Goal: Participate in discussion: Participate in discussion

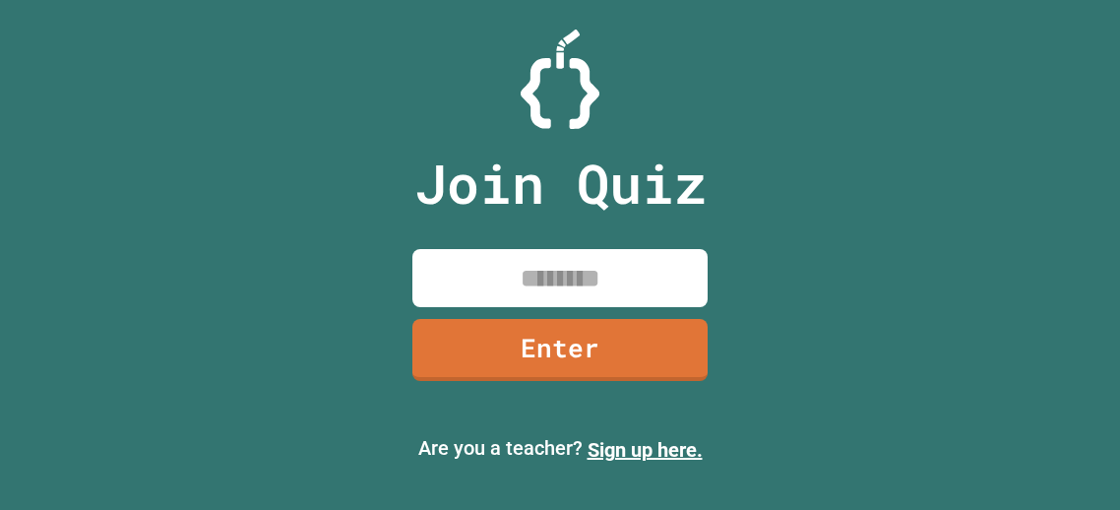
click at [584, 251] on input at bounding box center [559, 278] width 295 height 58
type input "********"
click at [504, 381] on div "Join Quiz ******** Enter" at bounding box center [561, 254] width 332 height 411
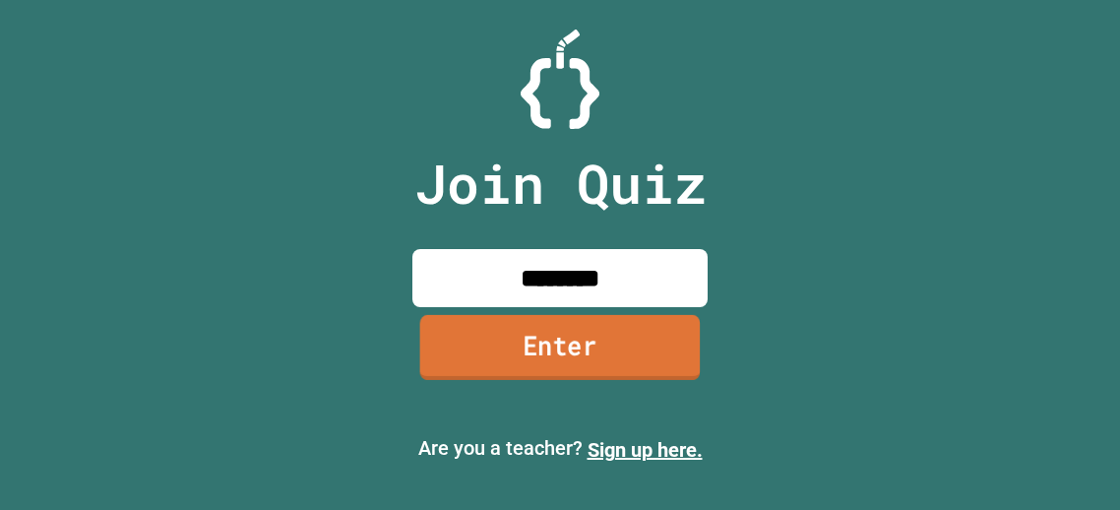
click at [509, 359] on link "Enter" at bounding box center [560, 347] width 281 height 65
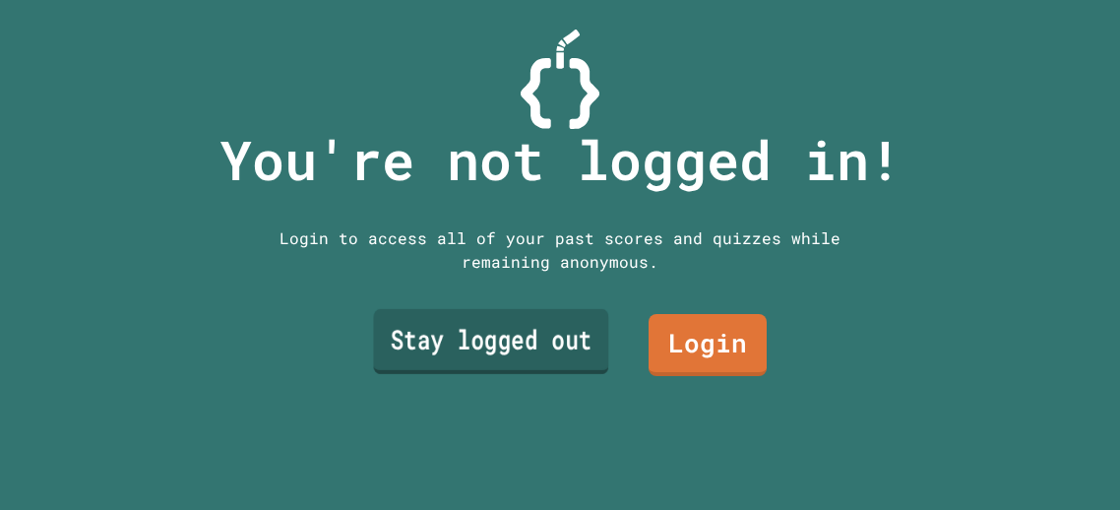
click at [573, 343] on link "Stay logged out" at bounding box center [490, 341] width 235 height 65
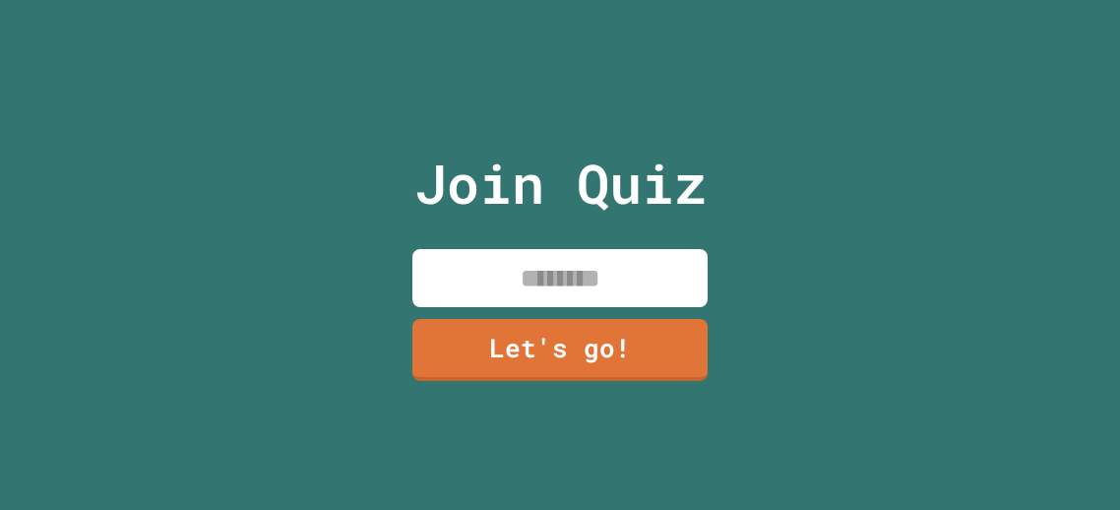
click at [621, 253] on input at bounding box center [559, 278] width 295 height 58
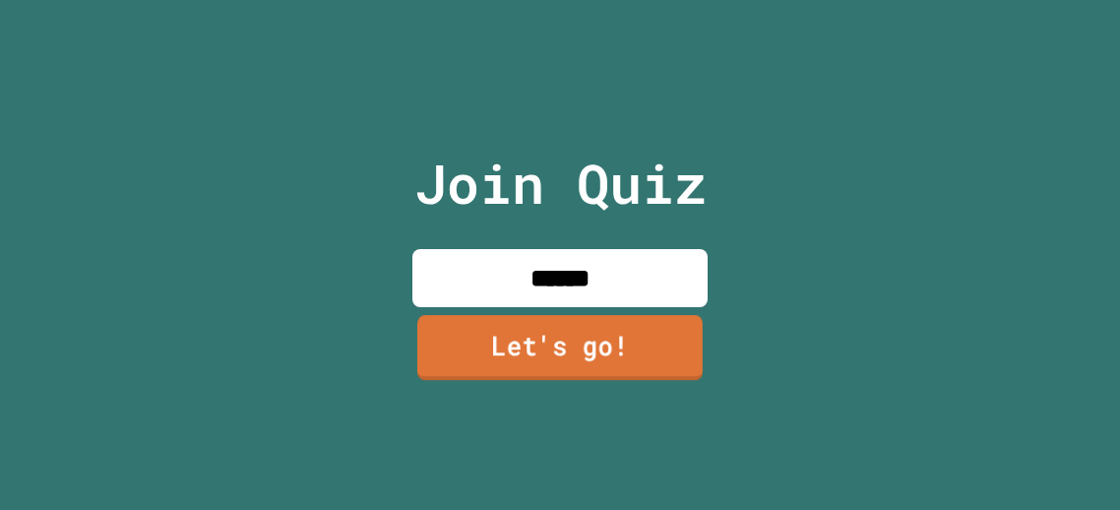
type input "******"
click at [617, 368] on link "Let's go!" at bounding box center [559, 347] width 285 height 65
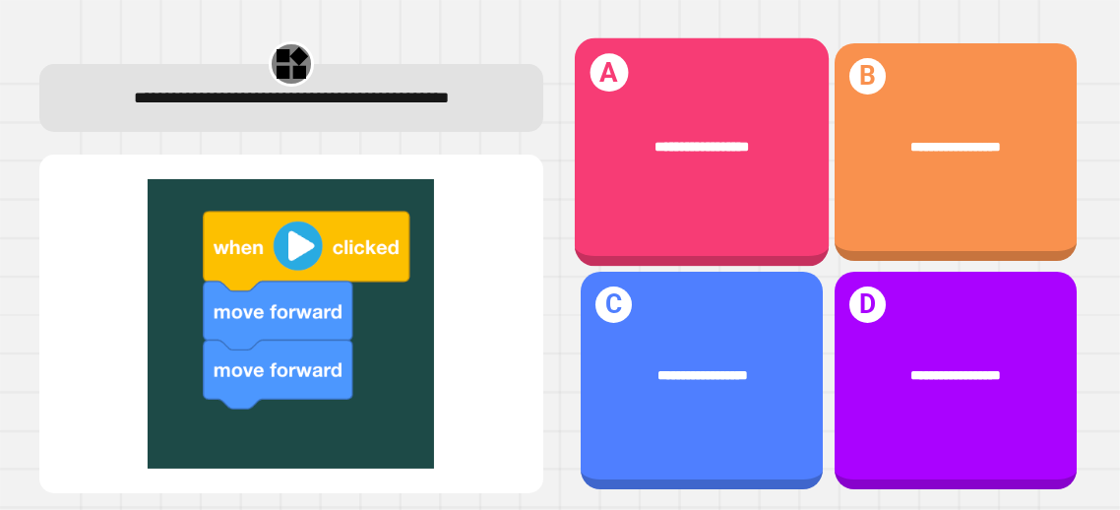
click at [769, 219] on div "**********" at bounding box center [702, 152] width 254 height 228
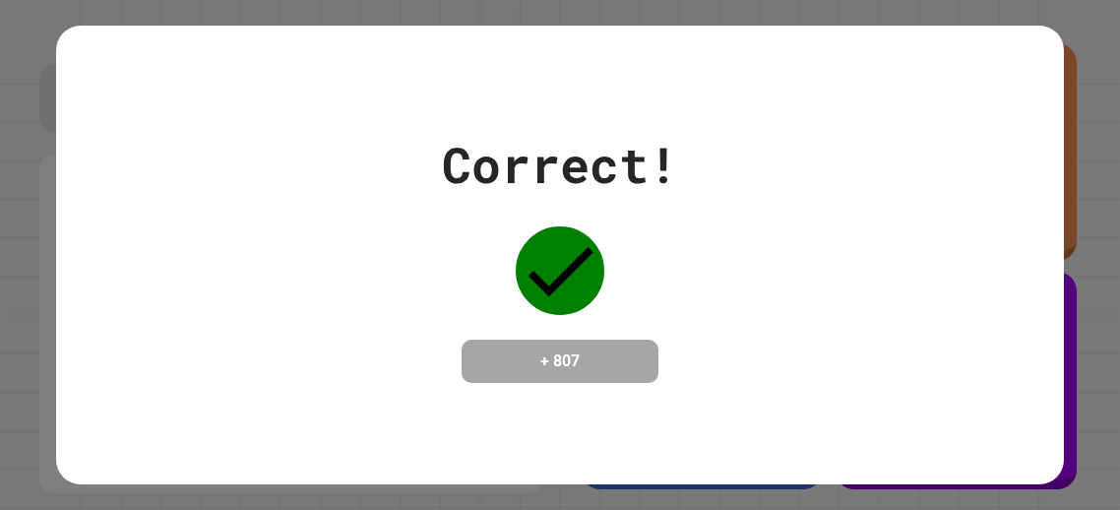
click at [564, 281] on icon at bounding box center [560, 270] width 89 height 89
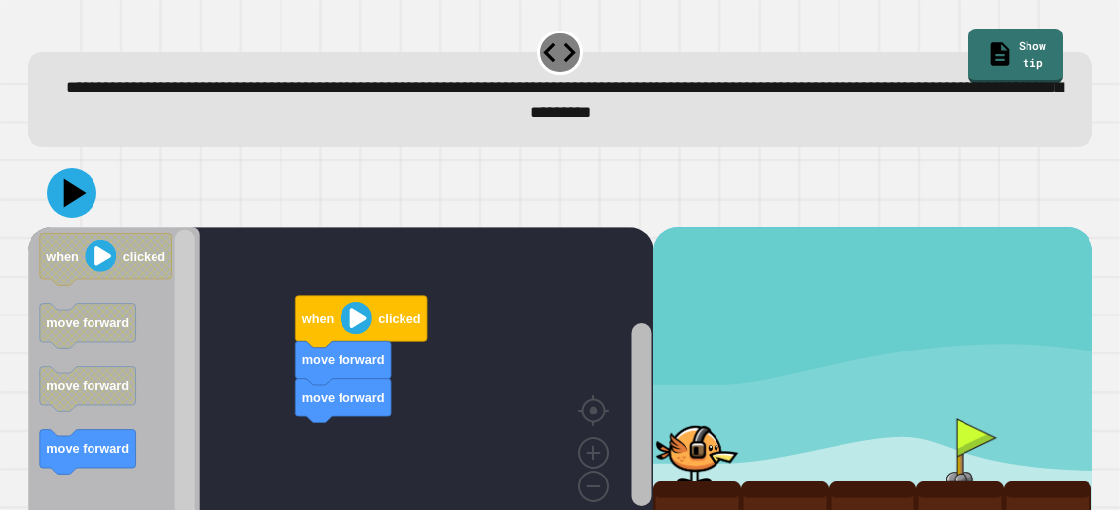
click at [625, 397] on div "move forward move forward when clicked when clicked move forward move forward m…" at bounding box center [341, 386] width 626 height 319
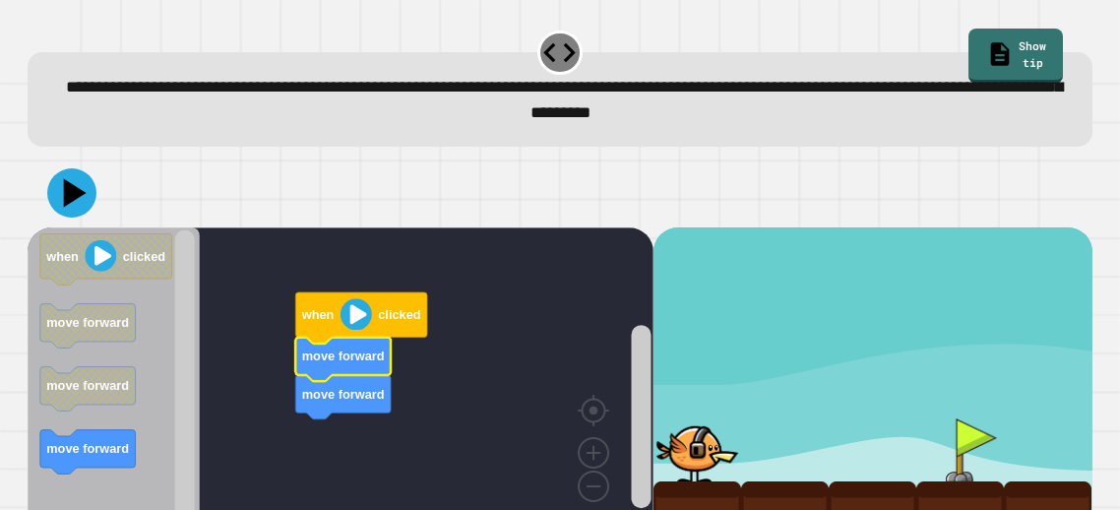
click at [377, 363] on text "move forward" at bounding box center [343, 355] width 83 height 15
click at [352, 315] on image "Blockly Workspace" at bounding box center [356, 313] width 31 height 31
click at [357, 364] on icon "Blockly Workspace" at bounding box center [343, 359] width 95 height 44
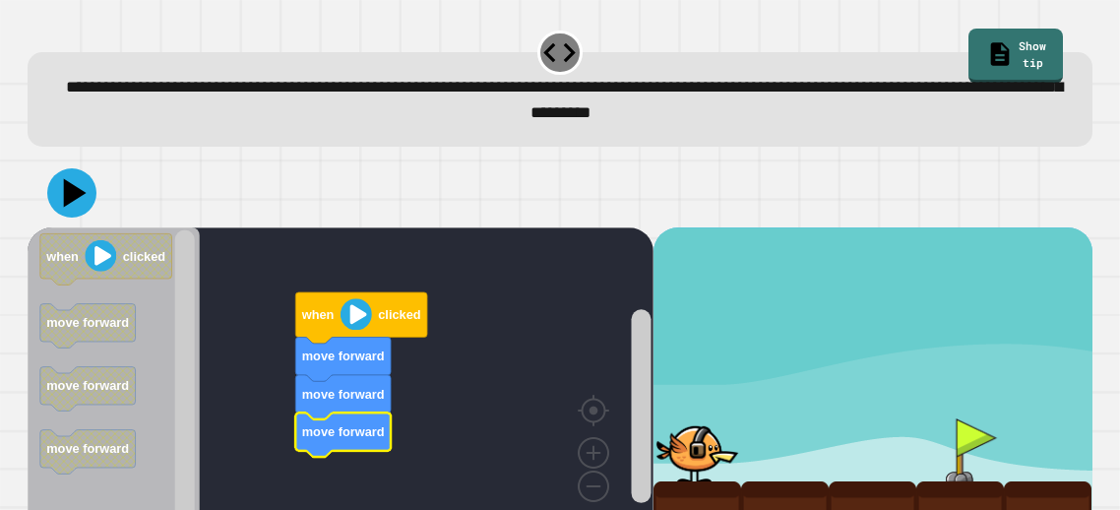
click at [356, 309] on image "Blockly Workspace" at bounding box center [356, 313] width 31 height 31
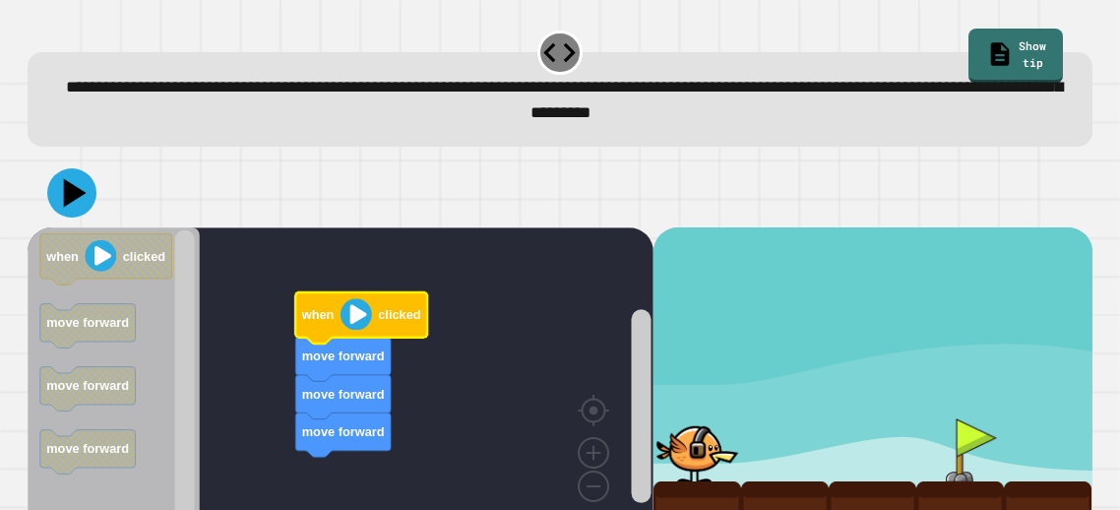
click at [356, 309] on image "Blockly Workspace" at bounding box center [356, 313] width 31 height 31
click at [89, 185] on icon at bounding box center [71, 192] width 59 height 59
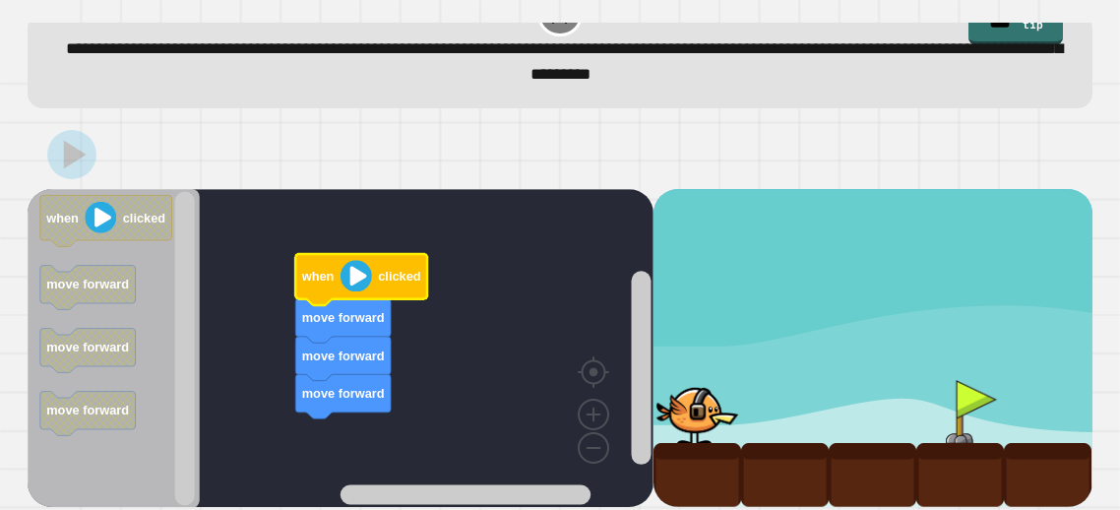
scroll to position [41, 0]
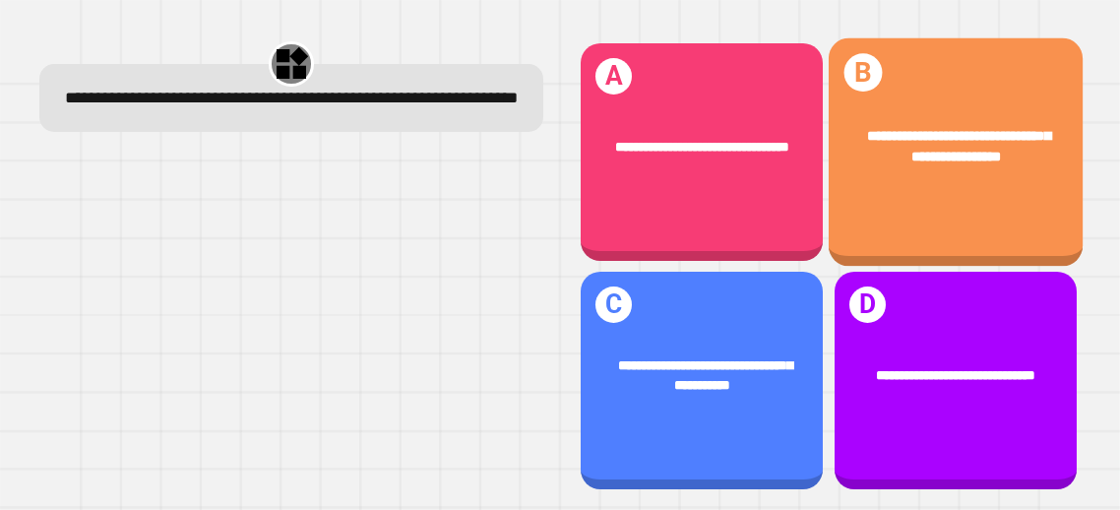
click at [1008, 195] on div "**********" at bounding box center [956, 146] width 254 height 99
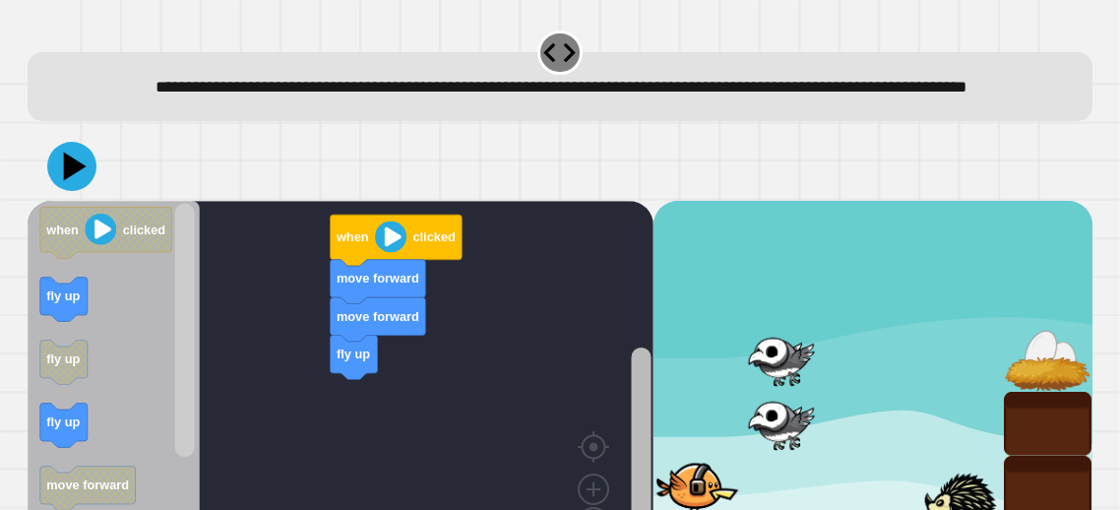
click at [645, 420] on rect "Blockly Workspace" at bounding box center [642, 460] width 20 height 227
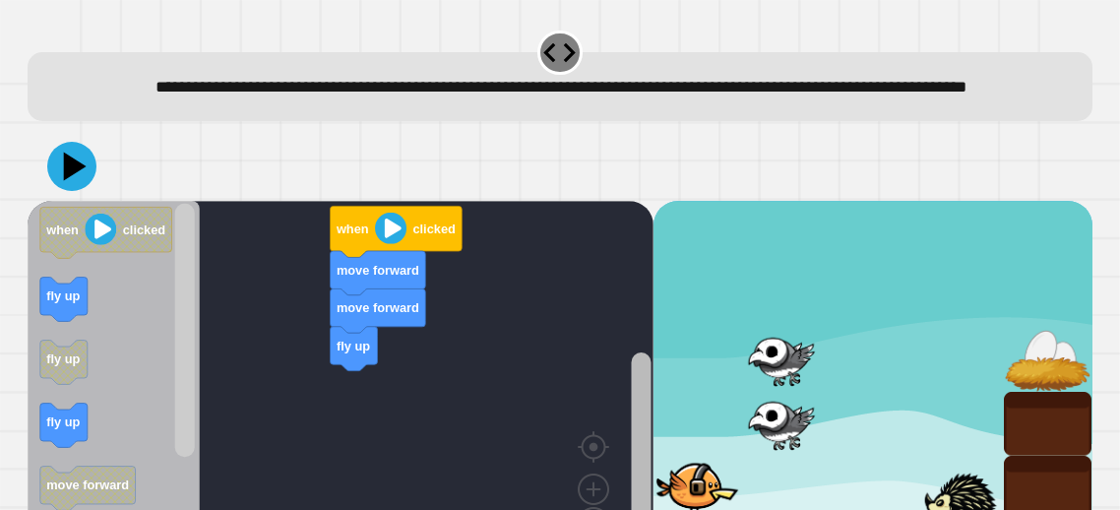
click at [647, 430] on rect "Blockly Workspace" at bounding box center [642, 465] width 20 height 227
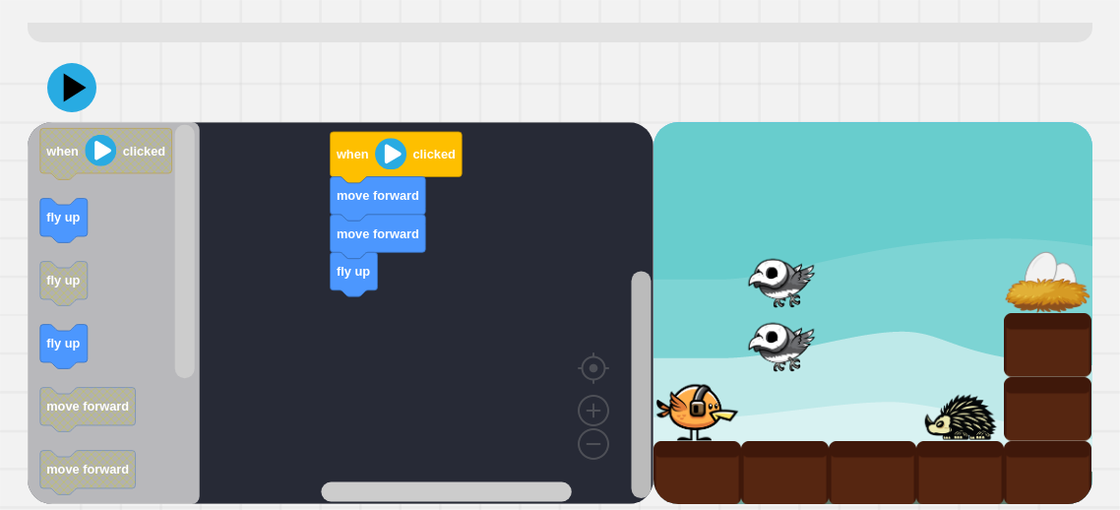
scroll to position [105, 0]
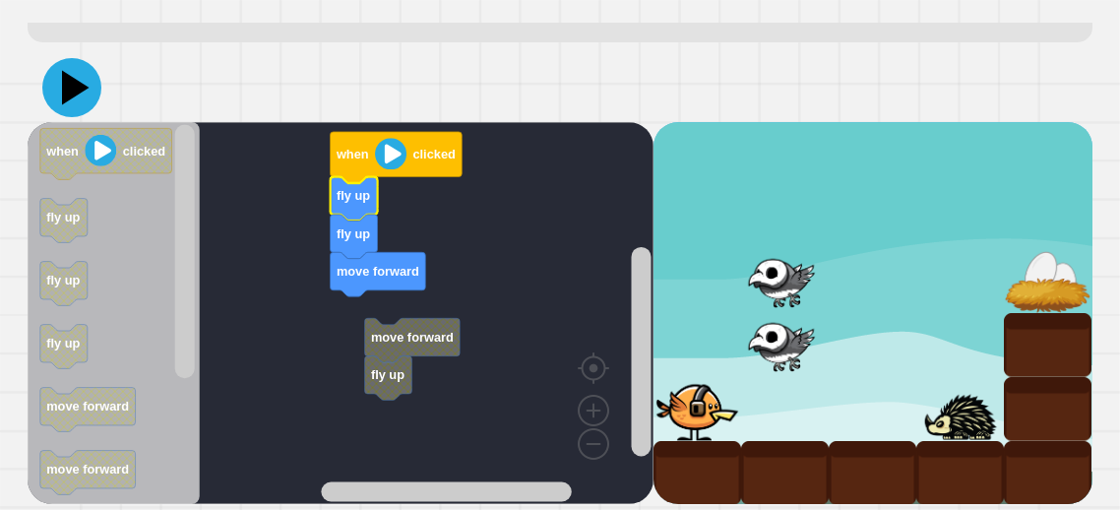
click at [72, 87] on icon at bounding box center [76, 88] width 28 height 34
click at [354, 235] on text "fly up" at bounding box center [353, 233] width 33 height 15
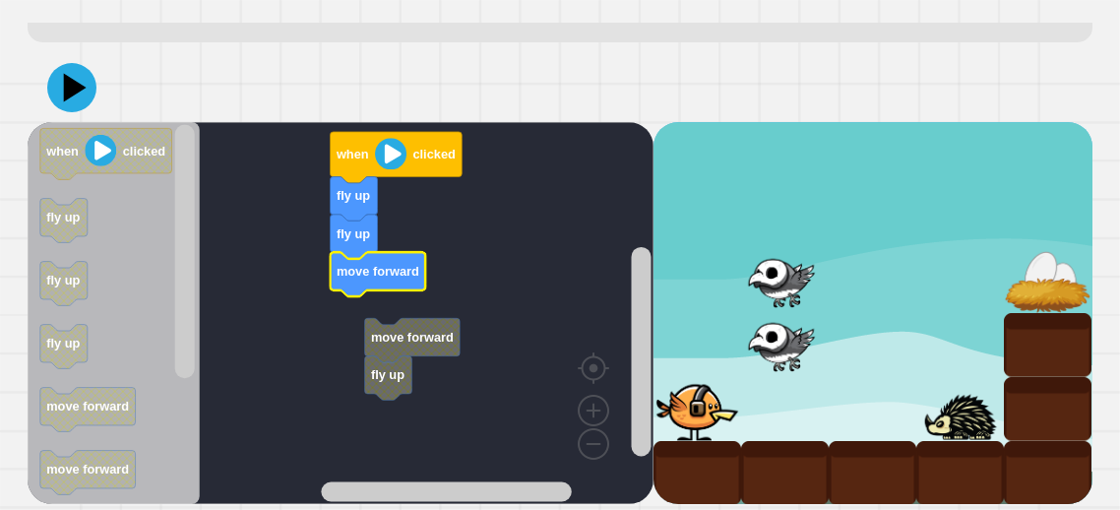
click at [354, 286] on icon "Blockly Workspace" at bounding box center [378, 274] width 95 height 44
click at [369, 284] on icon "Blockly Workspace" at bounding box center [378, 274] width 95 height 44
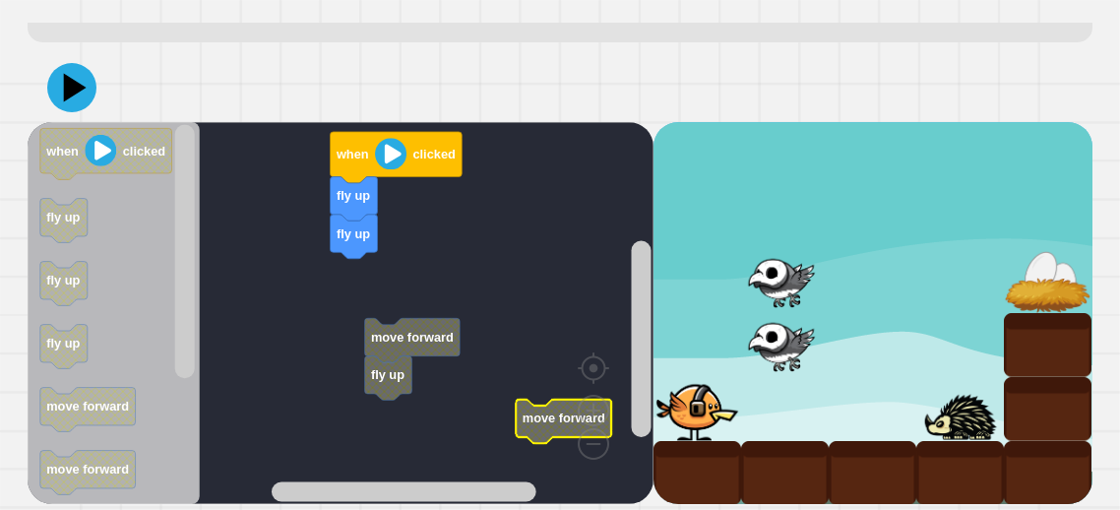
click at [487, 402] on rect "Blockly Workspace" at bounding box center [341, 313] width 626 height 382
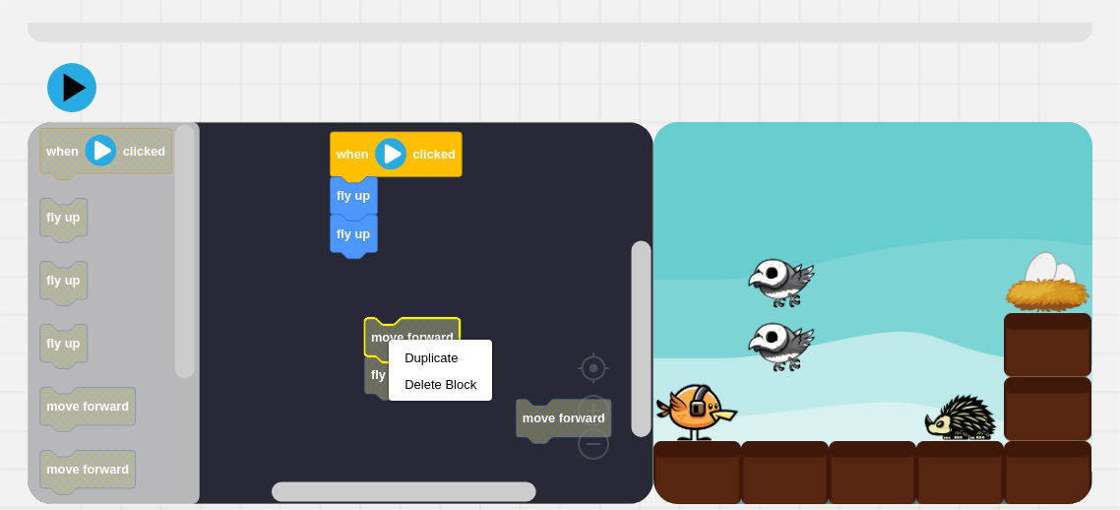
click at [351, 283] on rect "Blockly Workspace" at bounding box center [341, 313] width 626 height 382
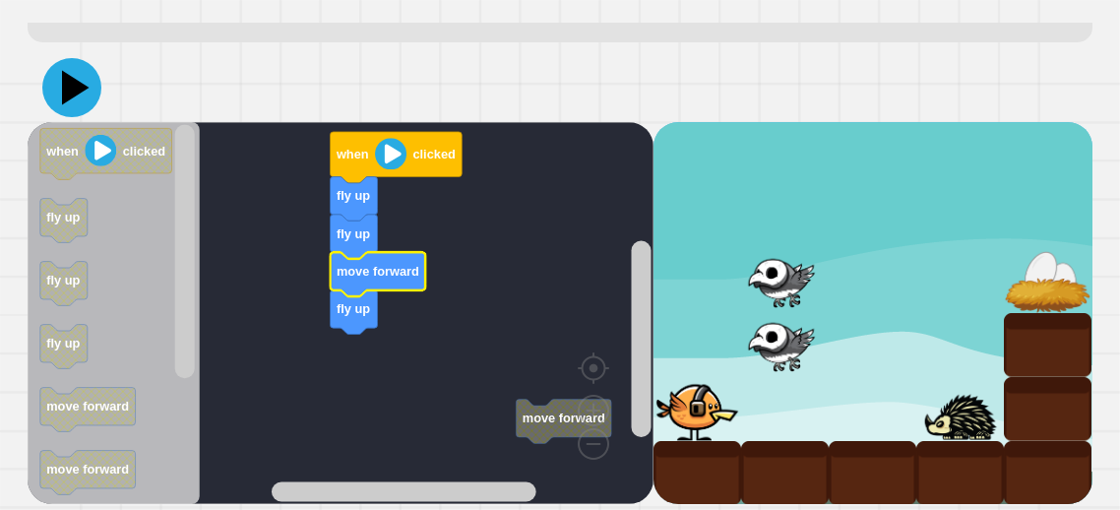
click at [60, 81] on icon at bounding box center [71, 87] width 59 height 59
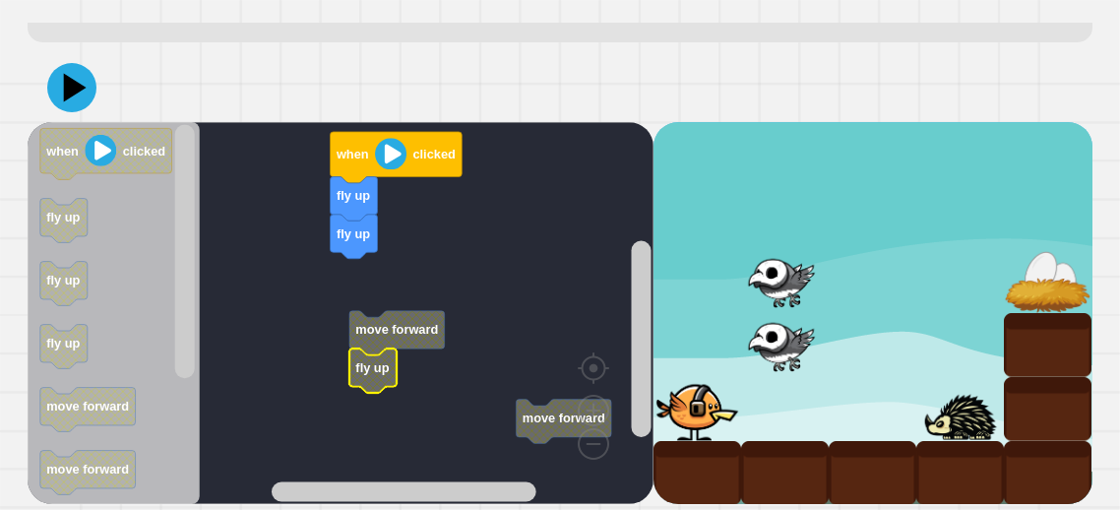
click at [368, 385] on icon "Blockly Workspace" at bounding box center [372, 370] width 47 height 44
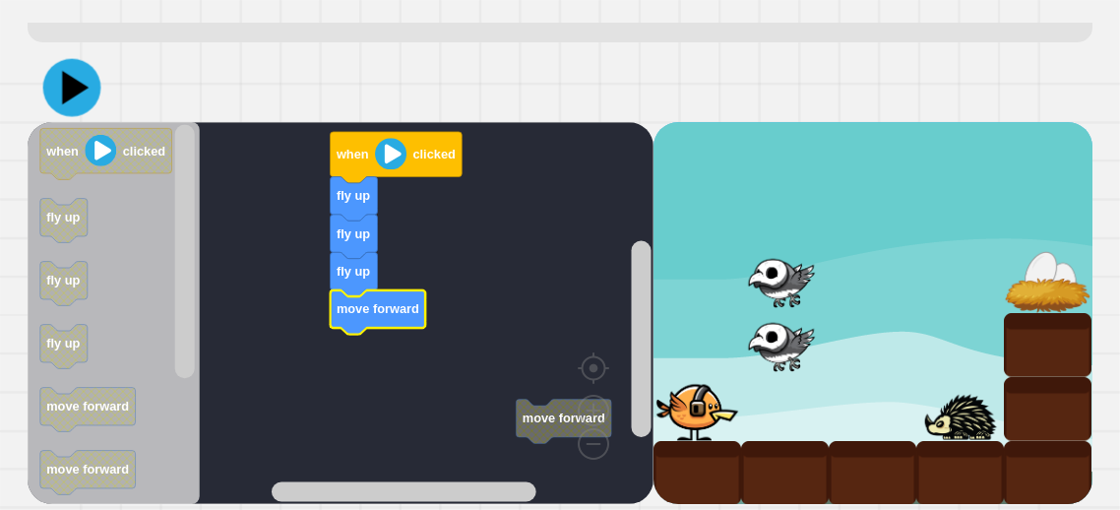
click at [63, 84] on icon at bounding box center [72, 88] width 58 height 58
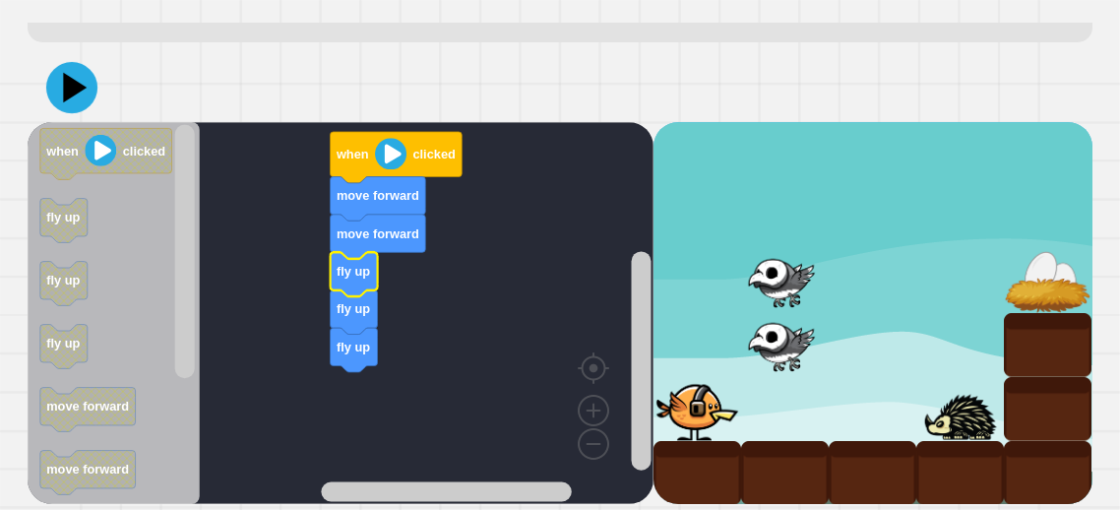
click at [80, 96] on icon at bounding box center [71, 87] width 51 height 51
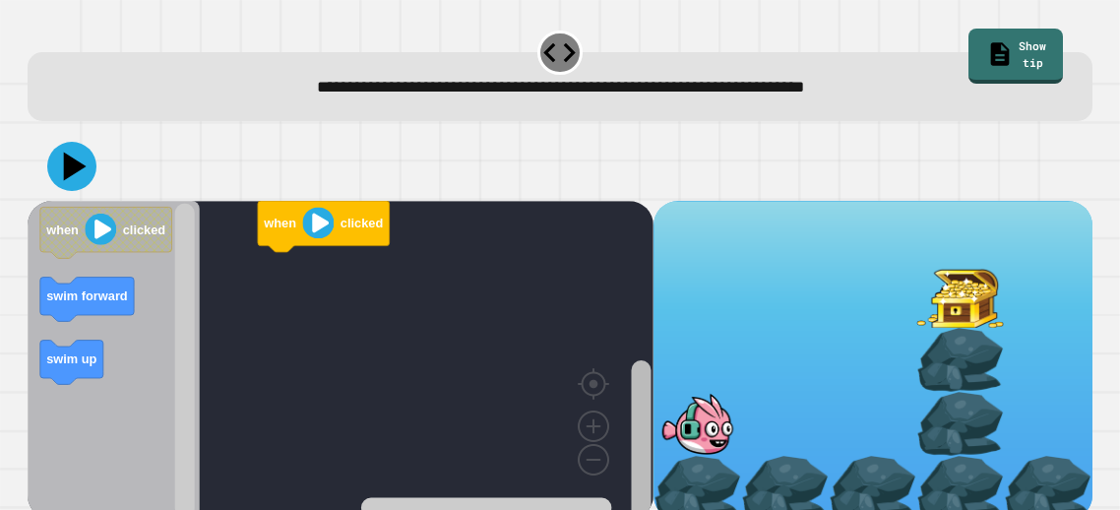
click at [649, 411] on rect "Blockly Workspace" at bounding box center [642, 439] width 20 height 159
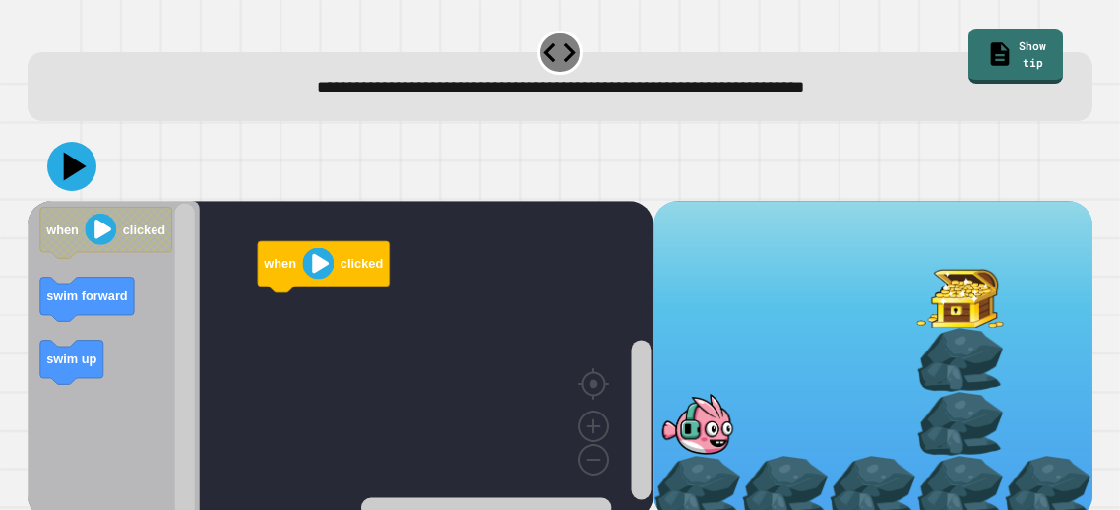
scroll to position [15, 0]
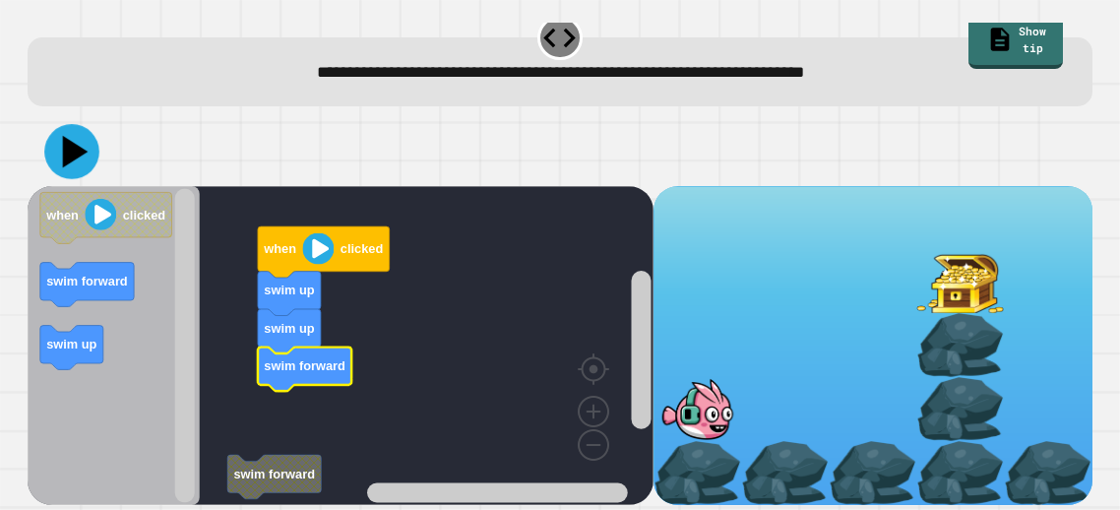
click at [61, 142] on icon at bounding box center [72, 151] width 55 height 55
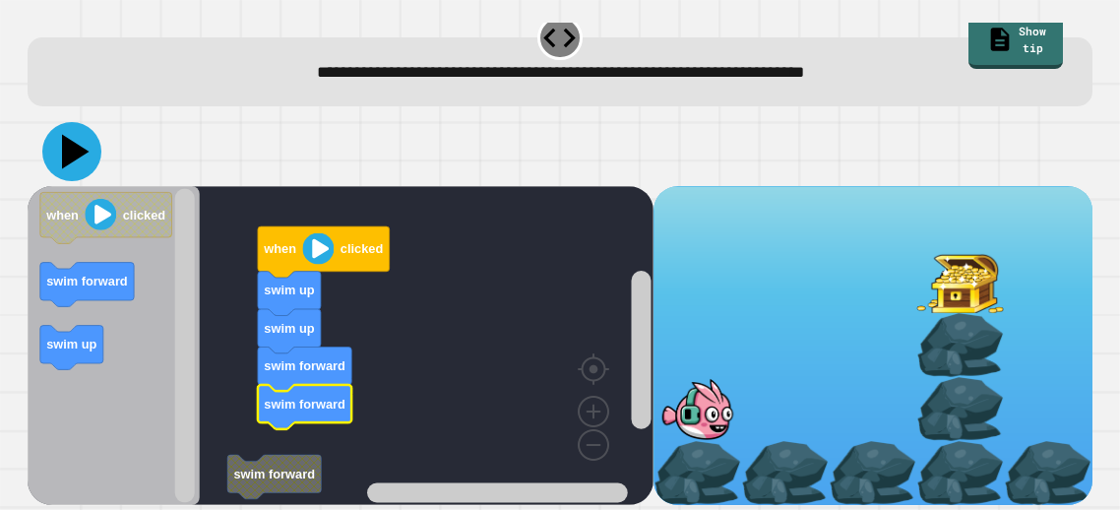
click at [73, 155] on icon at bounding box center [76, 152] width 28 height 34
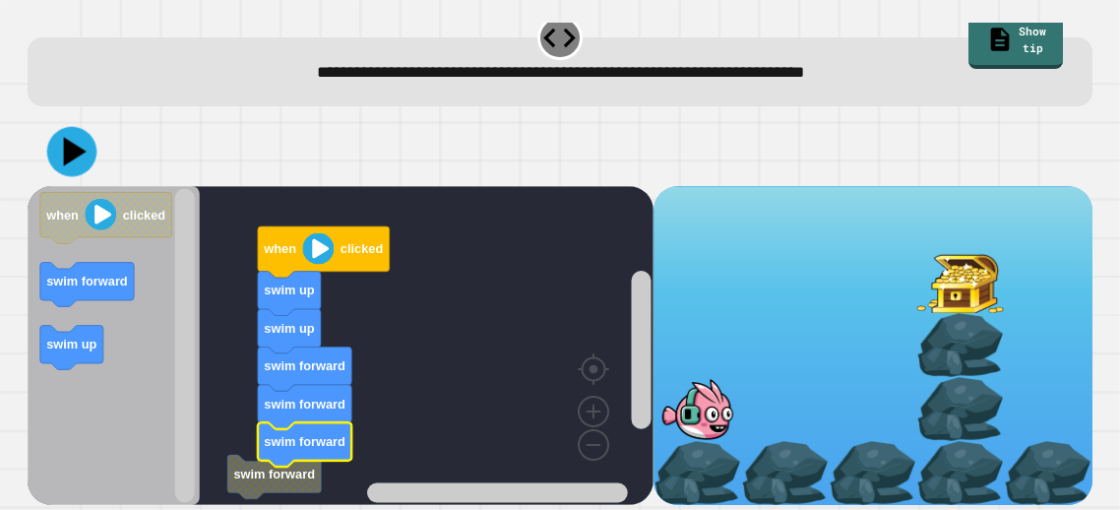
click at [73, 137] on icon at bounding box center [72, 152] width 50 height 50
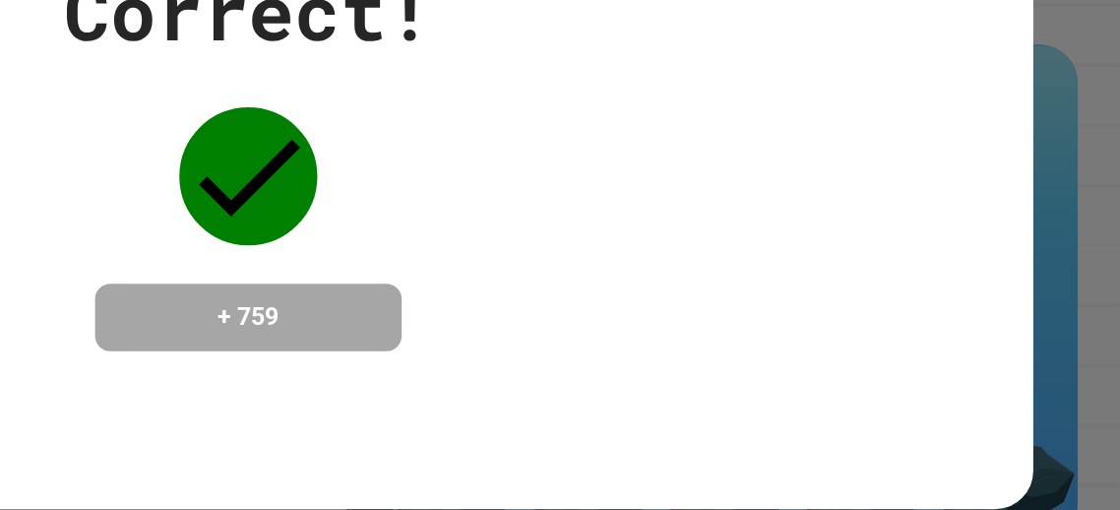
scroll to position [0, 0]
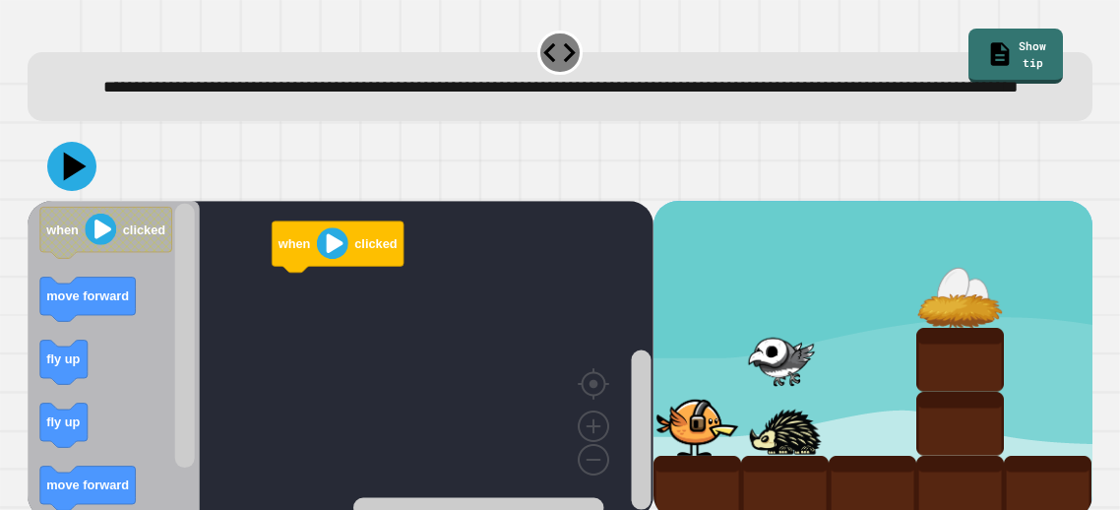
click at [1119, 262] on div "**********" at bounding box center [560, 255] width 1120 height 510
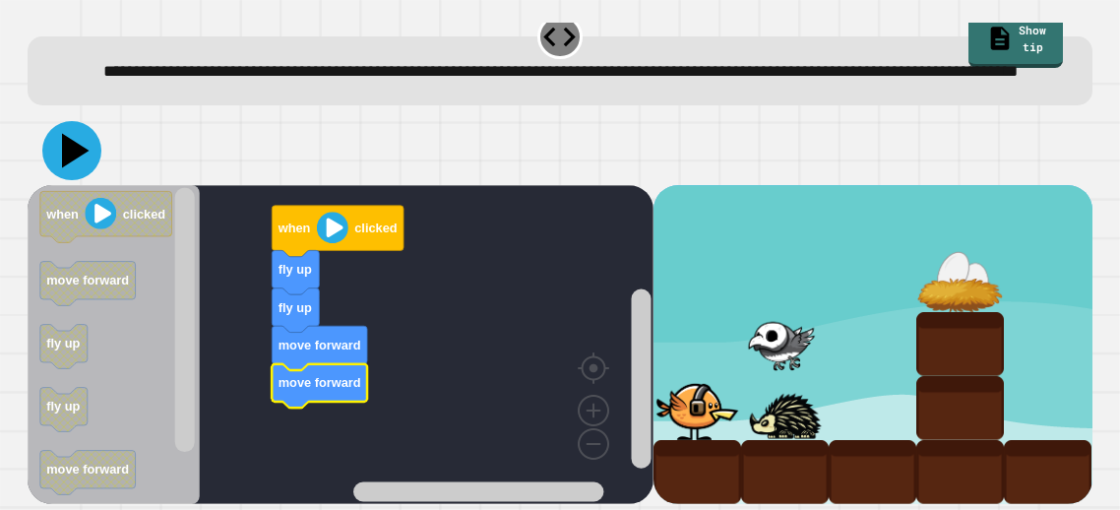
click at [55, 150] on icon at bounding box center [71, 150] width 59 height 59
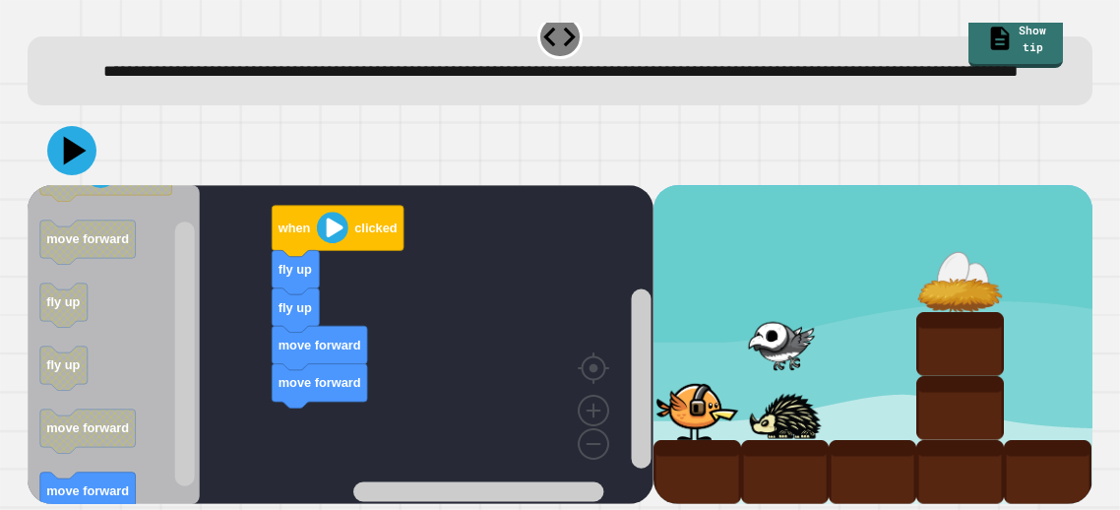
click at [239, 437] on div "when clicked fly up fly up move forward move forward when clicked move forward …" at bounding box center [341, 344] width 626 height 319
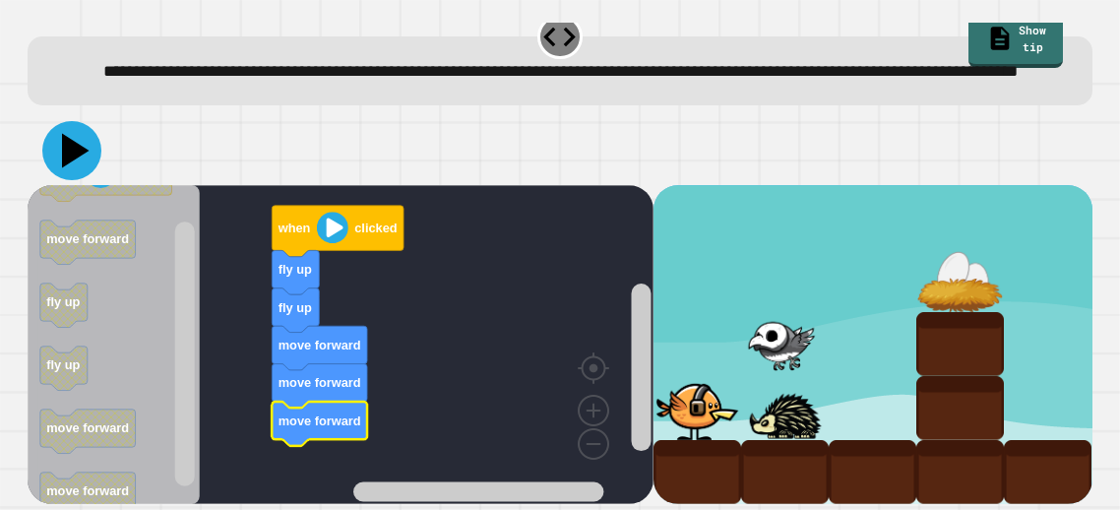
click at [78, 142] on icon at bounding box center [71, 150] width 59 height 59
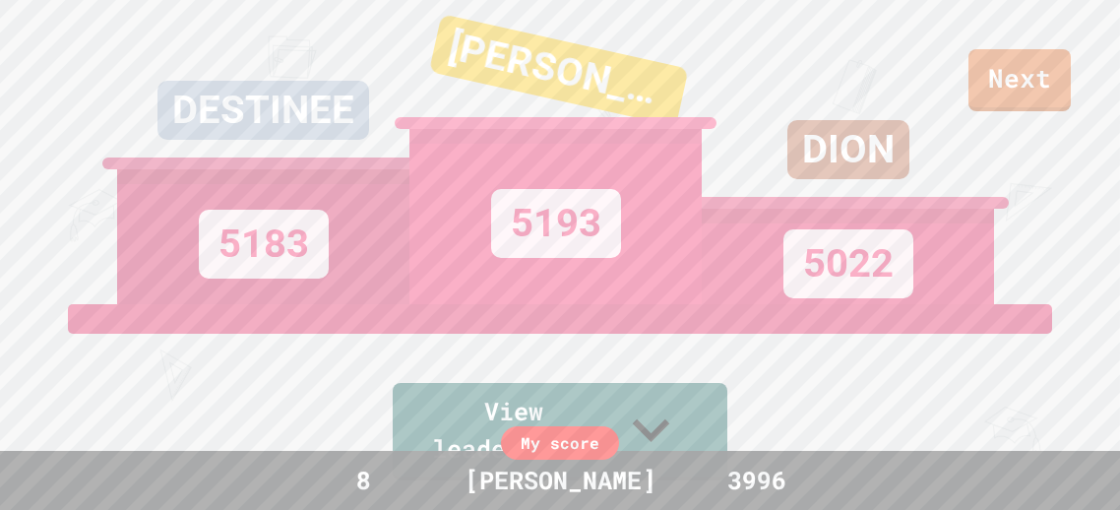
click at [982, 76] on div "DION 5022" at bounding box center [848, 152] width 292 height 304
click at [984, 77] on div "DION 5022" at bounding box center [848, 152] width 292 height 304
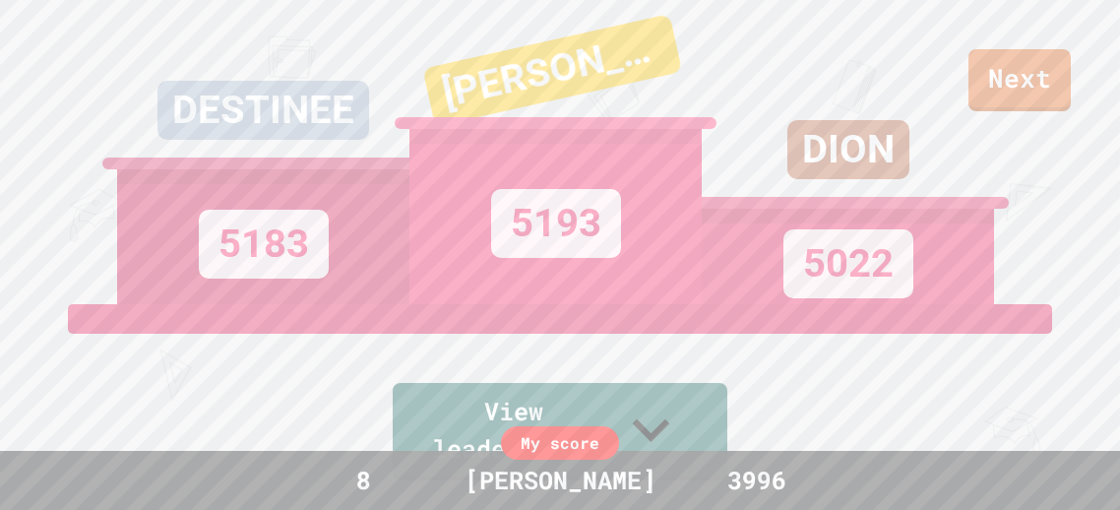
click at [990, 82] on div "DION 5022" at bounding box center [848, 152] width 292 height 304
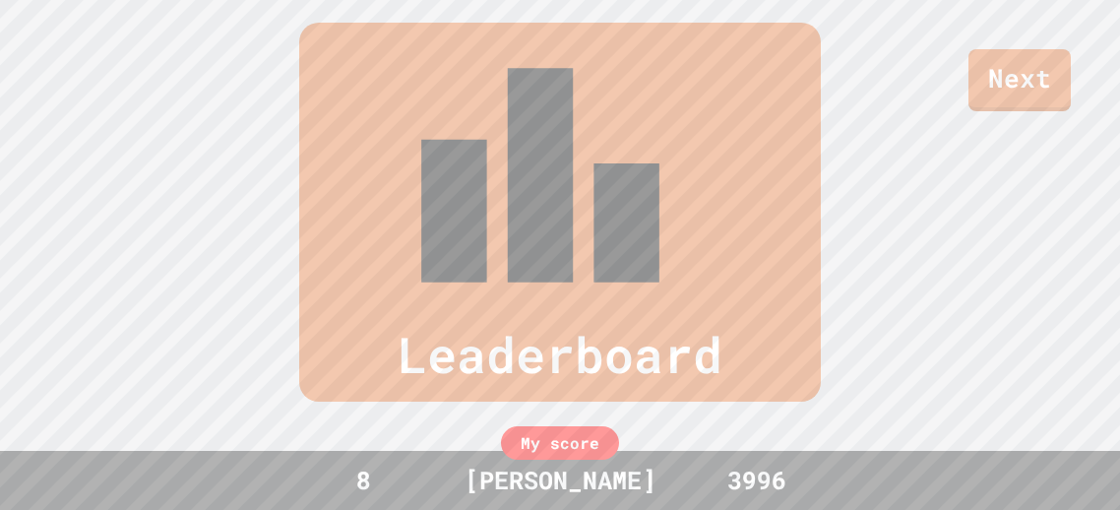
scroll to position [629, 0]
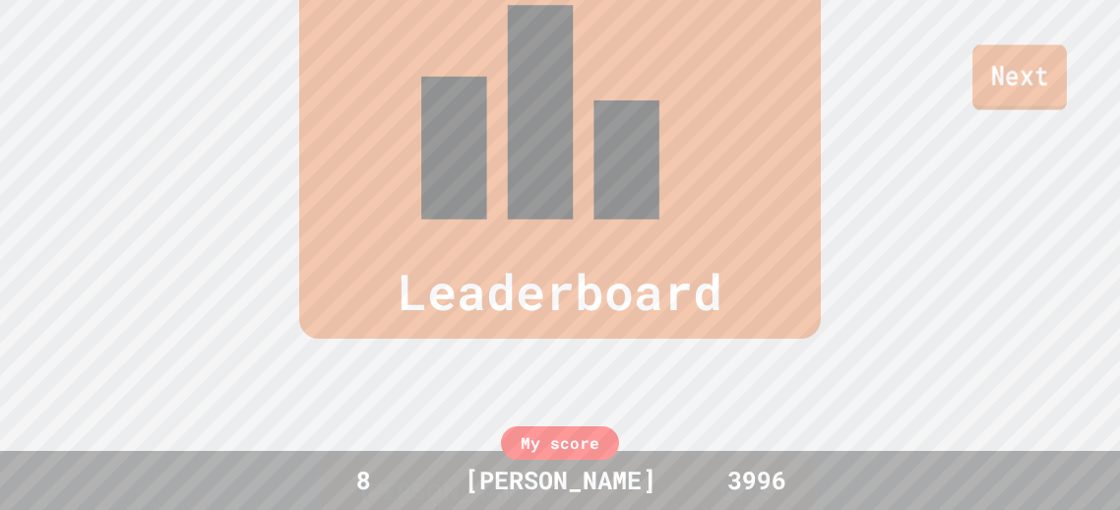
click at [995, 86] on link "Next" at bounding box center [1019, 77] width 94 height 65
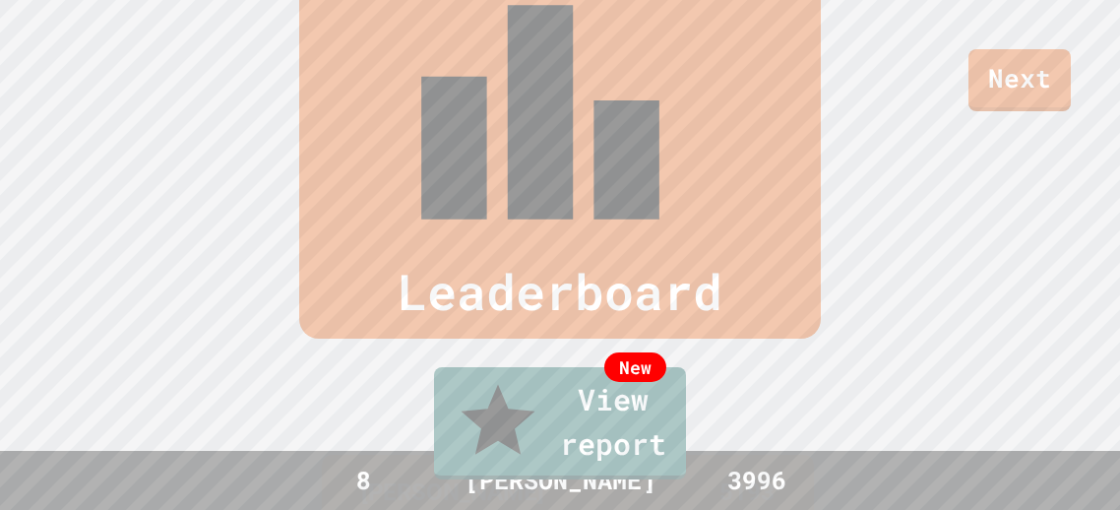
type textarea "***"
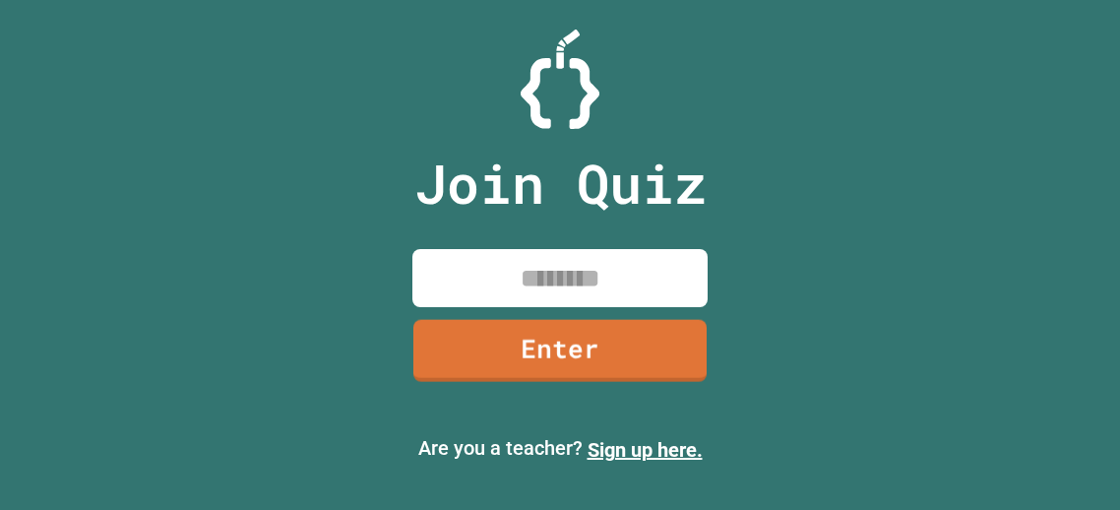
click at [514, 281] on input at bounding box center [559, 278] width 295 height 58
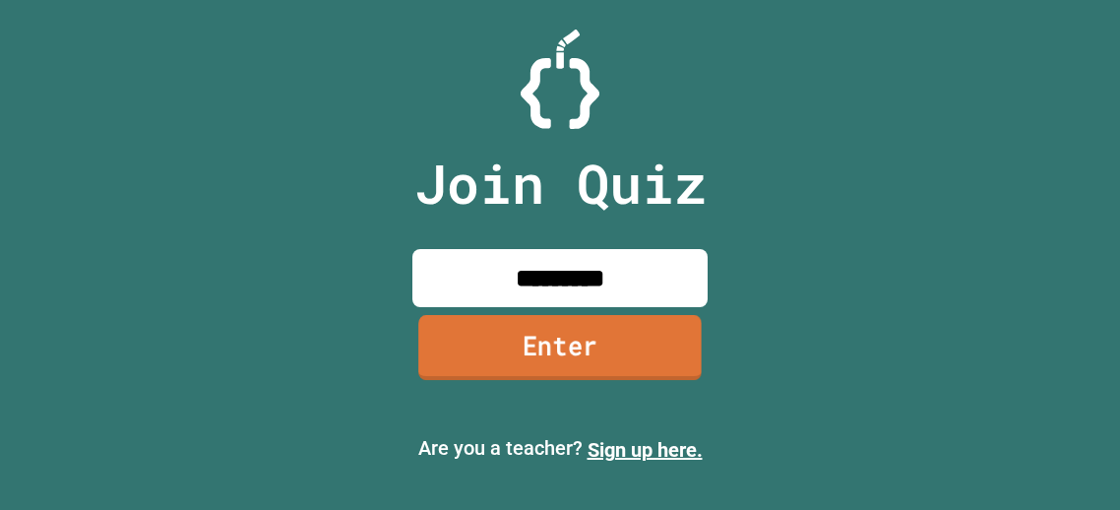
click at [671, 345] on link "Enter" at bounding box center [559, 347] width 283 height 65
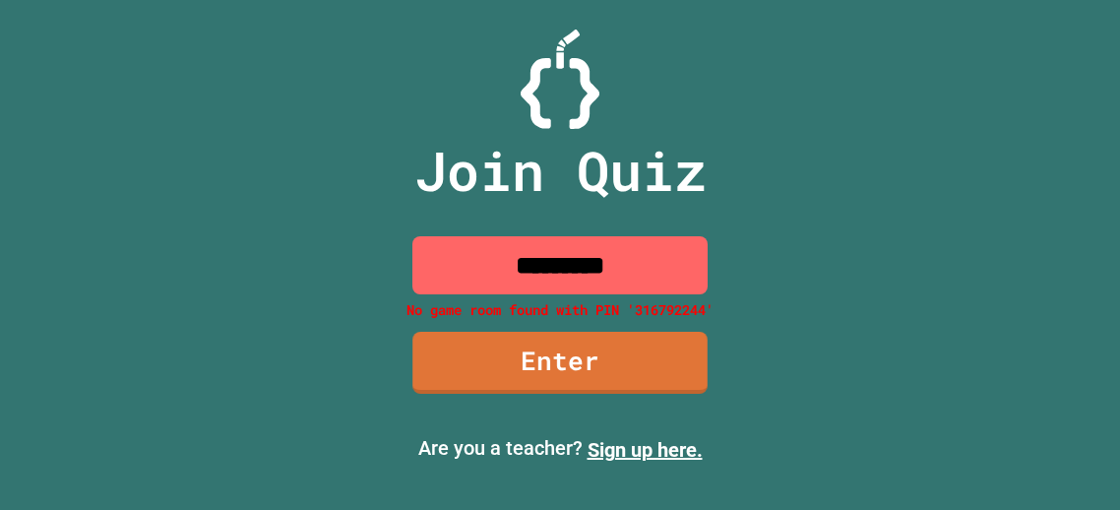
click at [641, 266] on input "*********" at bounding box center [559, 265] width 295 height 58
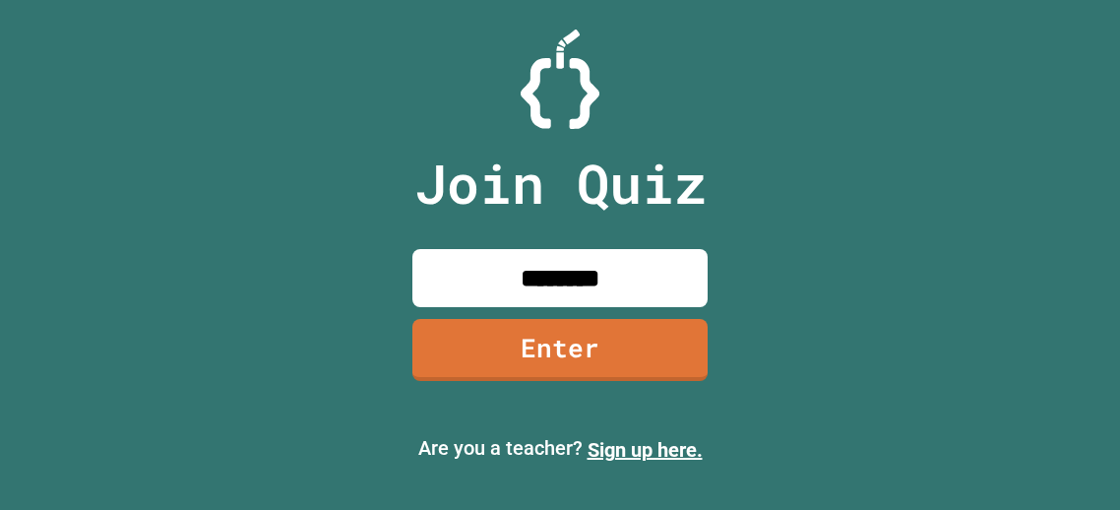
type input "********"
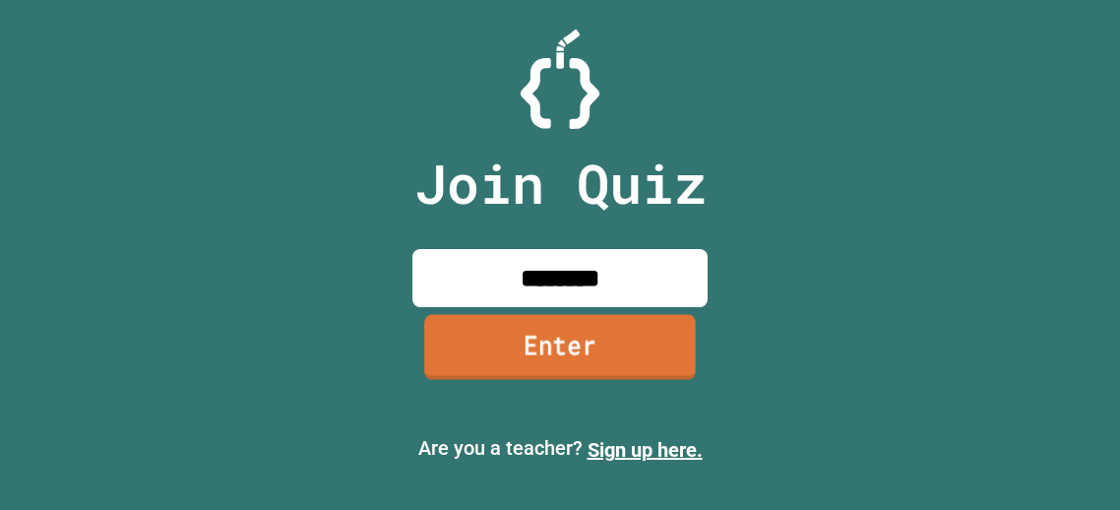
click at [640, 366] on link "Enter" at bounding box center [560, 347] width 272 height 65
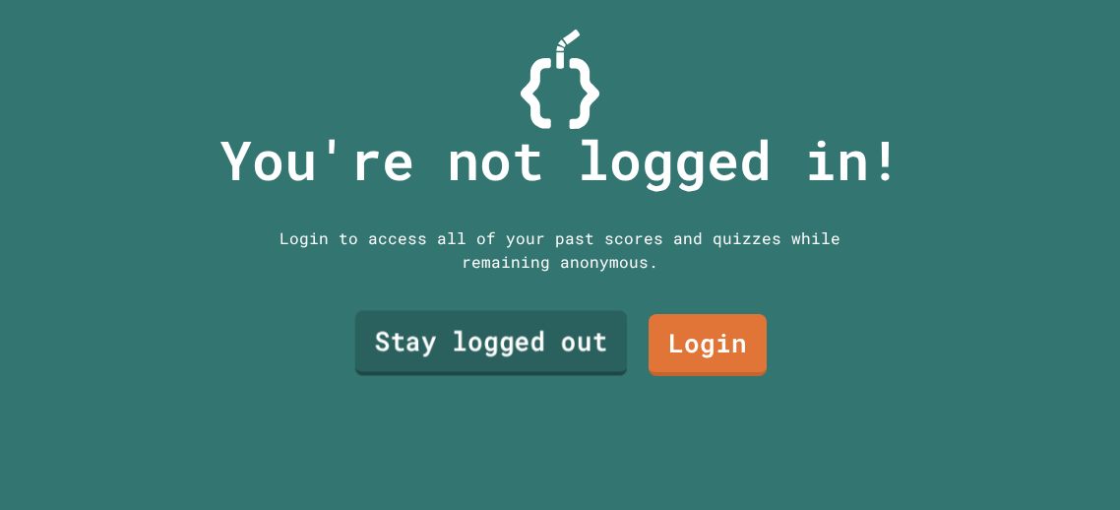
click at [610, 350] on link "Stay logged out" at bounding box center [491, 342] width 272 height 65
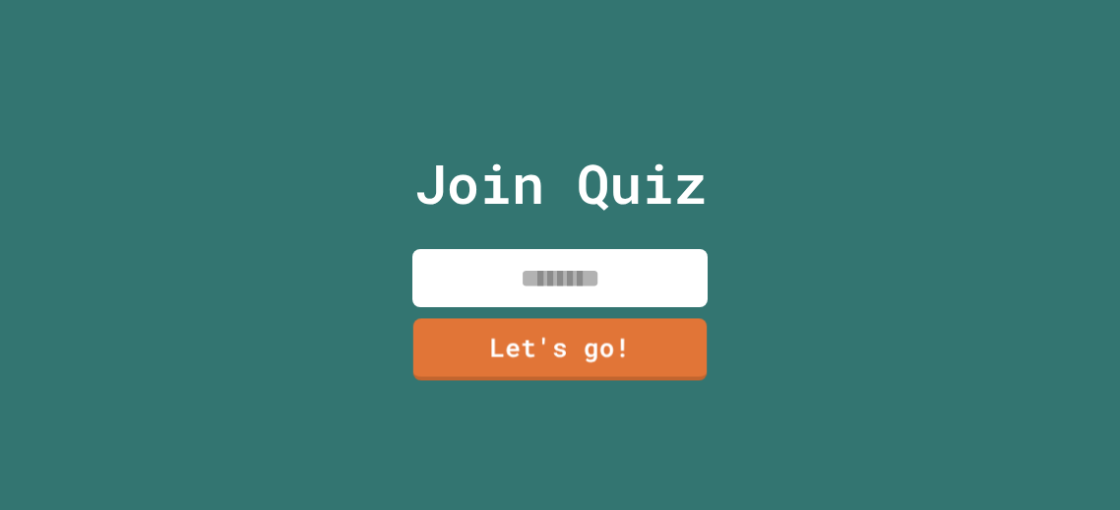
click at [581, 287] on input at bounding box center [559, 278] width 295 height 58
type input "******"
click at [565, 398] on div "Join Quiz ****** Let's go!" at bounding box center [561, 255] width 332 height 510
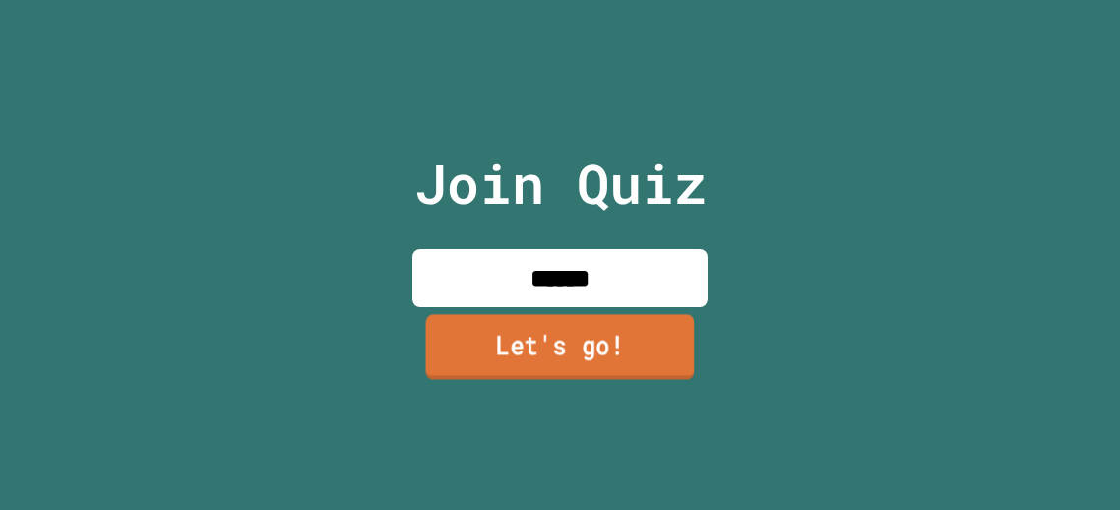
click at [542, 332] on link "Let's go!" at bounding box center [560, 347] width 269 height 65
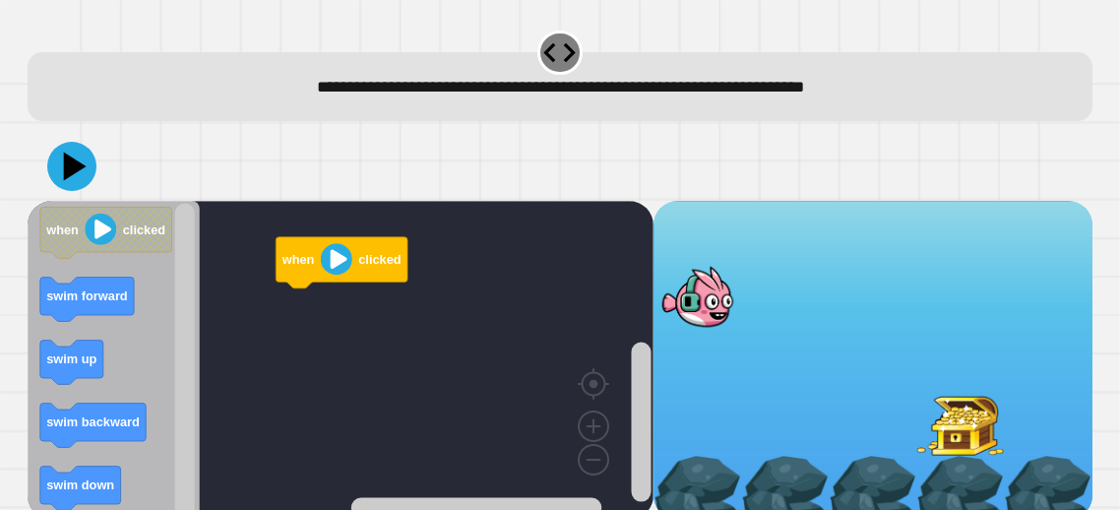
scroll to position [15, 0]
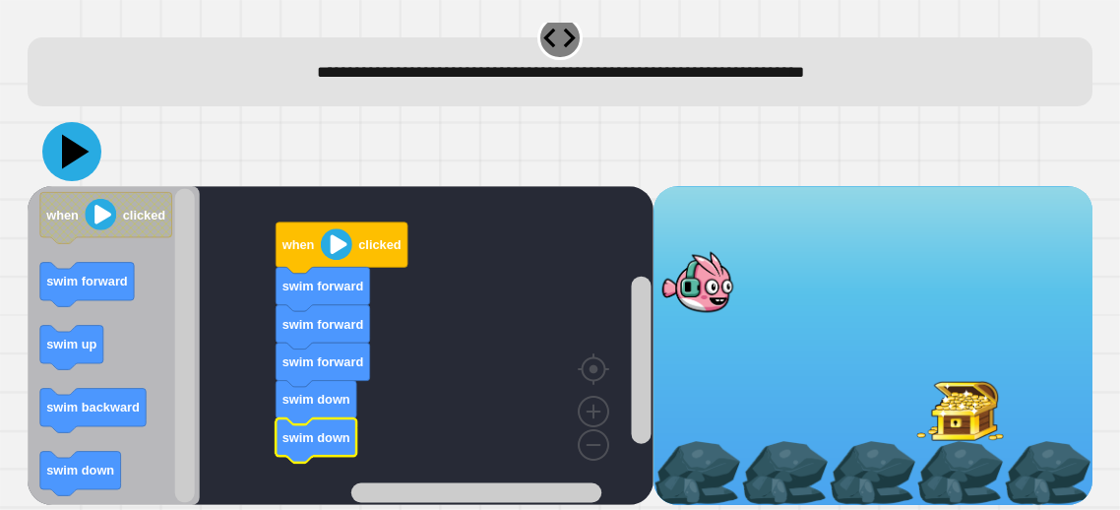
click at [72, 142] on icon at bounding box center [71, 151] width 59 height 59
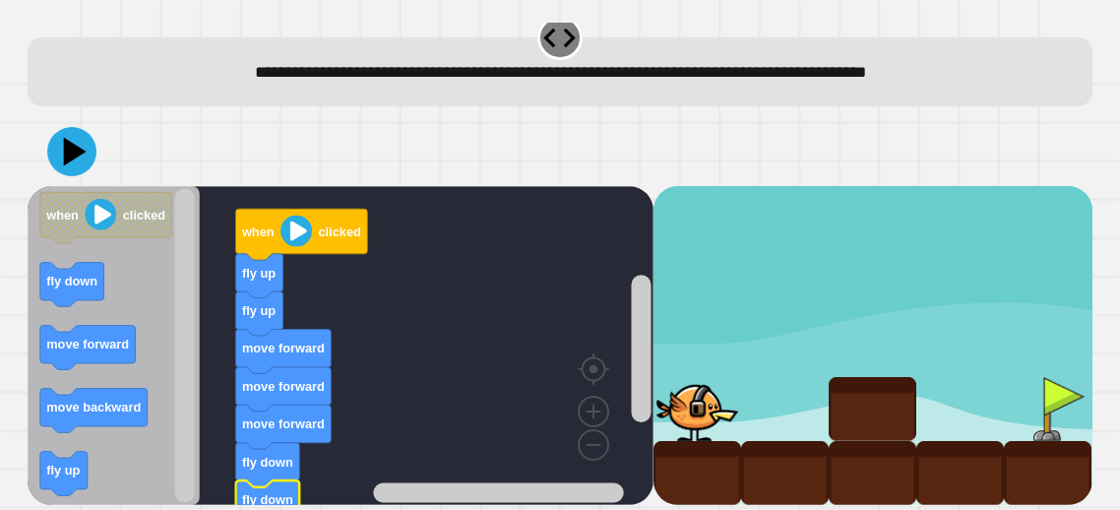
click at [289, 241] on image "Blockly Workspace" at bounding box center [296, 231] width 31 height 31
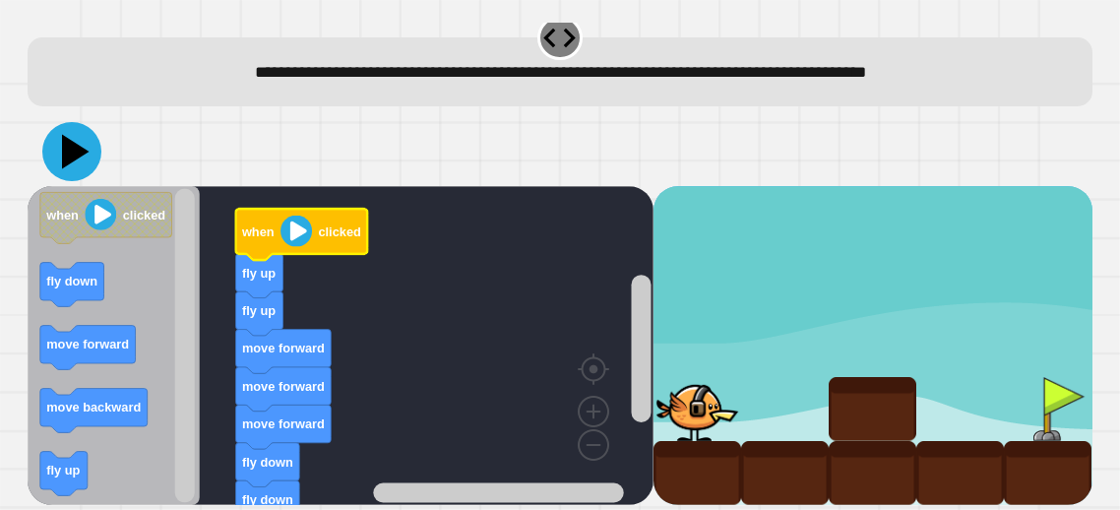
click at [63, 150] on icon at bounding box center [71, 151] width 59 height 59
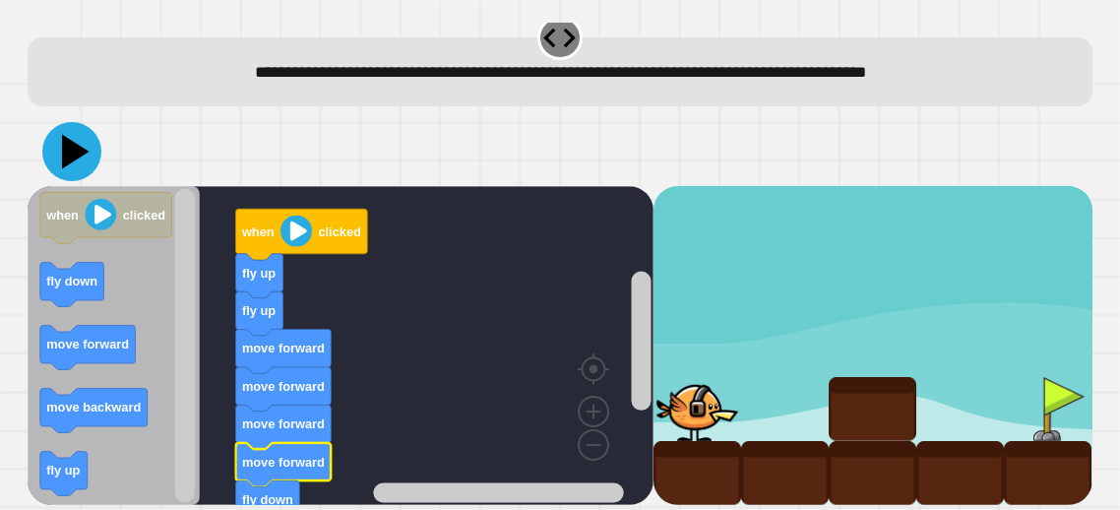
click at [71, 169] on icon at bounding box center [71, 151] width 59 height 59
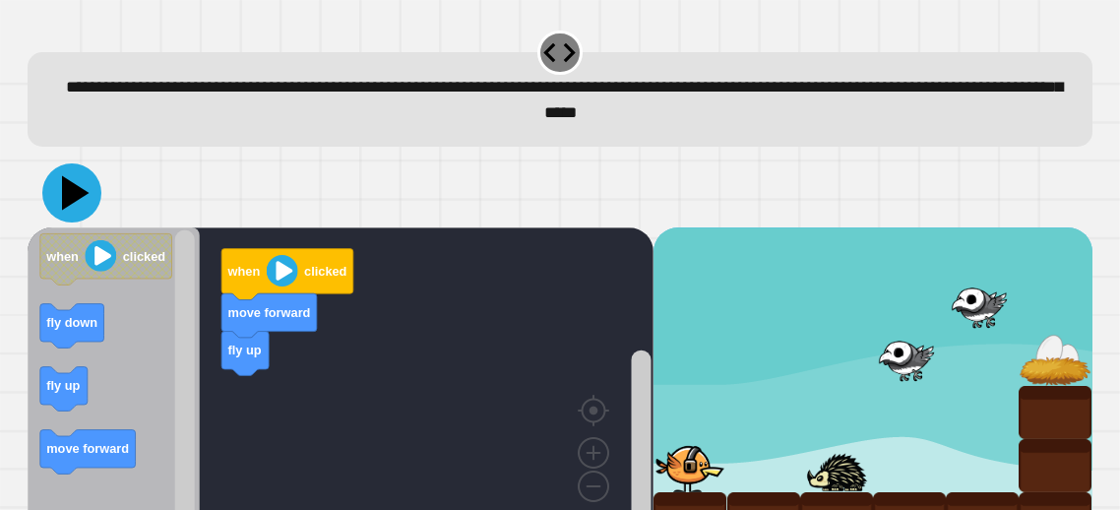
scroll to position [41, 0]
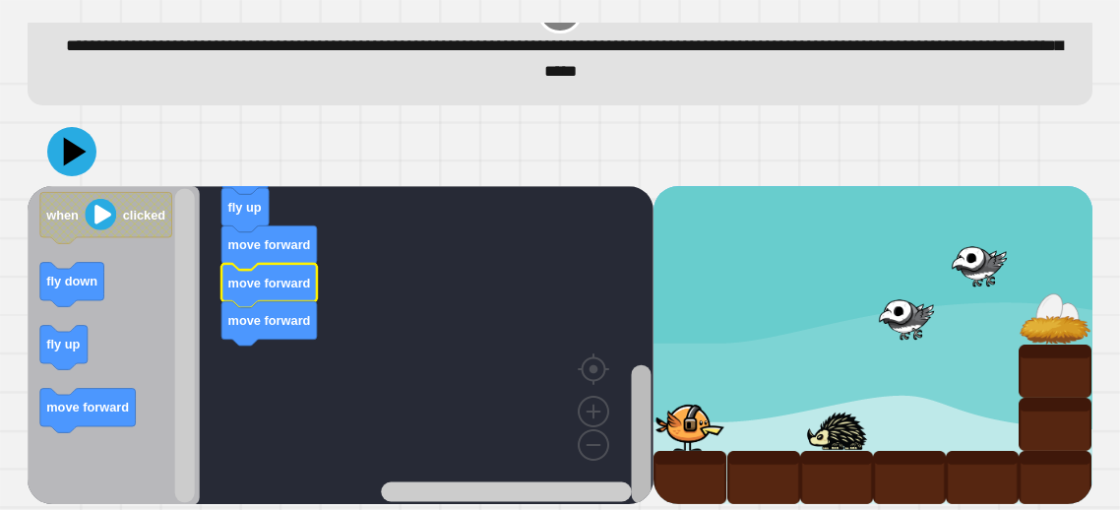
click at [631, 435] on rect "Blockly Workspace" at bounding box center [641, 357] width 25 height 293
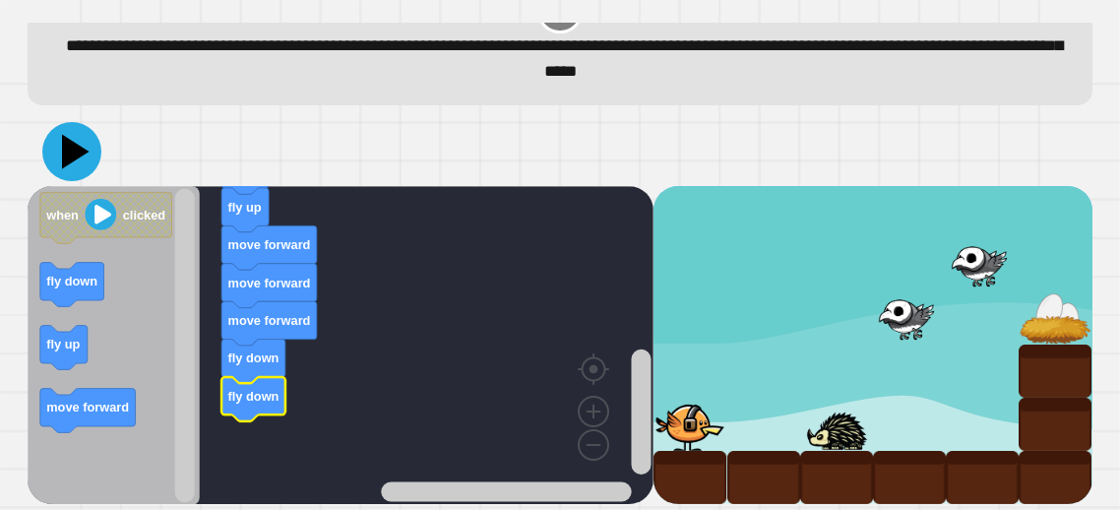
click at [61, 154] on icon at bounding box center [71, 151] width 59 height 59
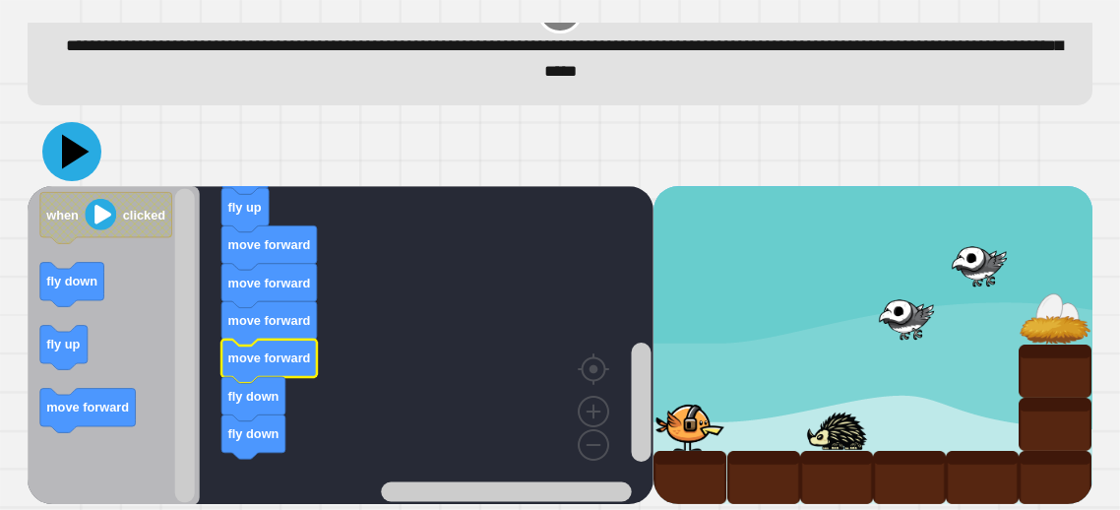
click at [66, 158] on icon at bounding box center [76, 151] width 28 height 34
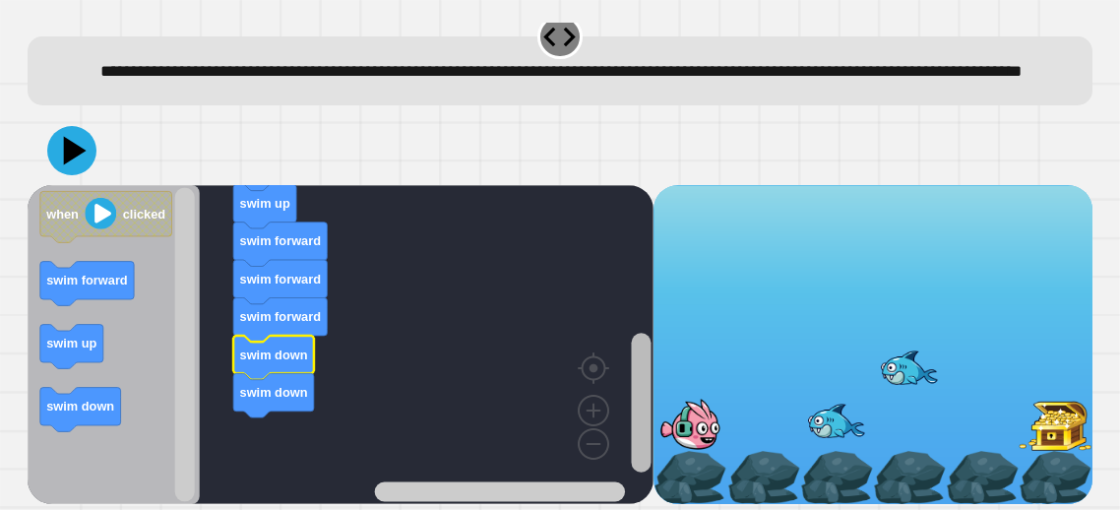
click at [651, 426] on rect "Blockly Workspace" at bounding box center [642, 402] width 20 height 139
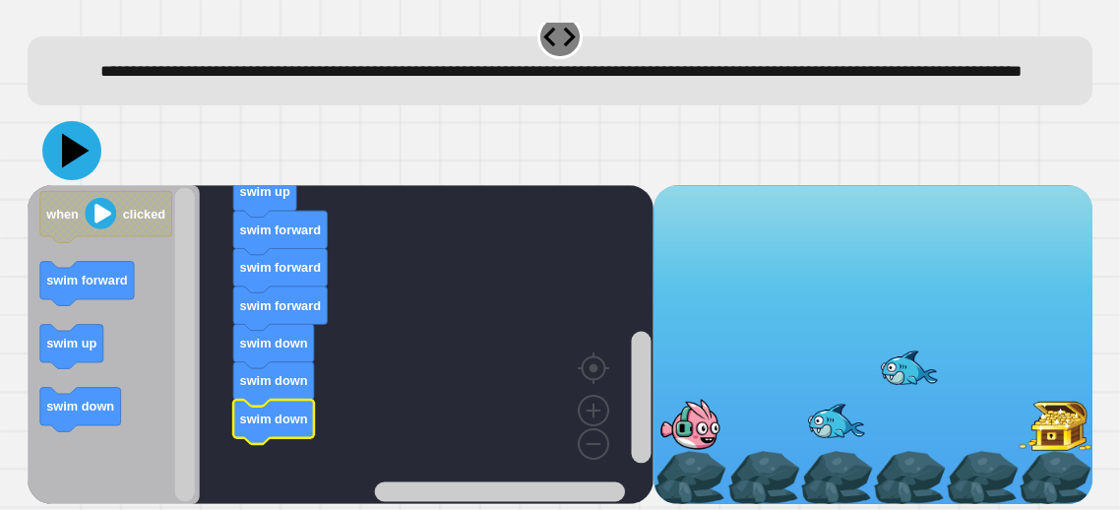
click at [71, 154] on icon at bounding box center [76, 151] width 28 height 34
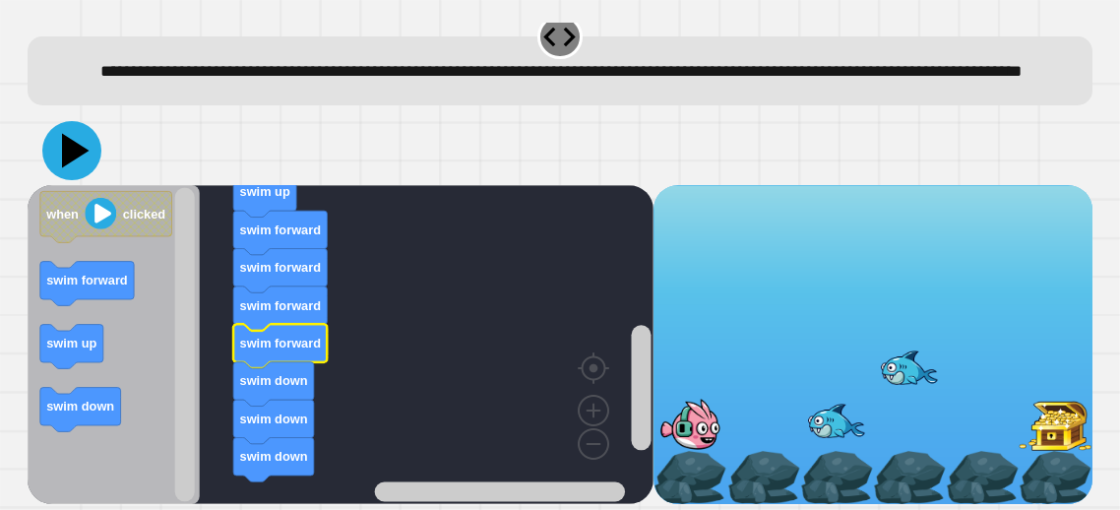
click at [66, 148] on icon at bounding box center [76, 151] width 28 height 34
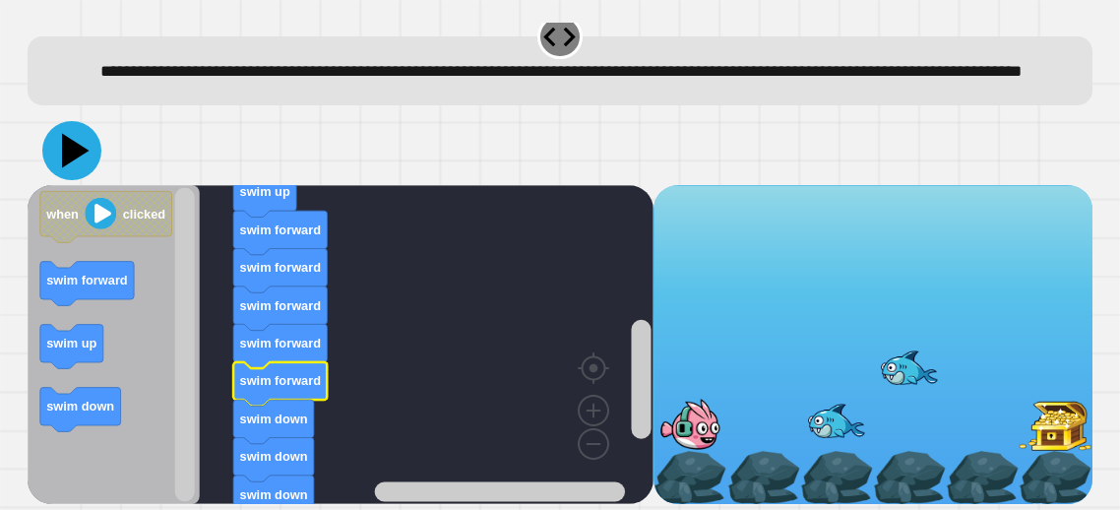
click at [86, 155] on icon at bounding box center [71, 150] width 59 height 59
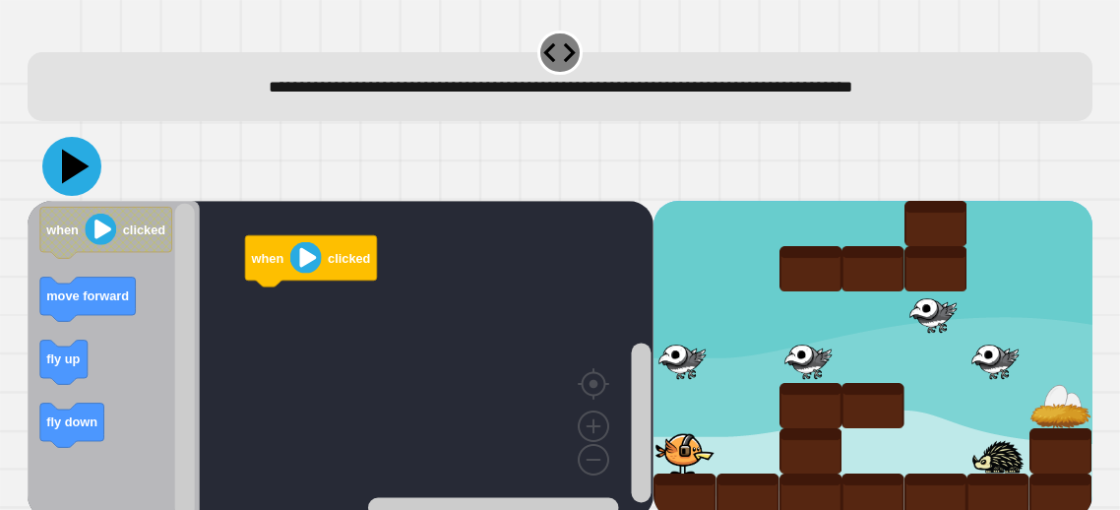
scroll to position [15, 0]
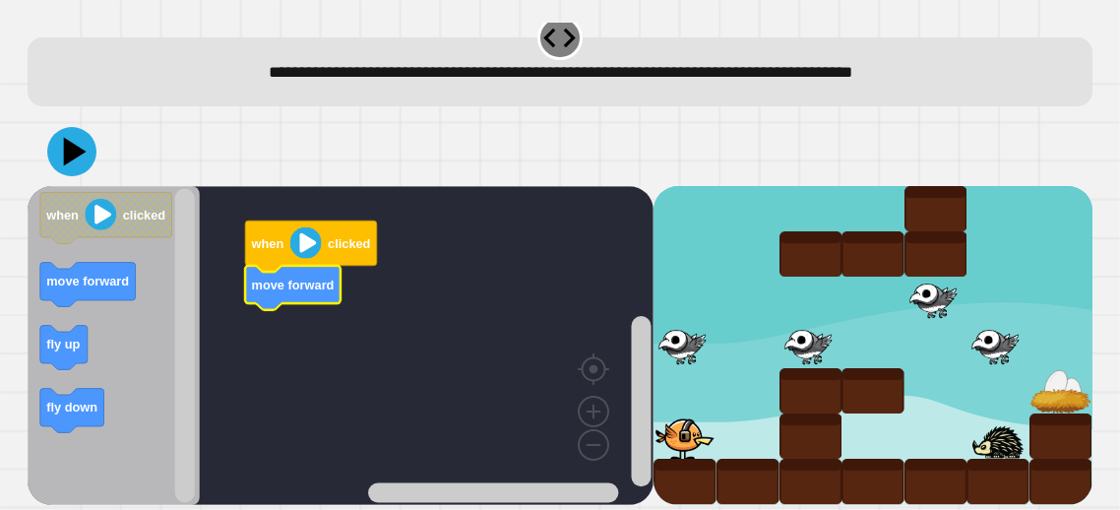
click at [151, 279] on icon "Blockly Workspace" at bounding box center [114, 345] width 172 height 319
click at [285, 264] on icon "Blockly Workspace" at bounding box center [312, 245] width 132 height 51
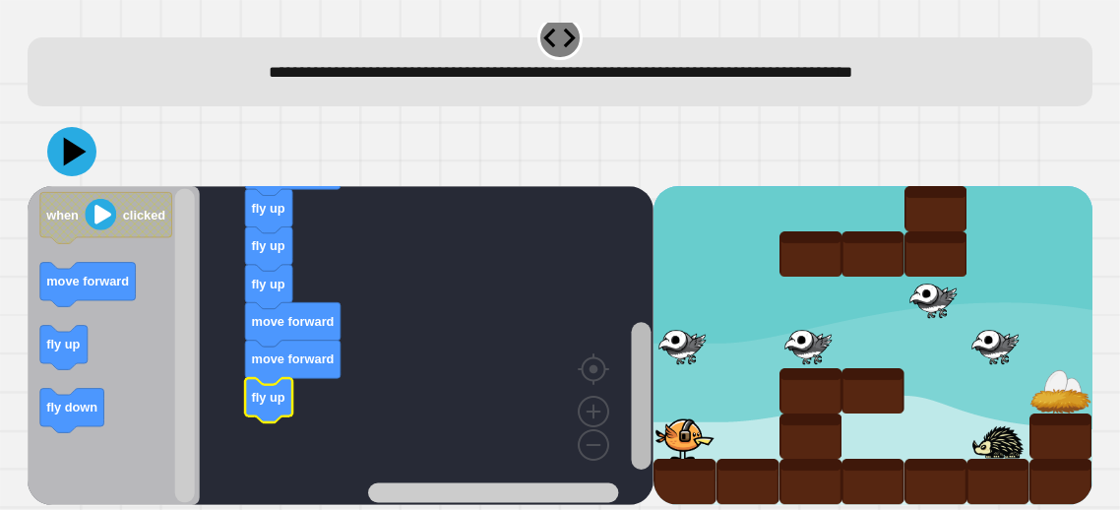
click at [655, 392] on div "when clicked move forward fly up fly up fly up move forward move forward fly up…" at bounding box center [560, 345] width 1064 height 319
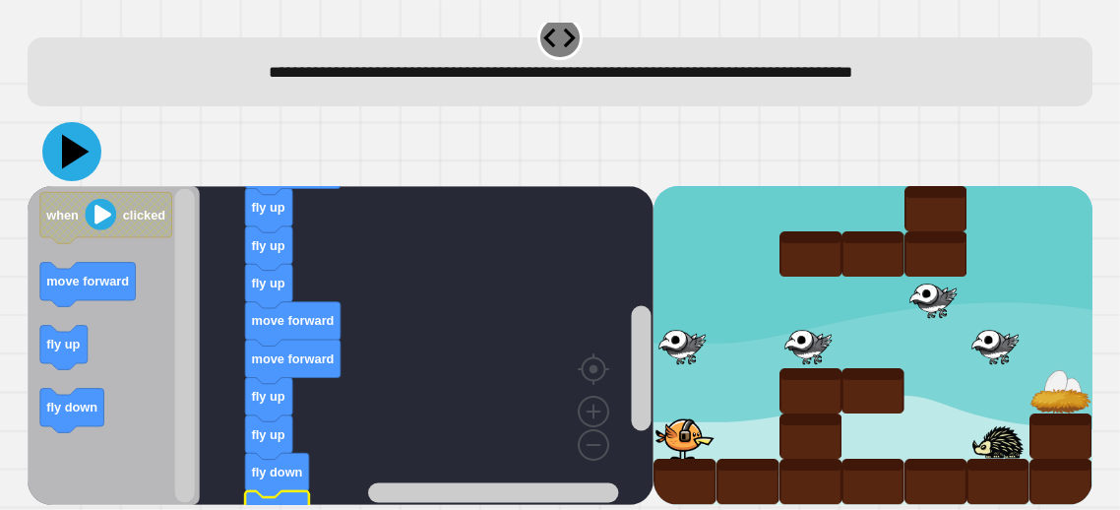
click at [79, 173] on icon at bounding box center [71, 151] width 59 height 59
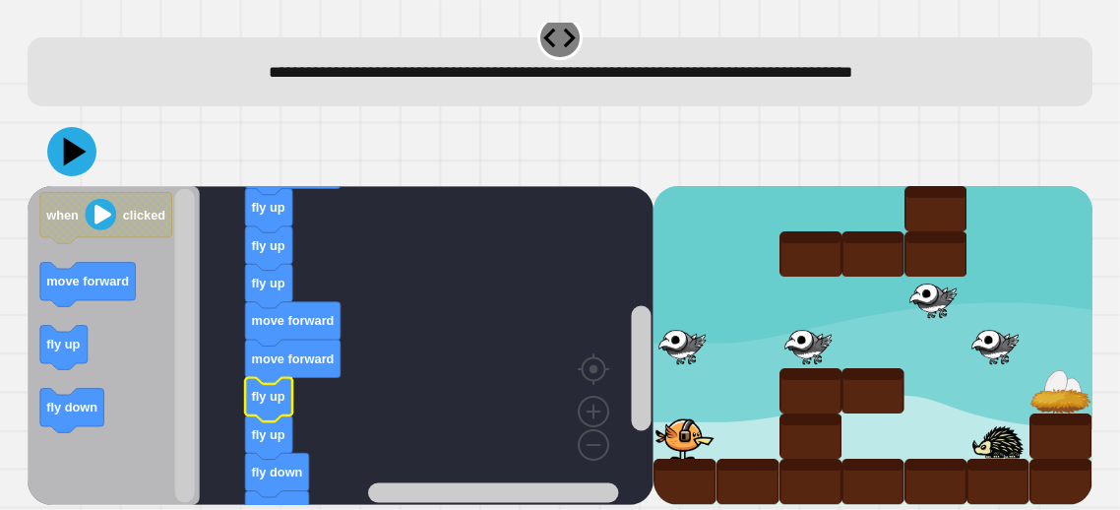
click at [273, 394] on text "fly up" at bounding box center [268, 396] width 33 height 15
click at [264, 405] on icon "Blockly Workspace" at bounding box center [269, 400] width 47 height 44
click at [266, 421] on icon "Blockly Workspace" at bounding box center [269, 437] width 47 height 44
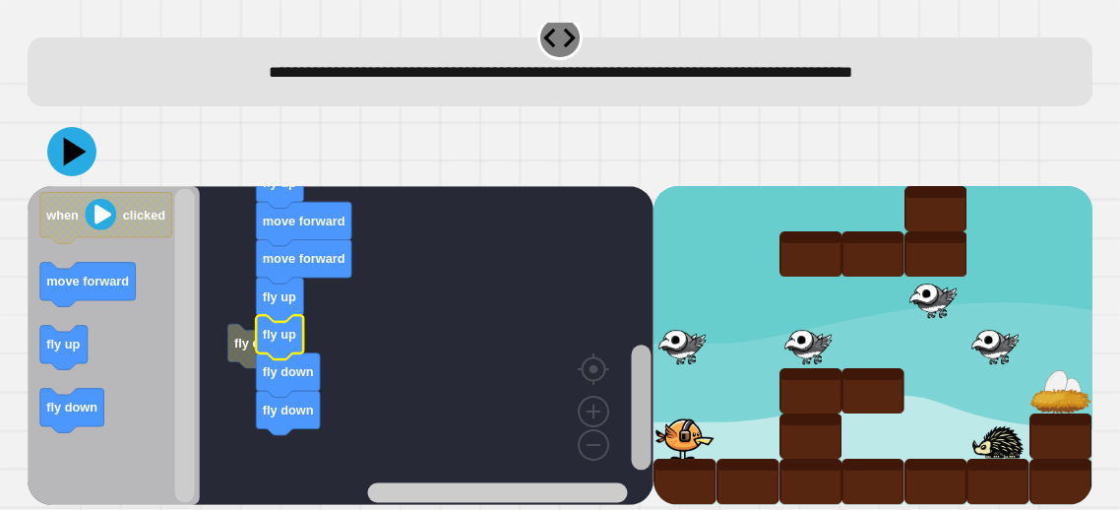
click at [649, 390] on rect "Blockly Workspace" at bounding box center [642, 406] width 20 height 125
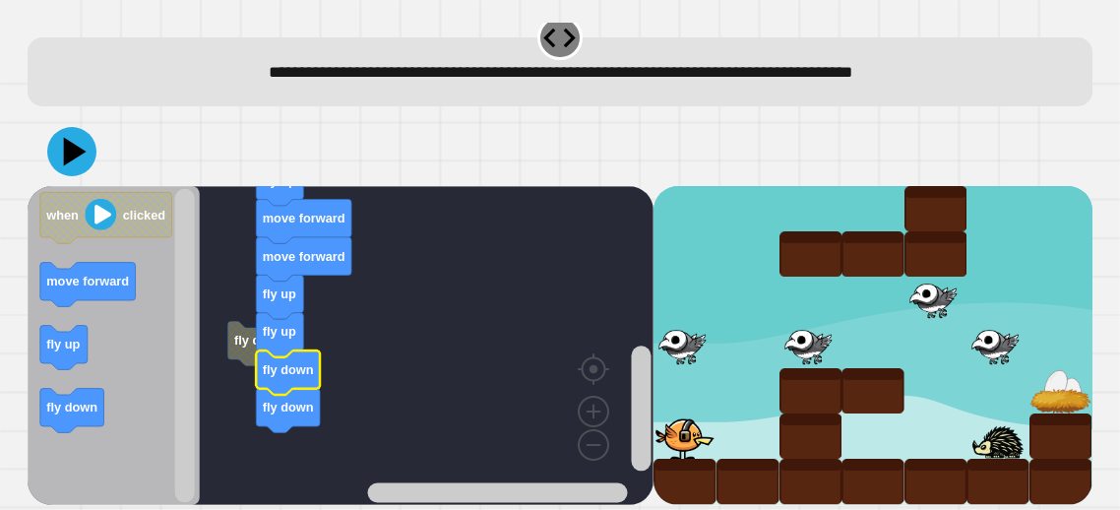
click at [305, 375] on text "fly down" at bounding box center [288, 369] width 51 height 15
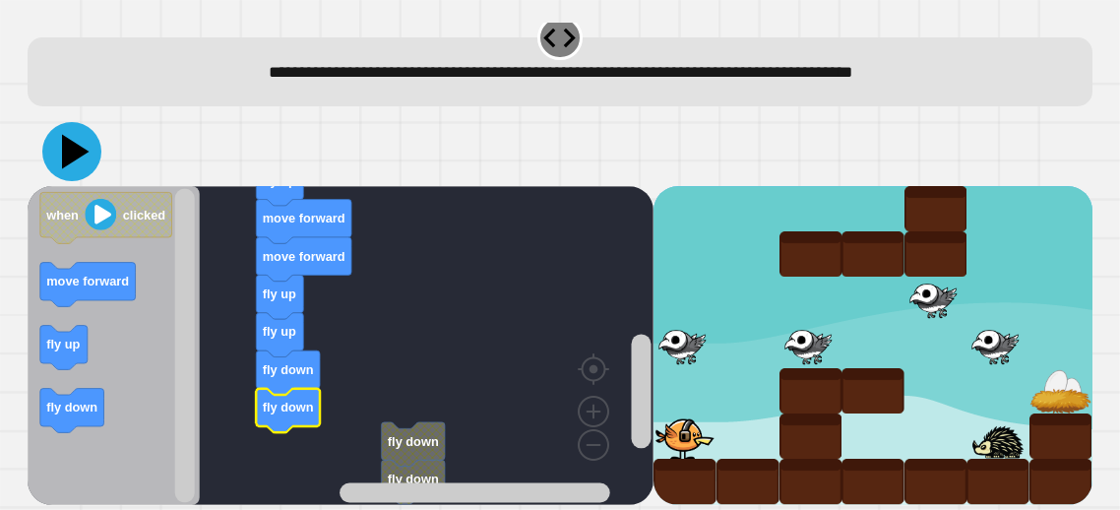
click at [81, 167] on icon at bounding box center [71, 151] width 59 height 59
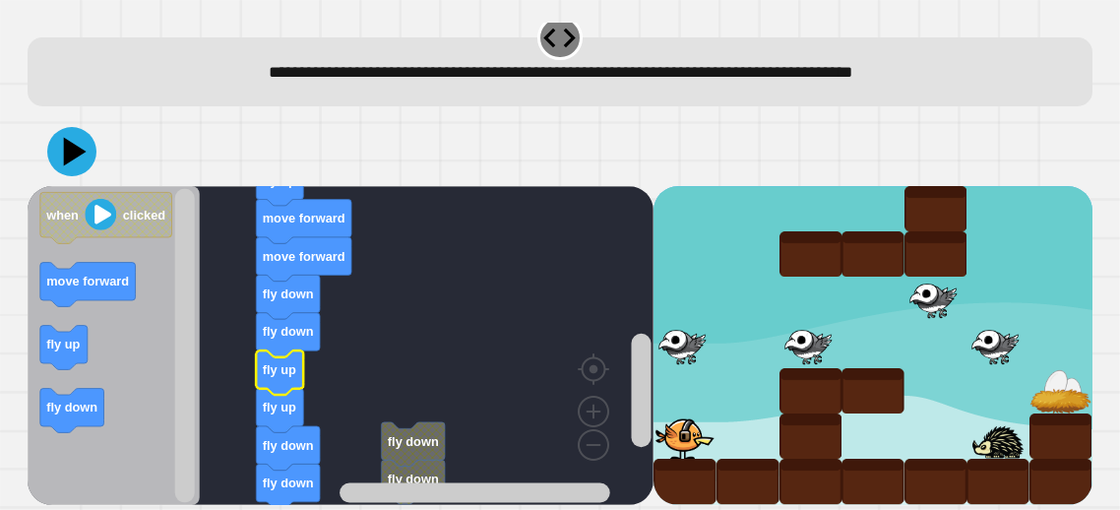
click at [258, 460] on icon "Blockly Workspace" at bounding box center [289, 448] width 64 height 44
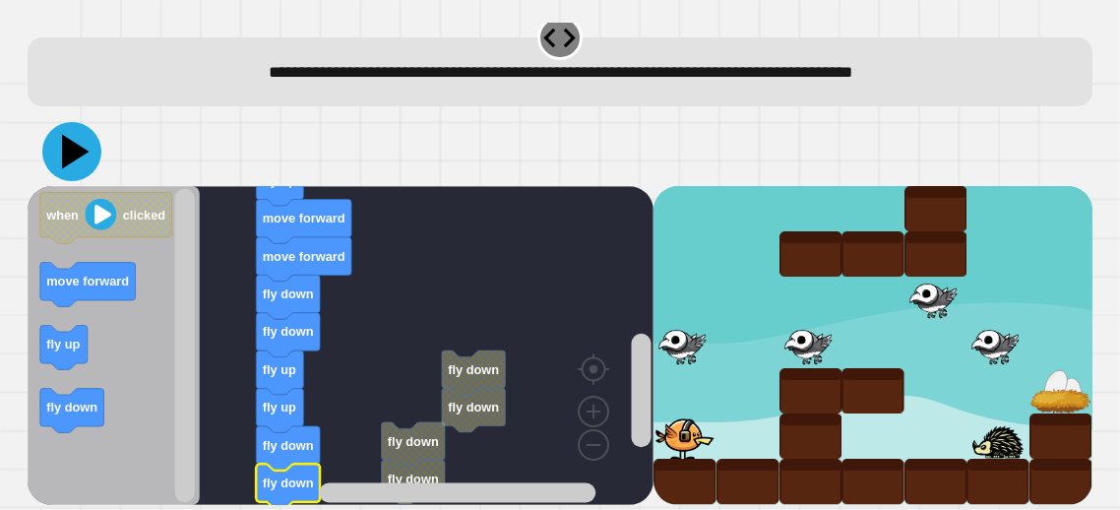
click at [88, 151] on icon at bounding box center [71, 151] width 59 height 59
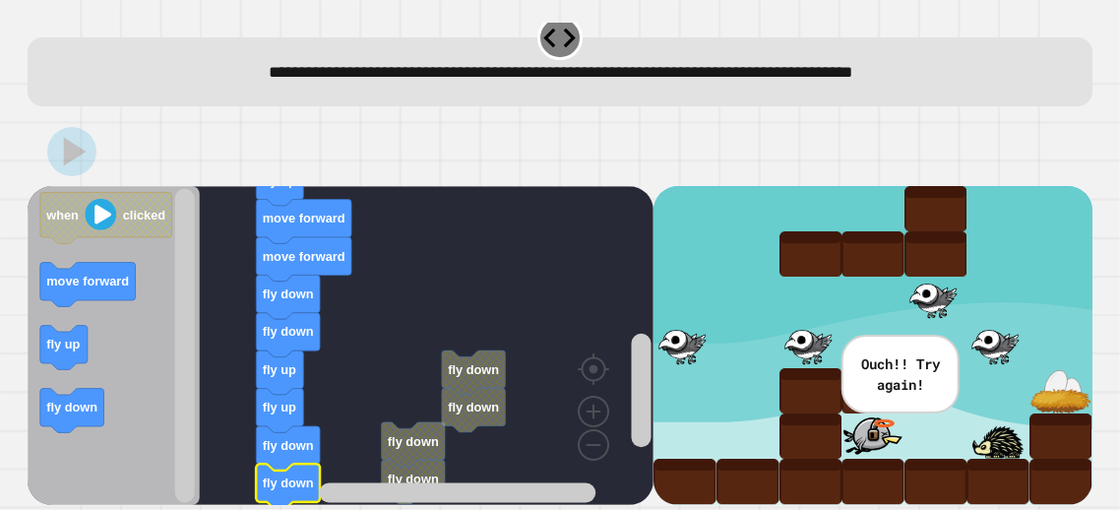
click at [305, 322] on icon "Blockly Workspace" at bounding box center [289, 335] width 64 height 44
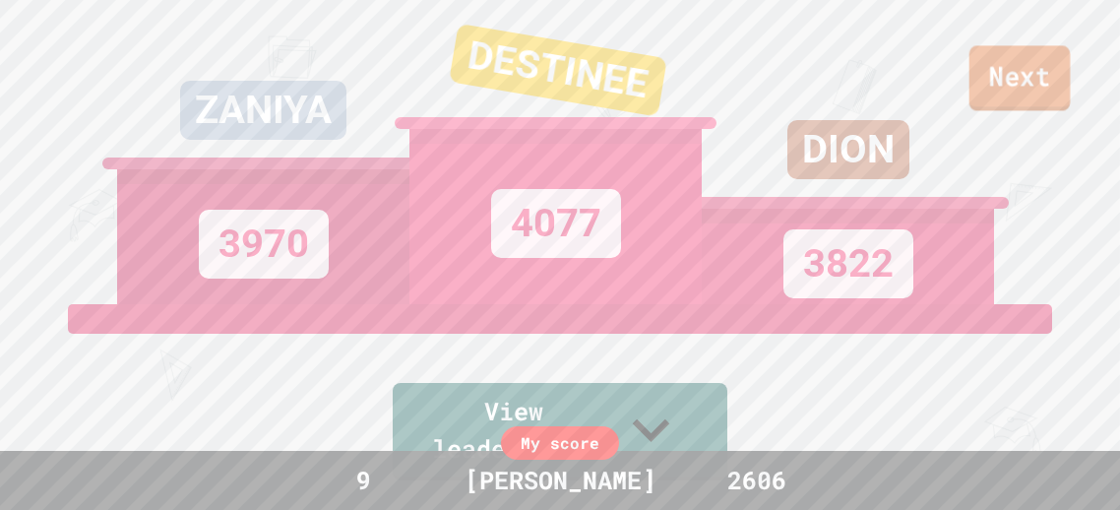
click at [1003, 99] on link "Next" at bounding box center [1019, 77] width 101 height 65
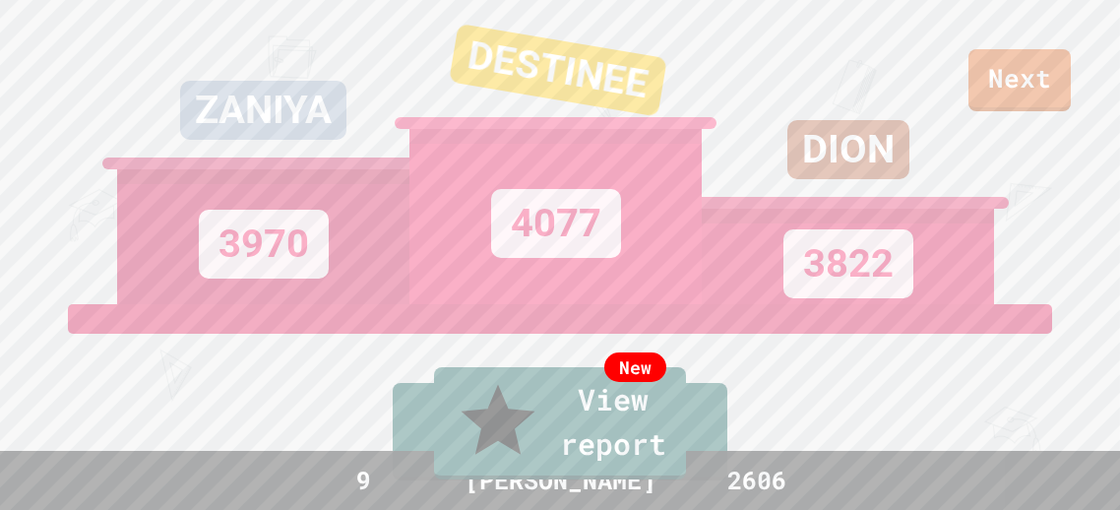
type textarea "***"
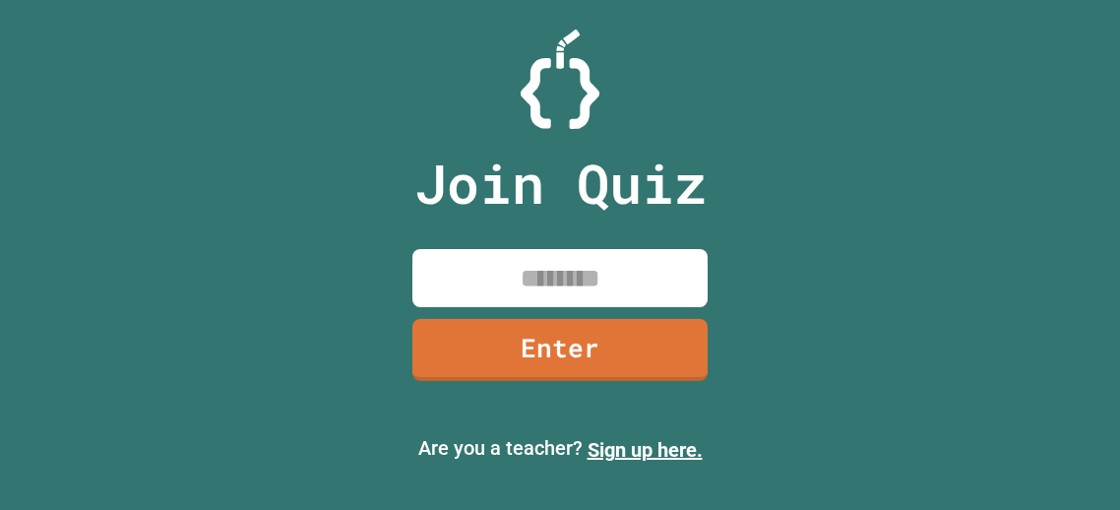
click at [531, 297] on input at bounding box center [559, 278] width 295 height 58
click at [563, 384] on div "Join Quiz ********* Enter" at bounding box center [561, 254] width 332 height 411
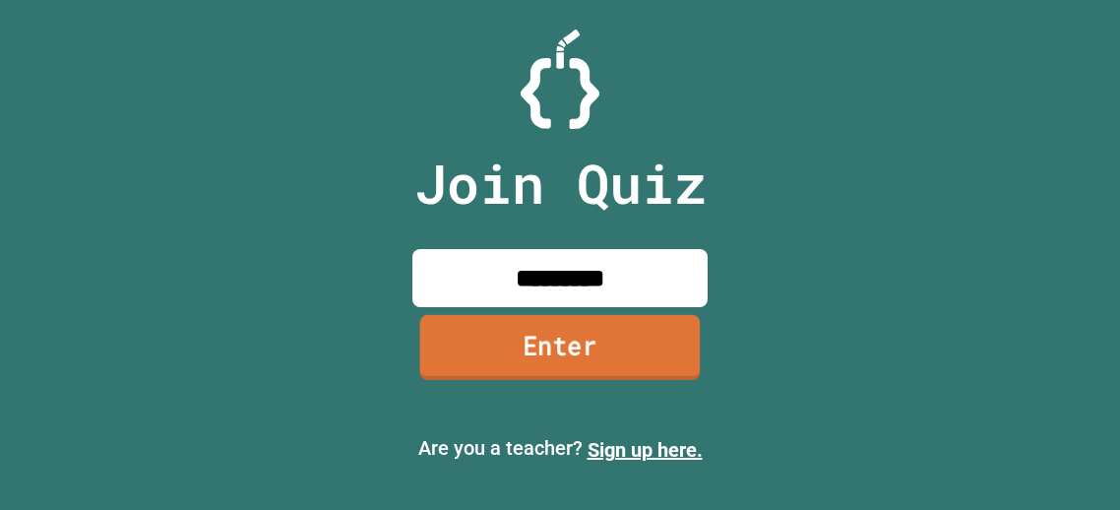
click at [547, 328] on link "Enter" at bounding box center [560, 347] width 281 height 65
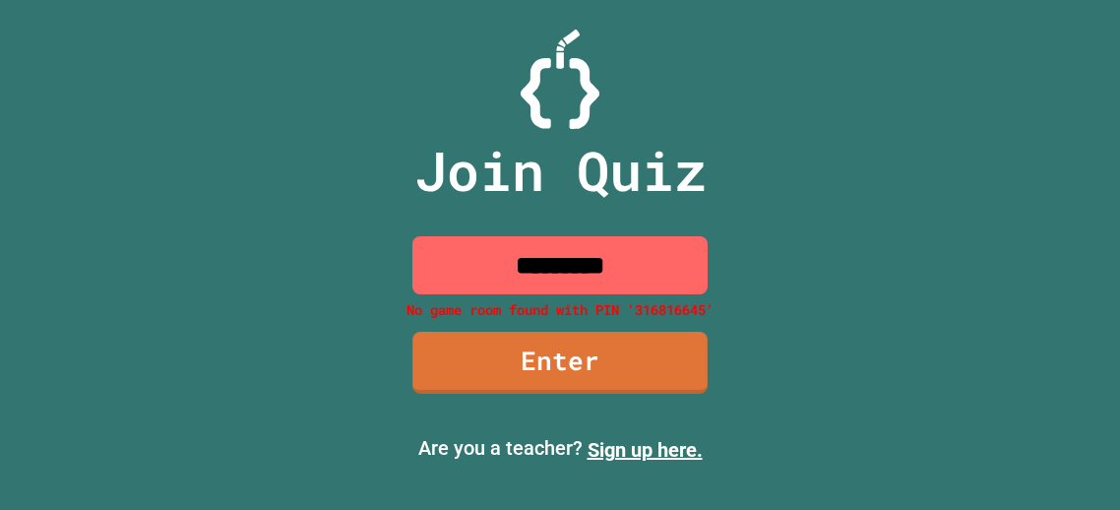
click at [666, 262] on input "*********" at bounding box center [559, 265] width 295 height 58
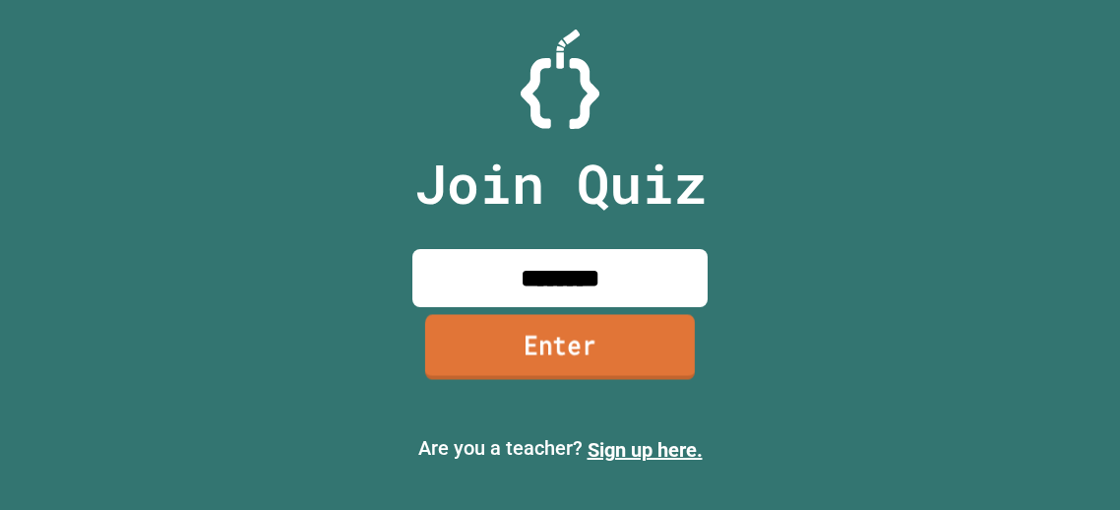
type input "********"
click at [675, 361] on link "Enter" at bounding box center [560, 347] width 270 height 65
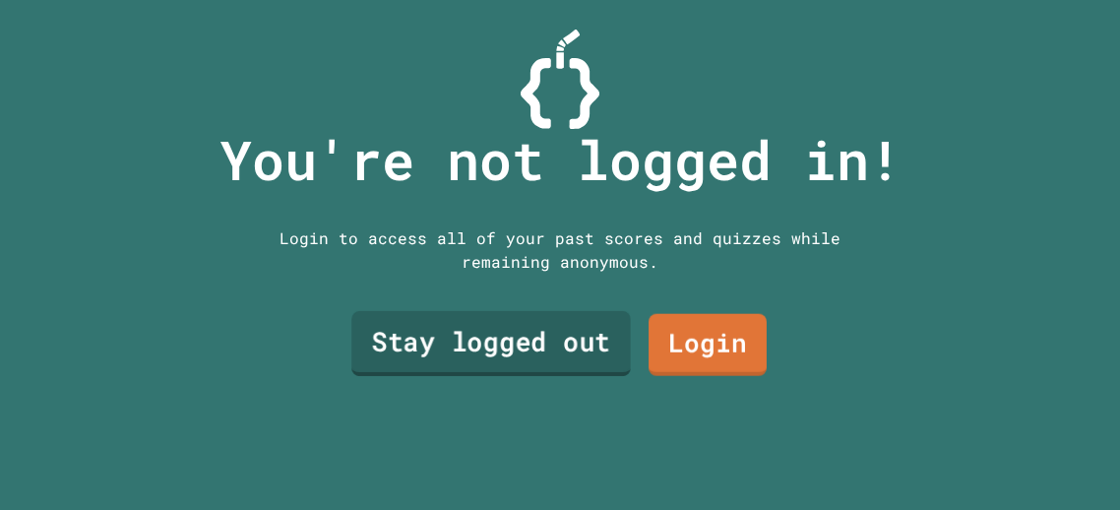
click at [592, 346] on link "Stay logged out" at bounding box center [491, 343] width 280 height 65
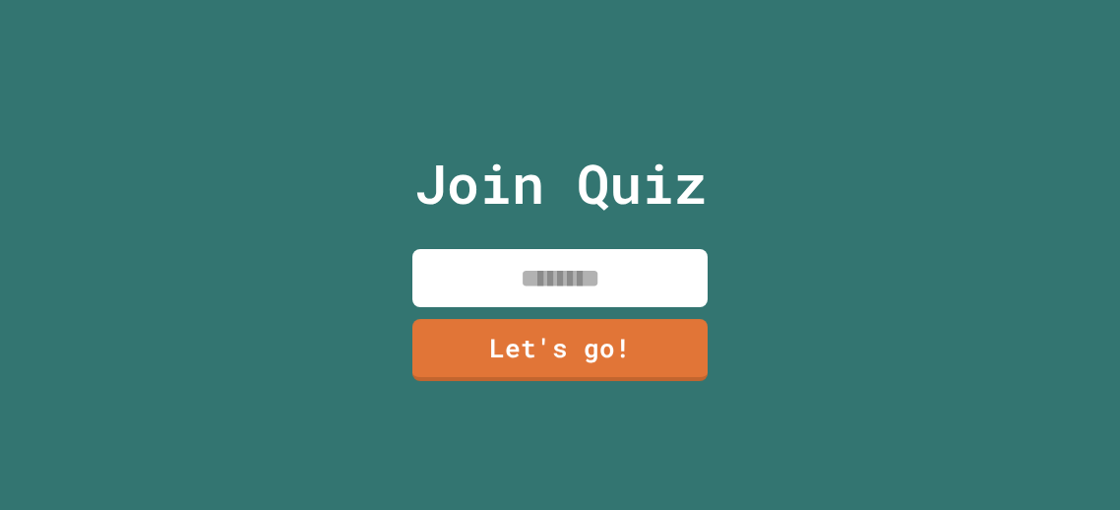
click at [541, 281] on input at bounding box center [559, 278] width 295 height 58
type input "******"
click at [551, 323] on link "Let's go!" at bounding box center [559, 348] width 299 height 65
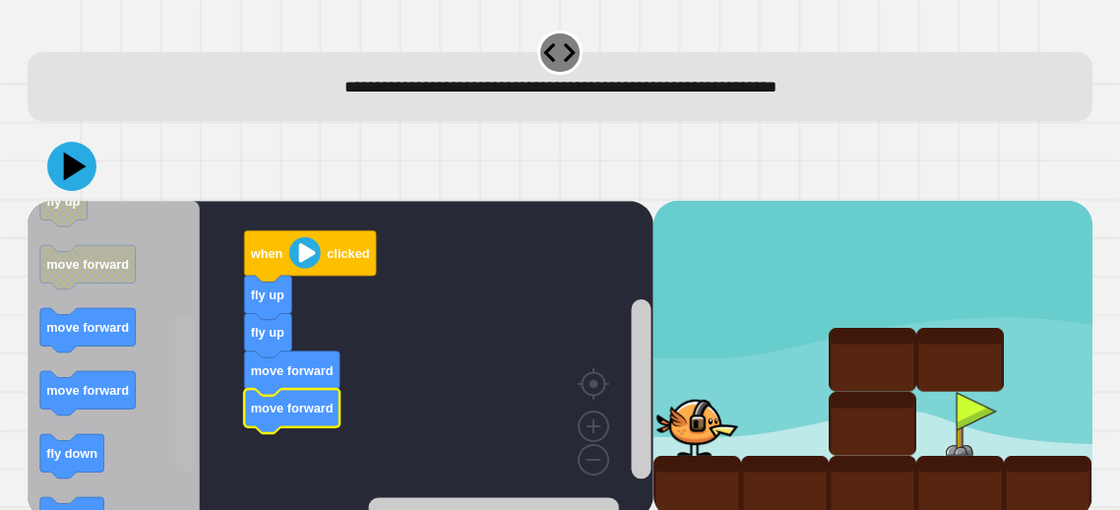
click at [195, 444] on g "Blockly Workspace" at bounding box center [185, 361] width 25 height 314
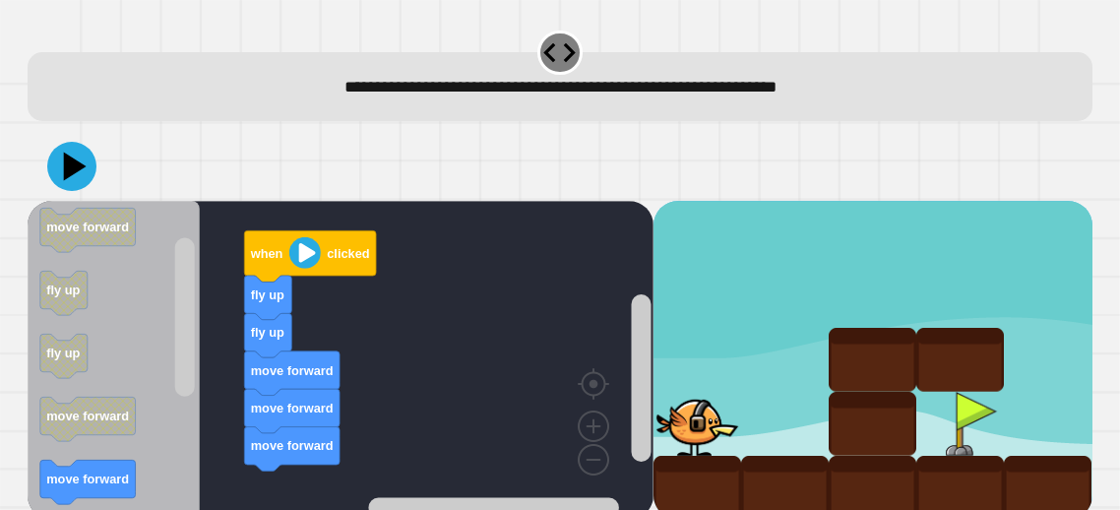
click at [254, 371] on div "when clicked fly up fly up move forward move forward move forward when clicked …" at bounding box center [341, 360] width 626 height 319
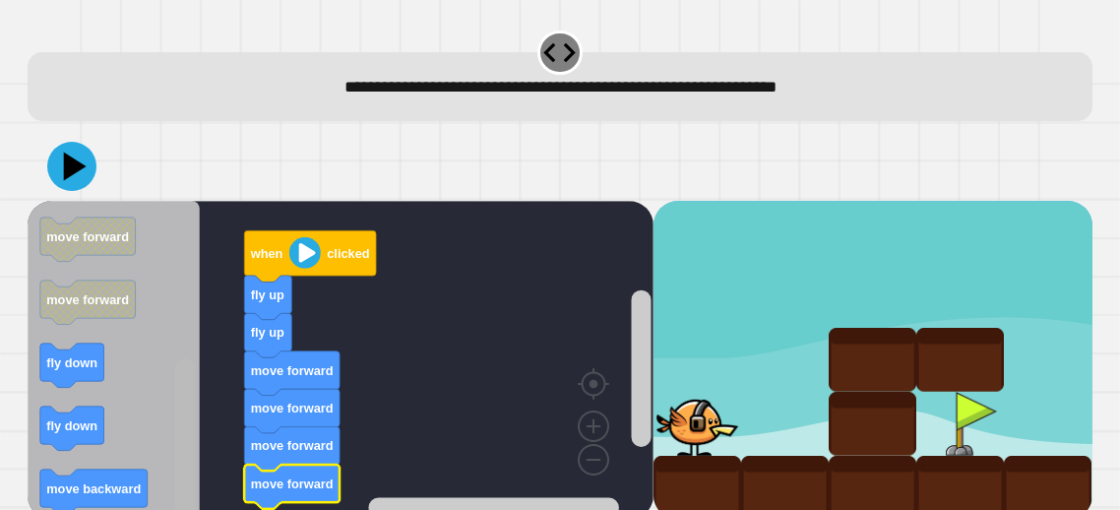
click at [195, 498] on g "Blockly Workspace" at bounding box center [185, 361] width 25 height 314
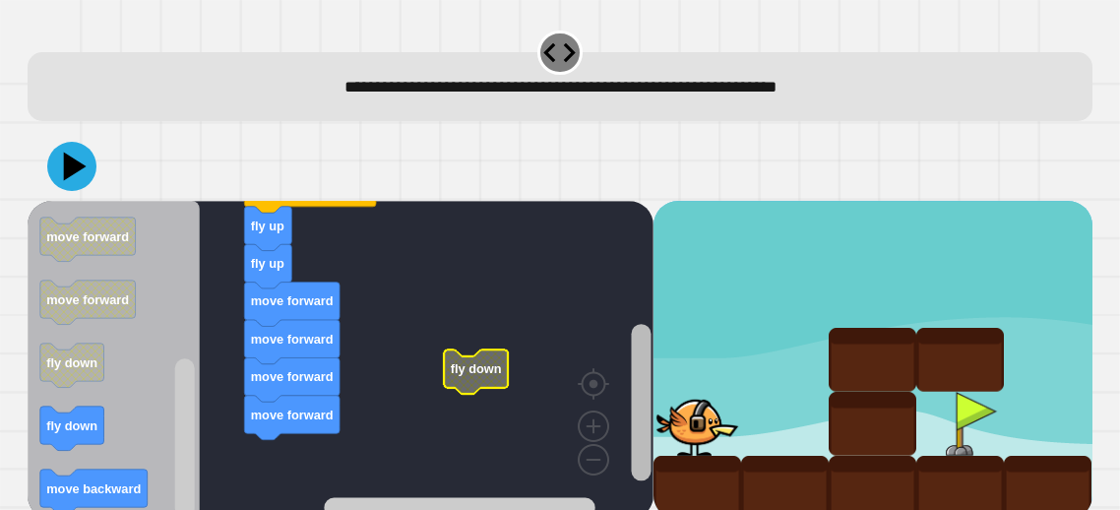
click at [641, 457] on rect "Blockly Workspace" at bounding box center [642, 402] width 20 height 156
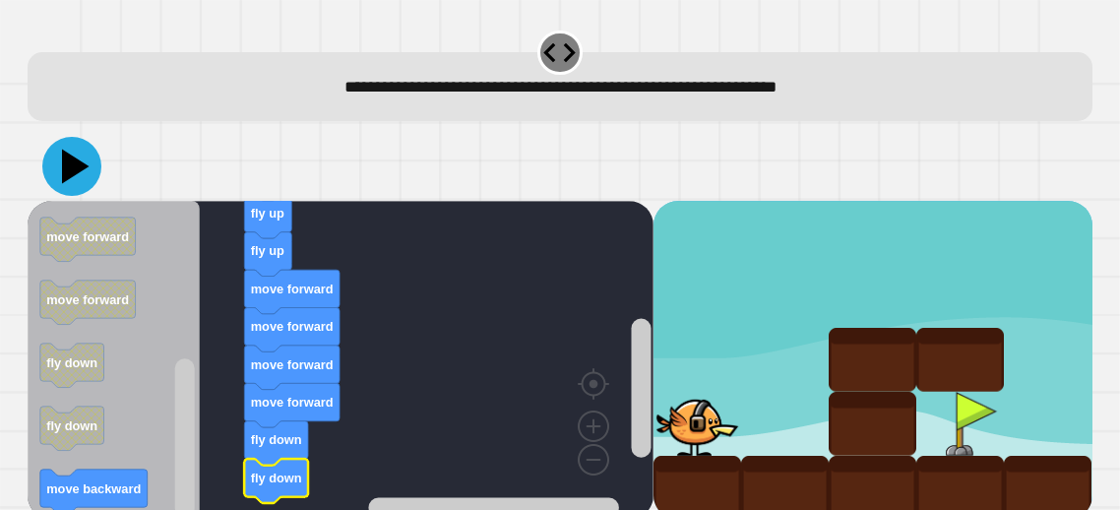
click at [86, 170] on icon at bounding box center [71, 166] width 59 height 59
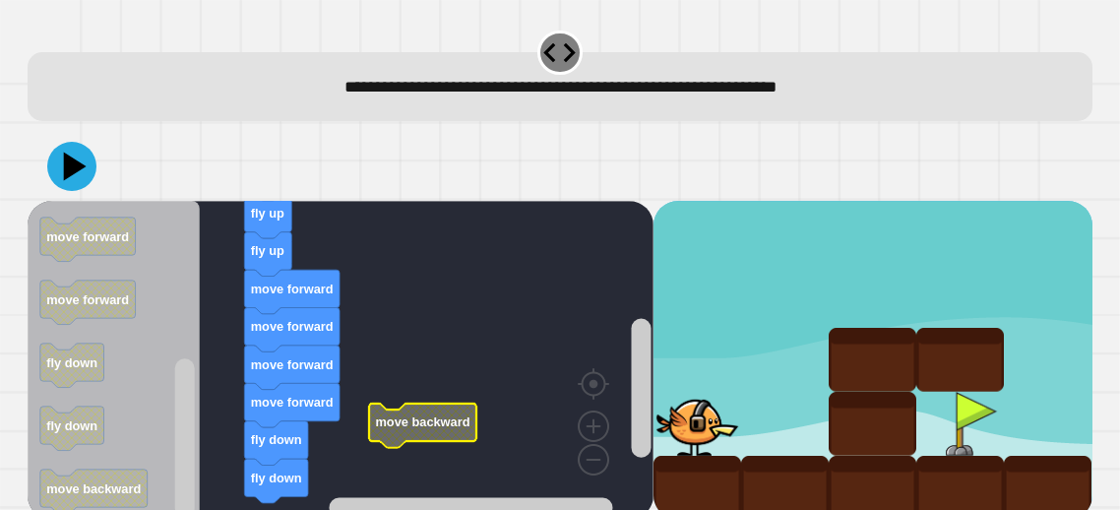
click at [620, 391] on rect "Blockly Workspace" at bounding box center [341, 360] width 626 height 319
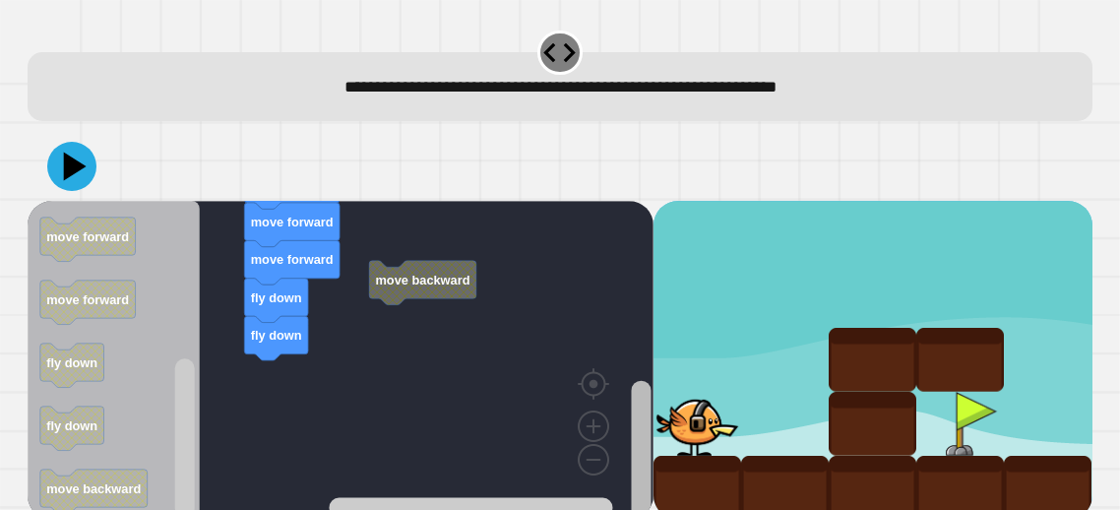
click at [644, 477] on rect "Blockly Workspace" at bounding box center [642, 449] width 20 height 139
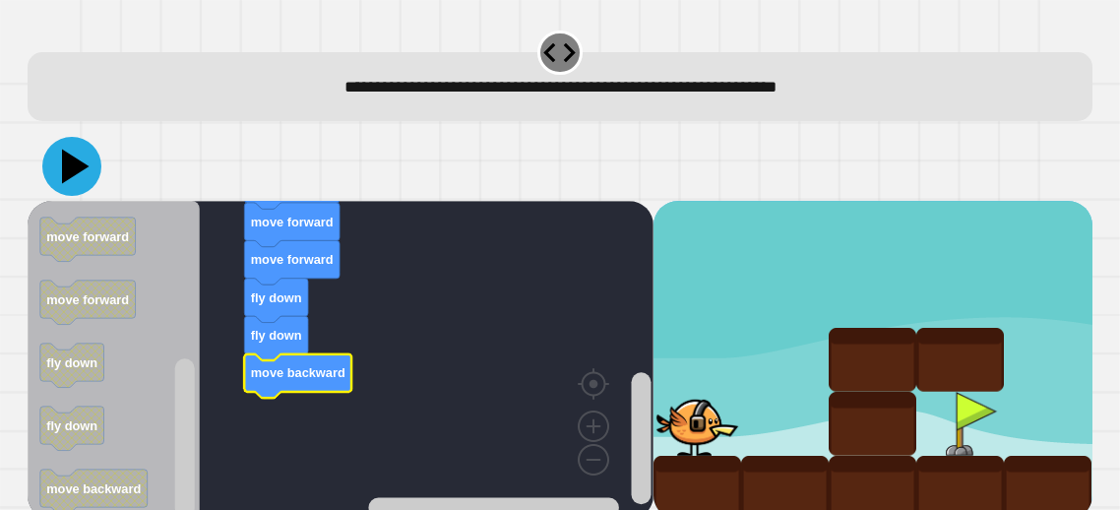
click at [55, 174] on icon at bounding box center [71, 166] width 59 height 59
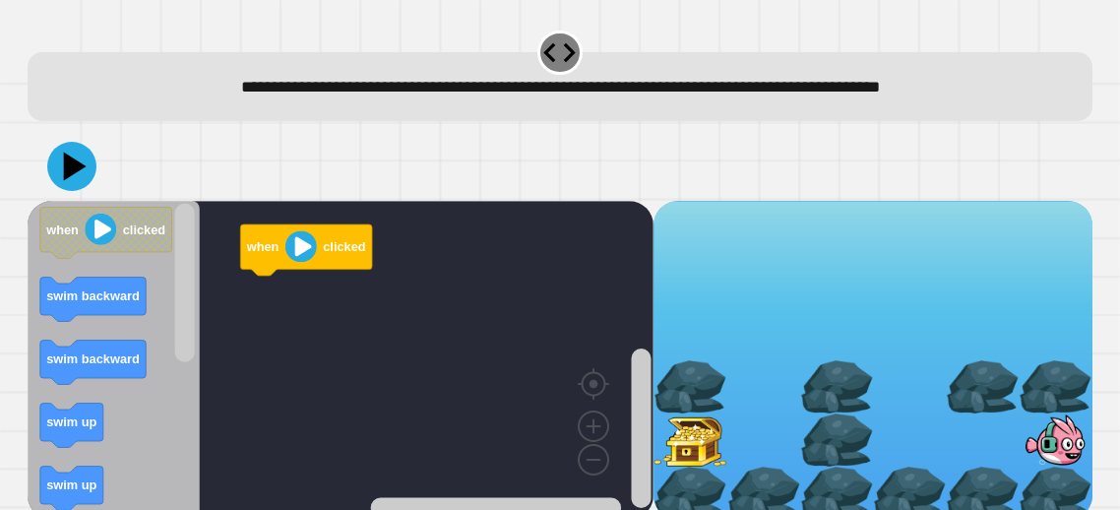
scroll to position [15, 0]
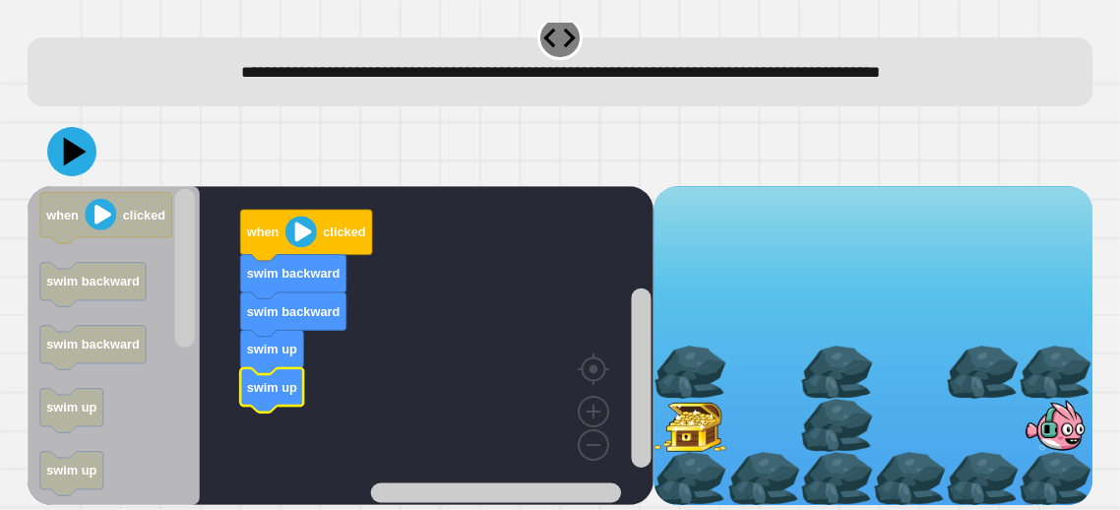
click at [201, 310] on rect "Blockly Workspace" at bounding box center [341, 345] width 626 height 319
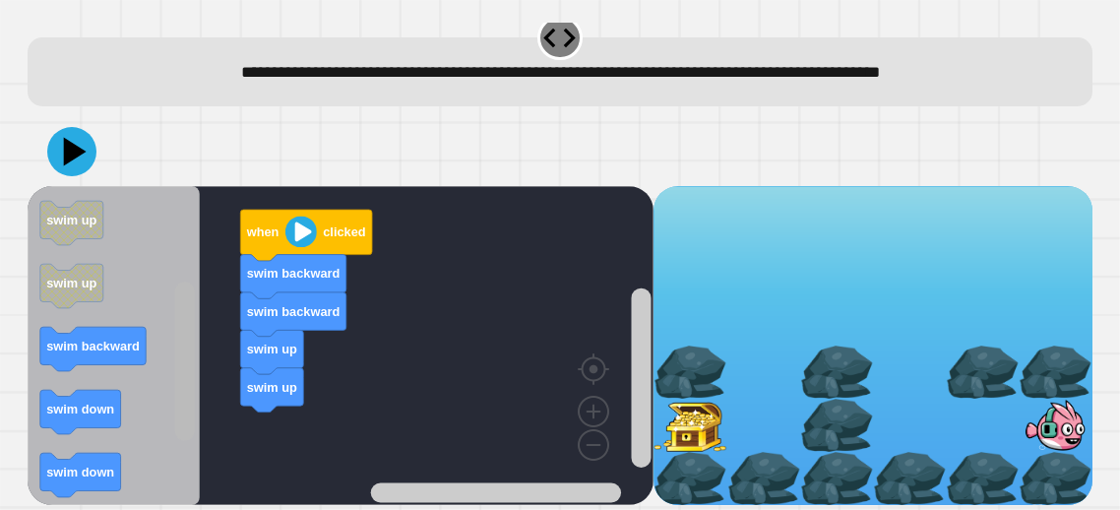
click at [197, 401] on g "Blockly Workspace" at bounding box center [185, 346] width 25 height 314
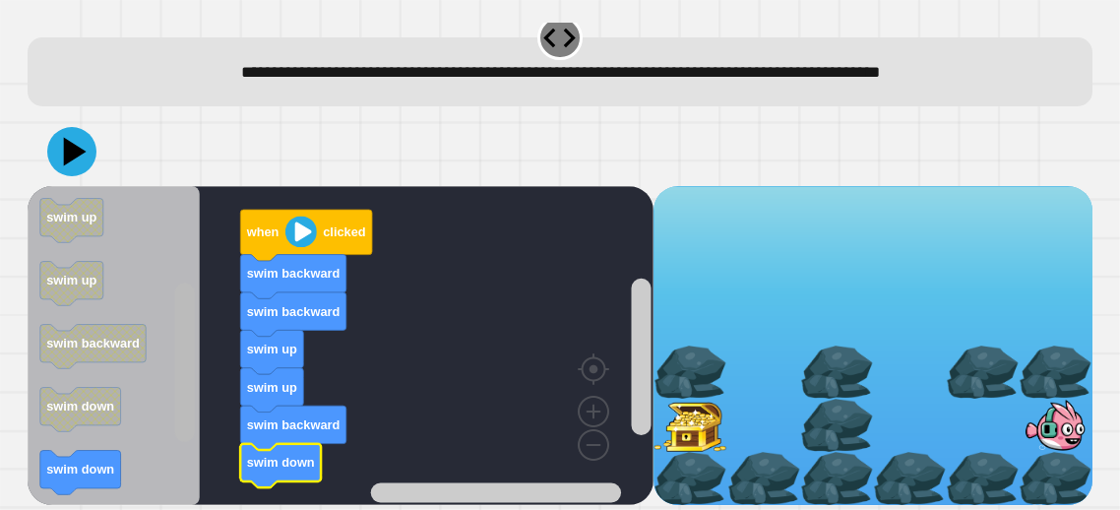
click at [185, 434] on rect "Blockly Workspace" at bounding box center [185, 362] width 20 height 158
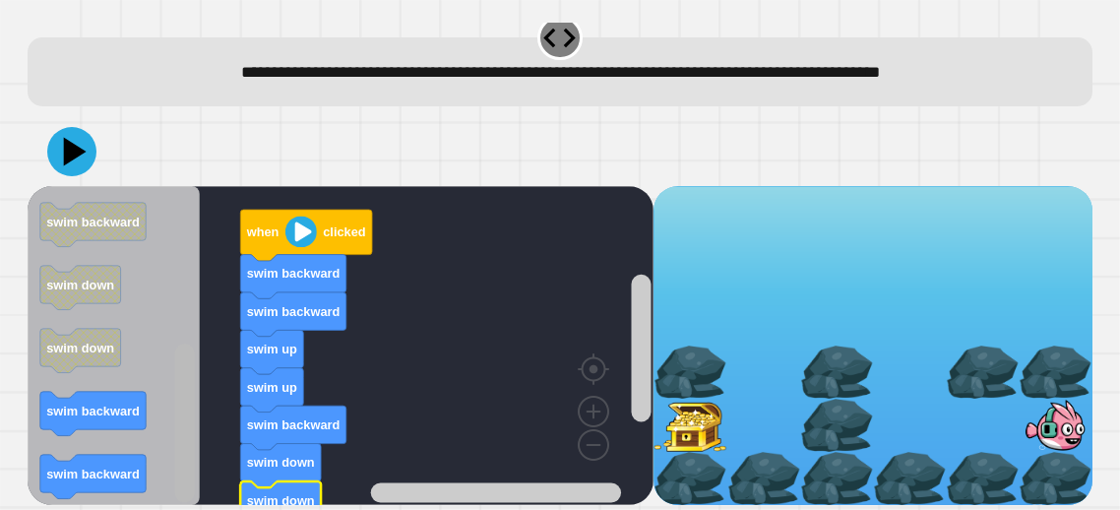
click at [190, 438] on rect "Blockly Workspace" at bounding box center [185, 422] width 20 height 158
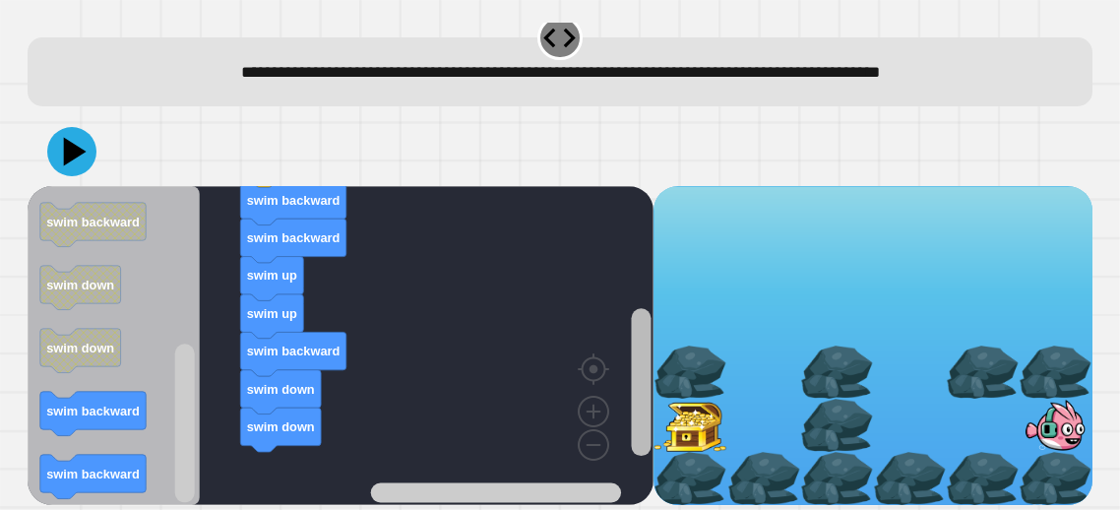
click at [630, 347] on g "Blockly Workspace" at bounding box center [641, 358] width 25 height 293
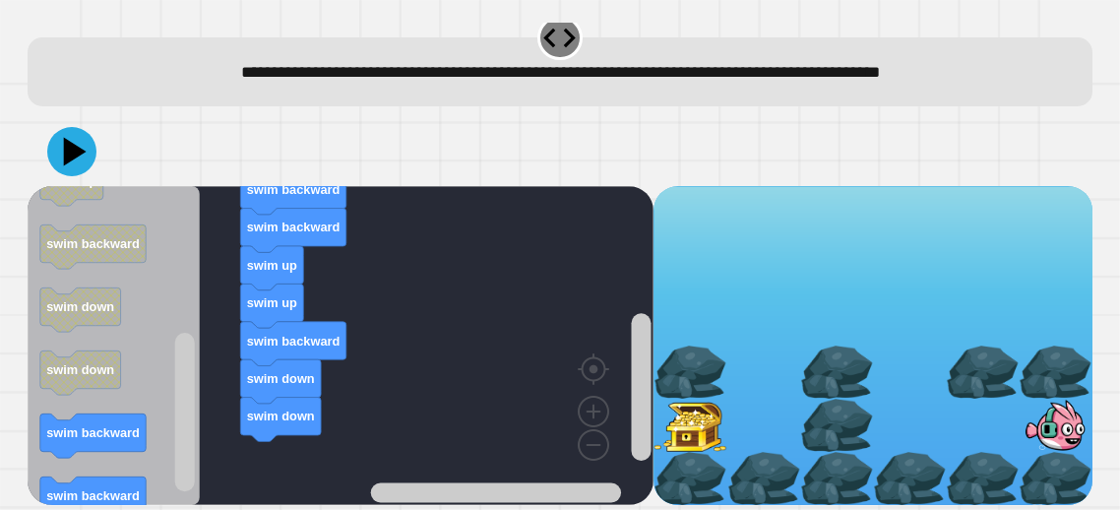
click at [185, 431] on div "when clicked swim backward swim backward swim up swim up swim backward swim dow…" at bounding box center [341, 345] width 626 height 319
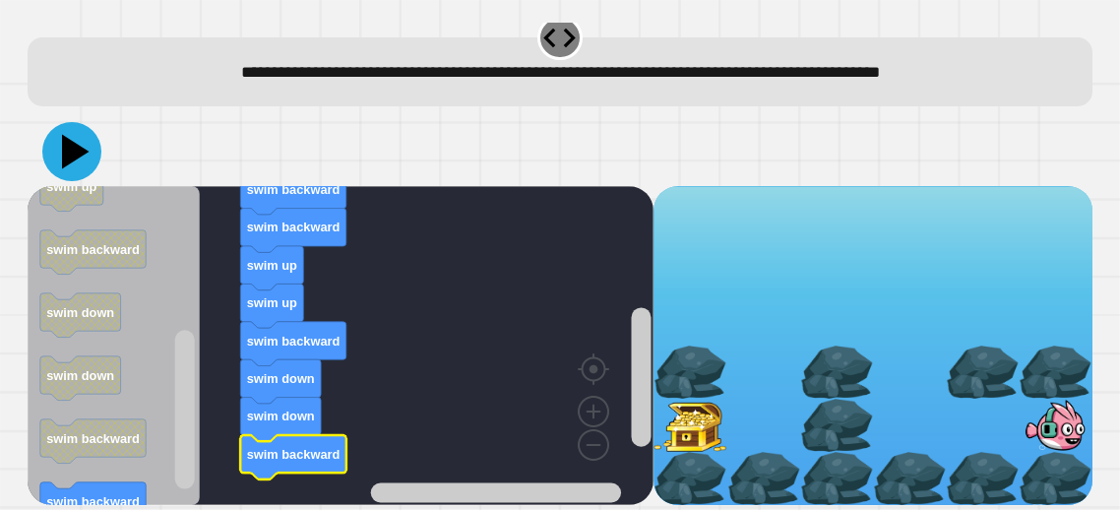
click at [75, 148] on icon at bounding box center [76, 152] width 28 height 34
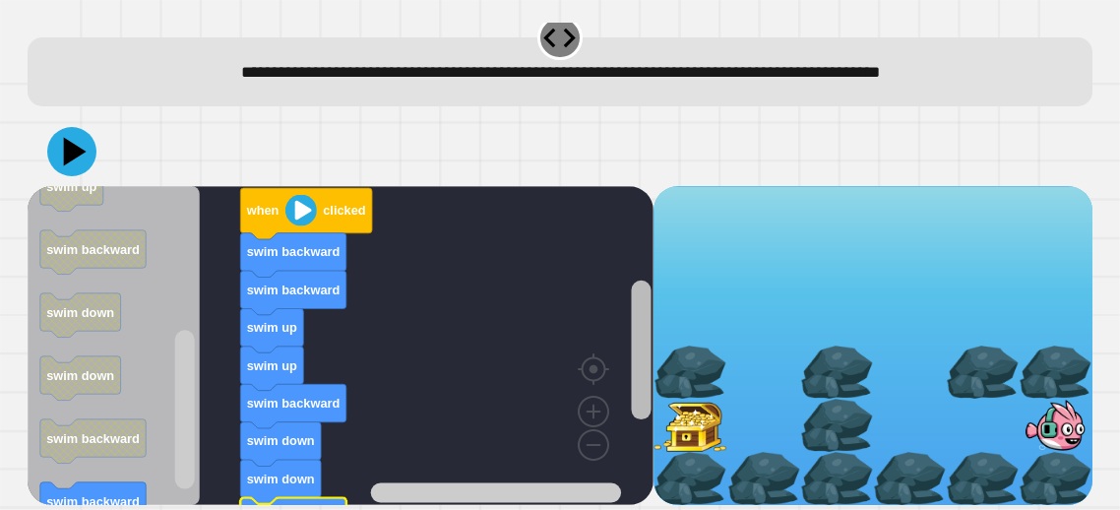
click at [636, 348] on rect "Blockly Workspace" at bounding box center [642, 349] width 20 height 139
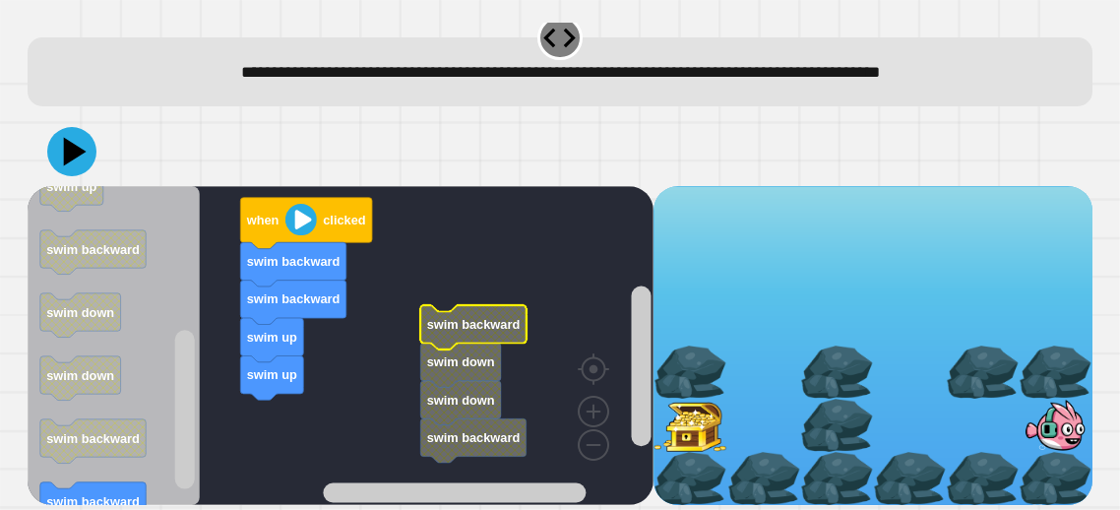
click at [445, 324] on text "swim backward" at bounding box center [474, 324] width 94 height 15
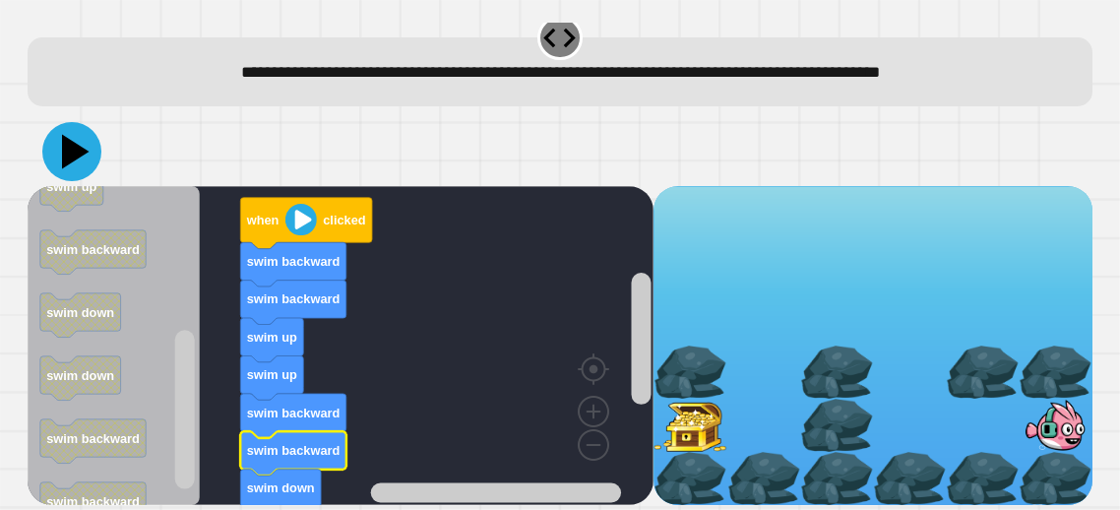
click at [85, 154] on icon at bounding box center [71, 151] width 59 height 59
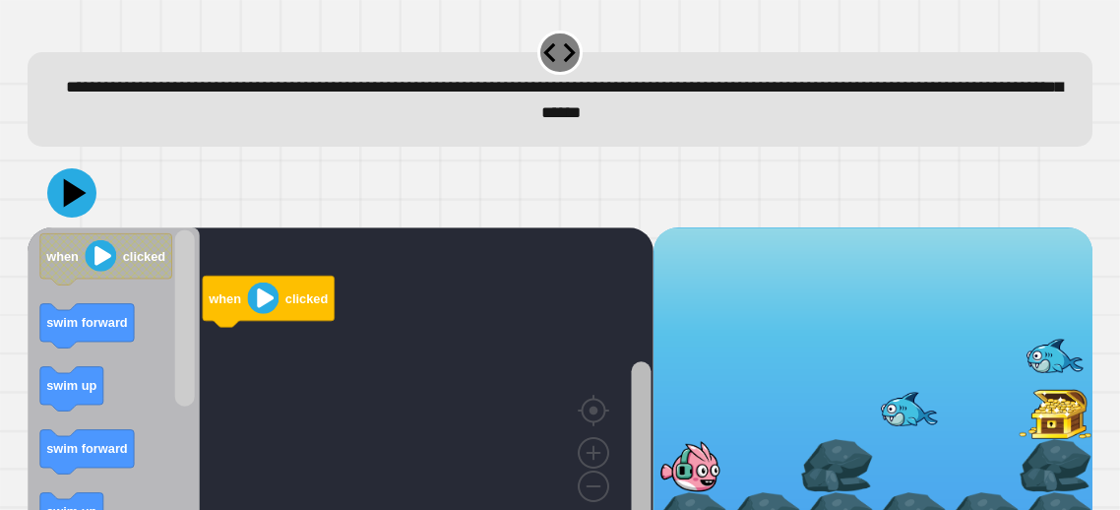
click at [640, 408] on rect "Blockly Workspace" at bounding box center [642, 441] width 20 height 159
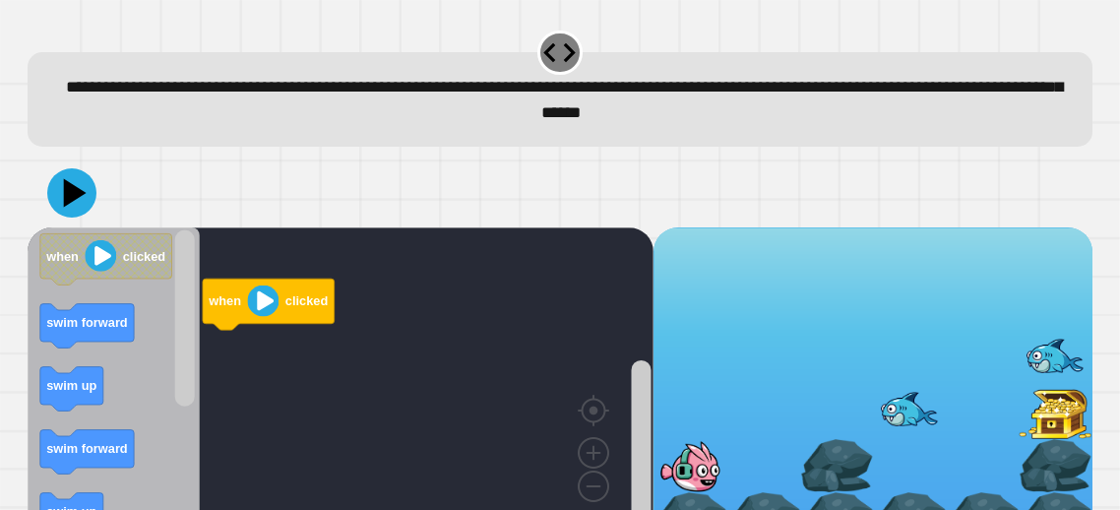
scroll to position [41, 0]
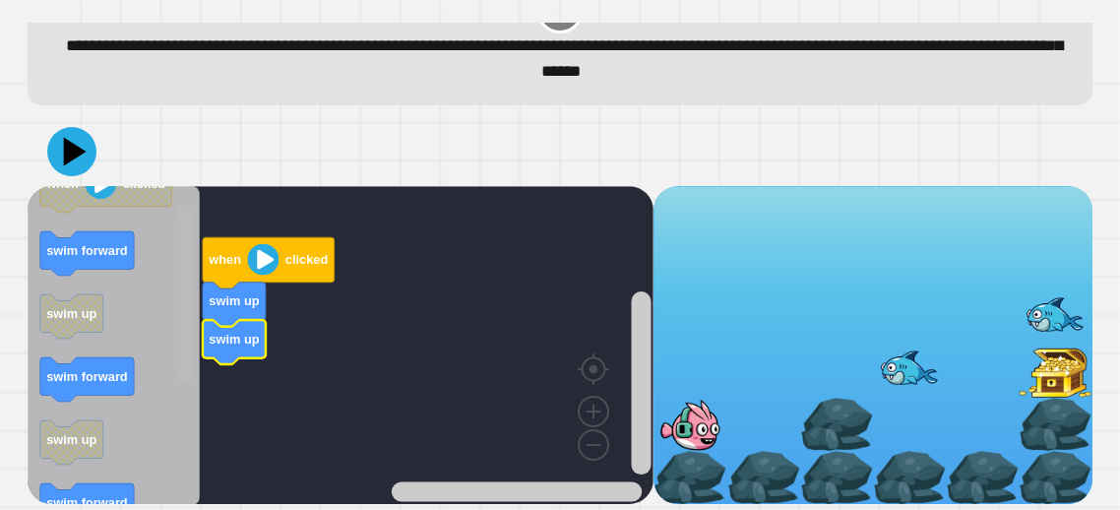
click at [193, 343] on rect "Blockly Workspace" at bounding box center [185, 293] width 20 height 176
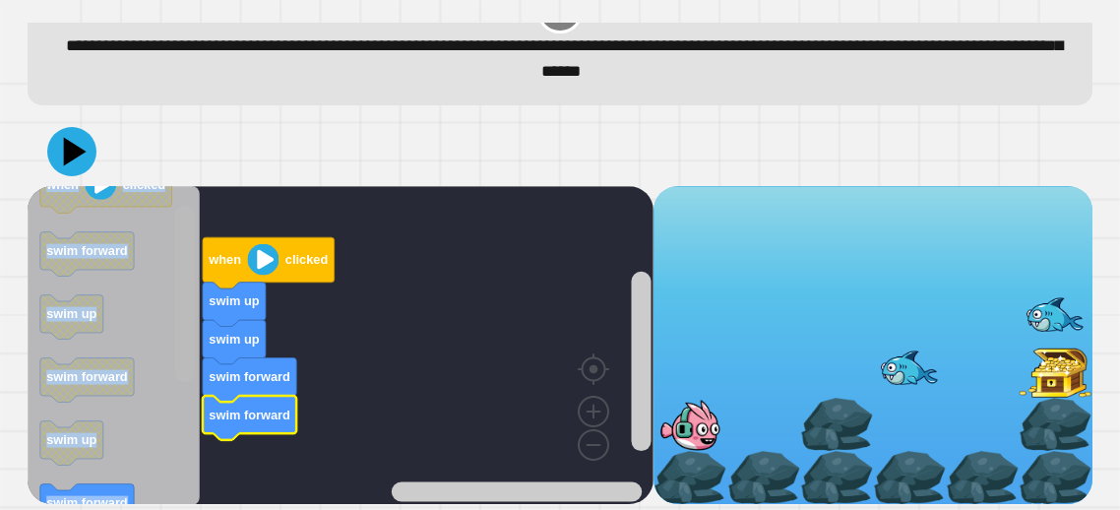
drag, startPoint x: 117, startPoint y: 505, endPoint x: 179, endPoint y: 481, distance: 66.4
click at [179, 481] on div "when clicked swim up swim up swim forward swim forward when clicked swim forwar…" at bounding box center [561, 310] width 1076 height 399
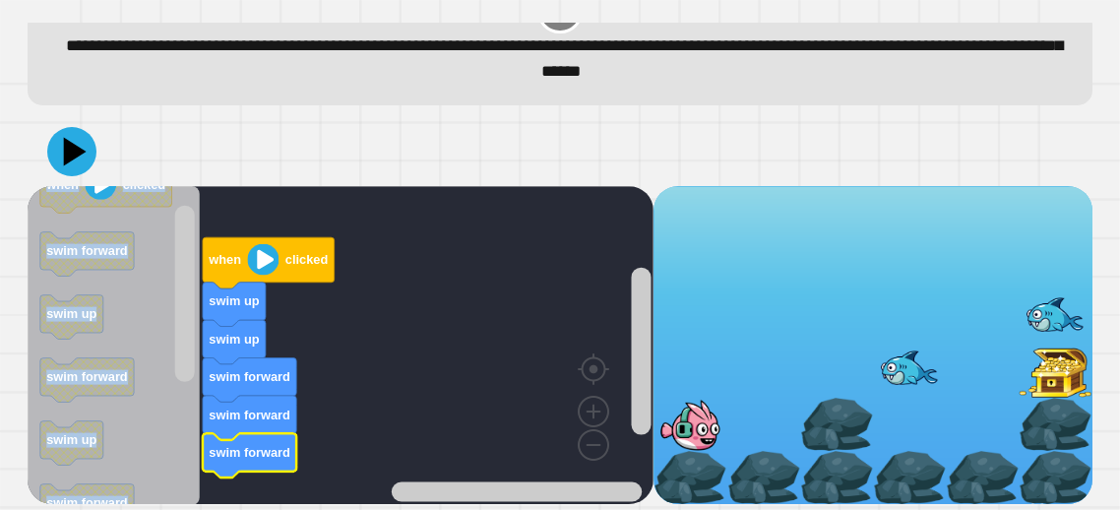
click at [282, 444] on icon "Blockly Workspace" at bounding box center [250, 455] width 94 height 44
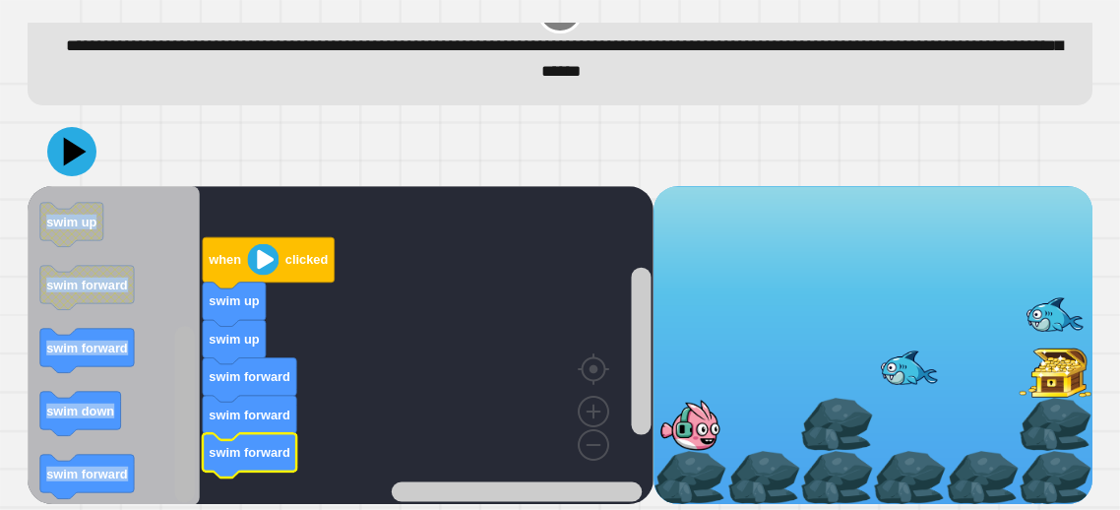
click at [207, 451] on div "when clicked swim up swim up swim forward swim forward swim forward when clicke…" at bounding box center [341, 345] width 626 height 319
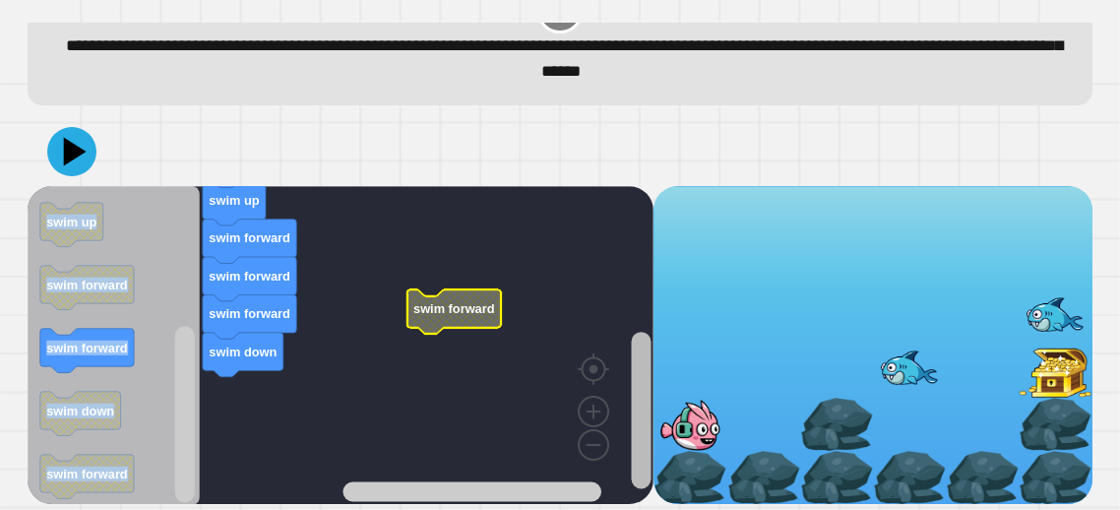
click at [651, 468] on rect "Blockly Workspace" at bounding box center [642, 410] width 20 height 156
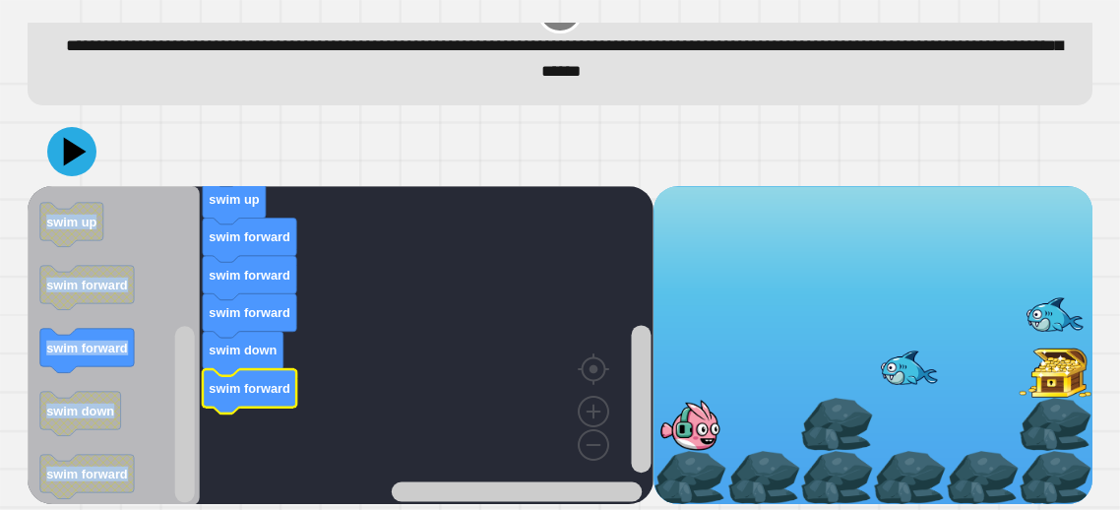
click at [265, 397] on icon "Blockly Workspace" at bounding box center [250, 391] width 94 height 44
click at [76, 166] on icon at bounding box center [72, 151] width 55 height 55
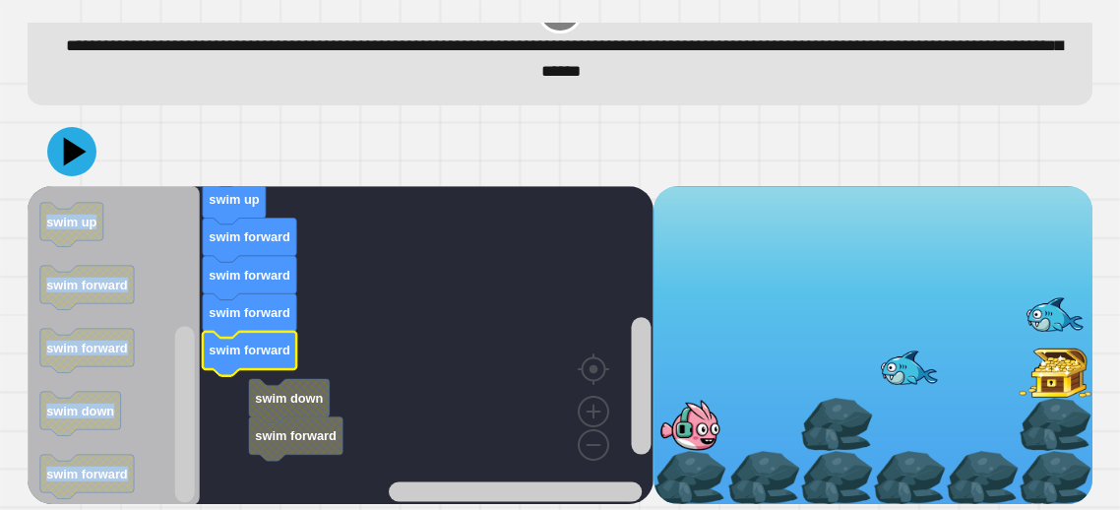
click at [259, 389] on g "swim down swim forward when clicked swim up swim up swim forward swim forward s…" at bounding box center [350, 300] width 645 height 407
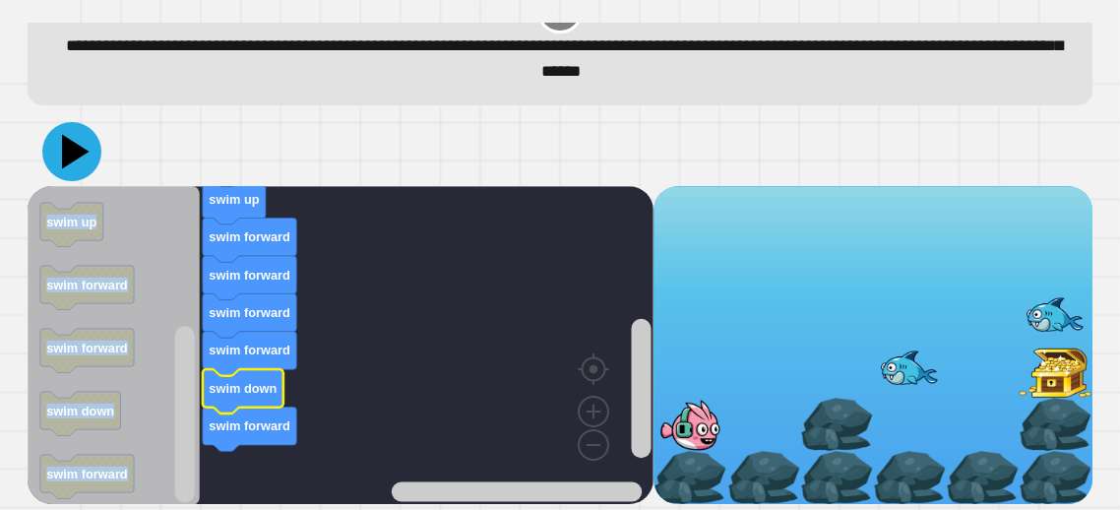
click at [84, 169] on icon at bounding box center [71, 151] width 59 height 59
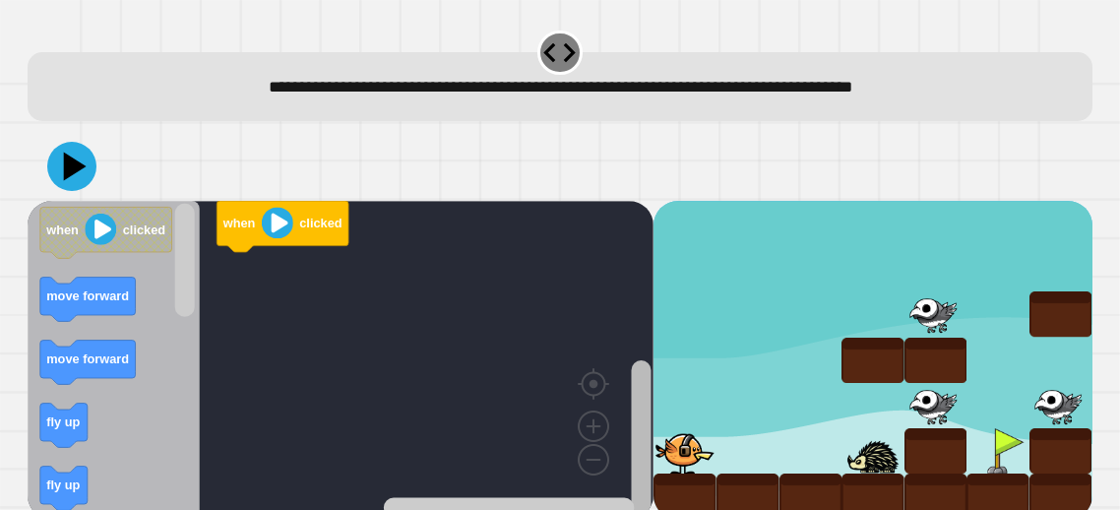
click at [644, 481] on rect "Blockly Workspace" at bounding box center [642, 439] width 20 height 159
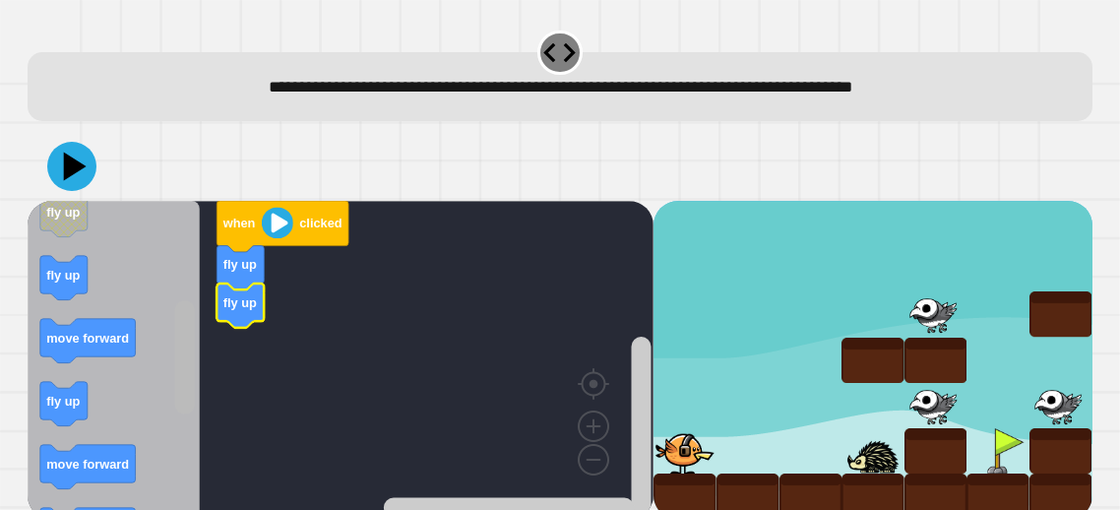
click at [186, 379] on rect "Blockly Workspace" at bounding box center [185, 356] width 20 height 113
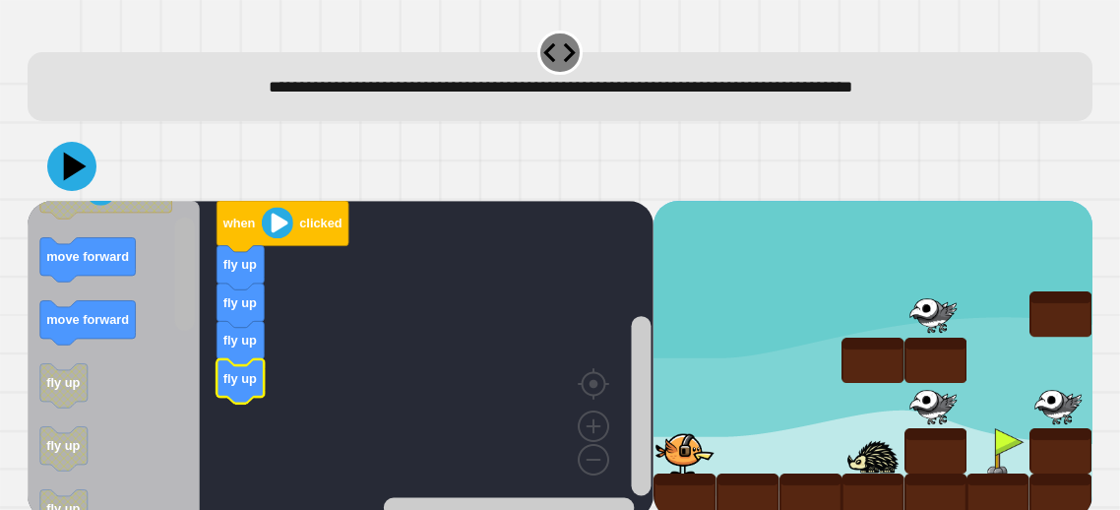
click at [188, 288] on rect "Blockly Workspace" at bounding box center [185, 274] width 20 height 113
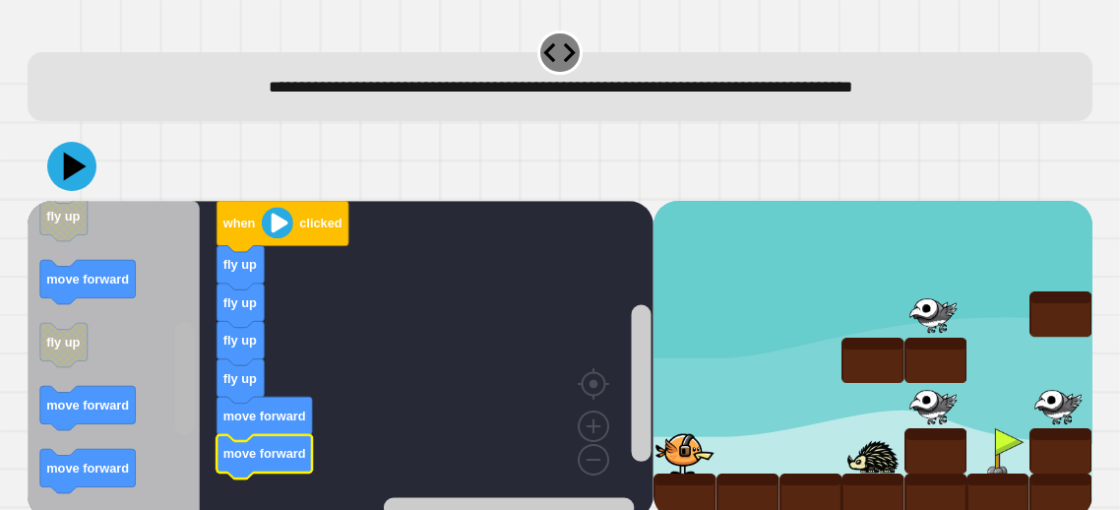
click at [188, 371] on rect "Blockly Workspace" at bounding box center [185, 378] width 20 height 113
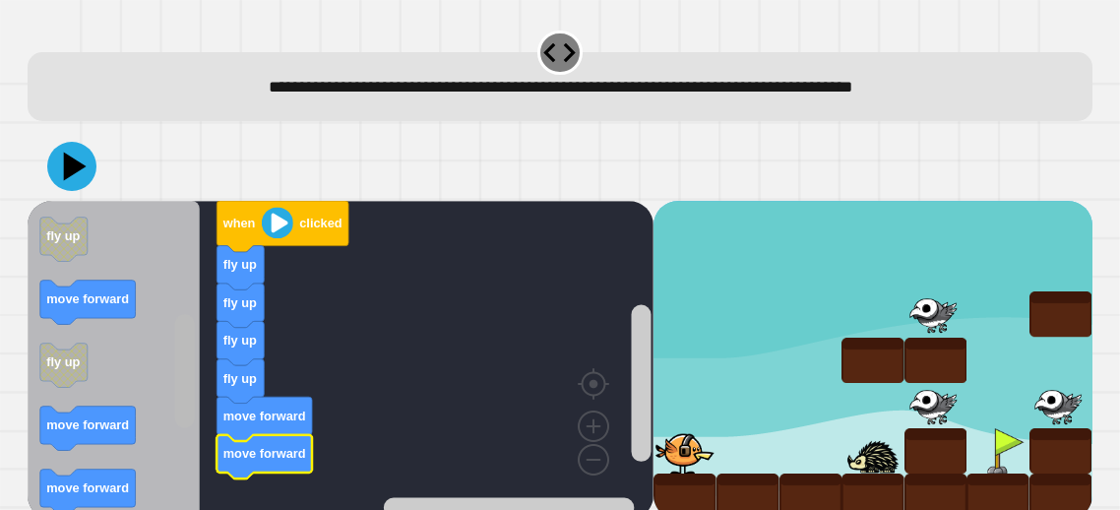
click at [194, 349] on rect "Blockly Workspace" at bounding box center [185, 370] width 20 height 113
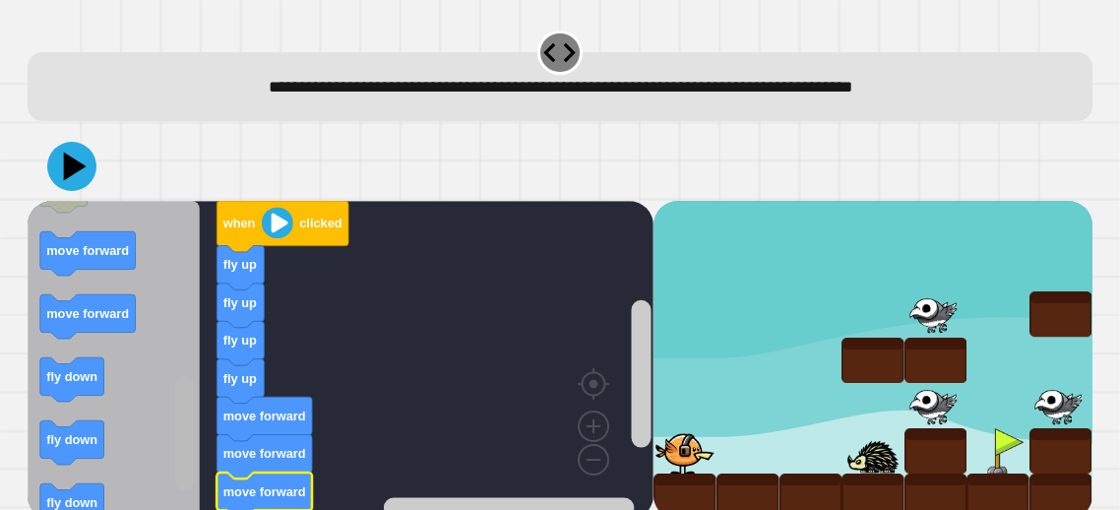
click at [192, 487] on rect "Blockly Workspace" at bounding box center [185, 432] width 20 height 113
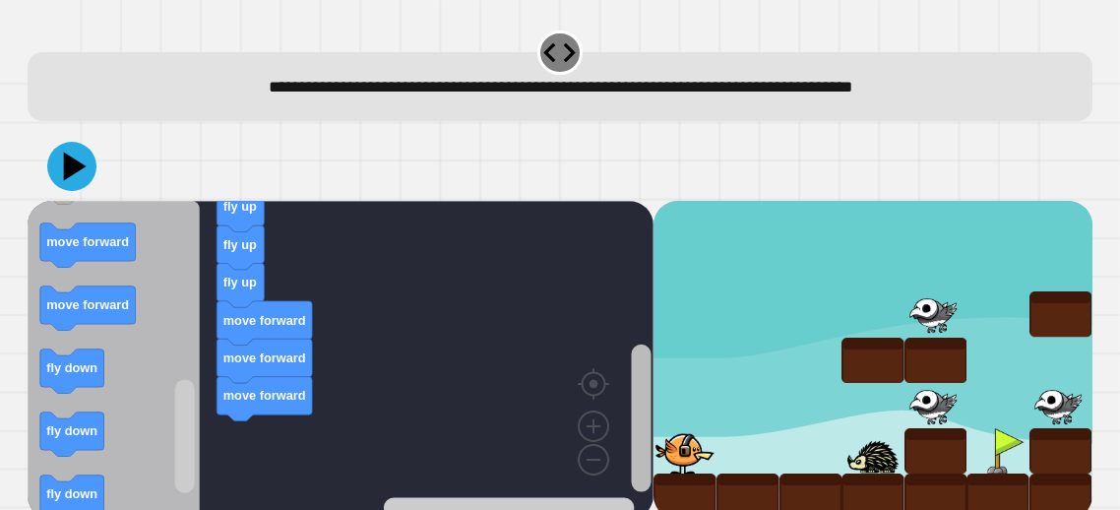
click at [637, 445] on rect "Blockly Workspace" at bounding box center [642, 418] width 20 height 148
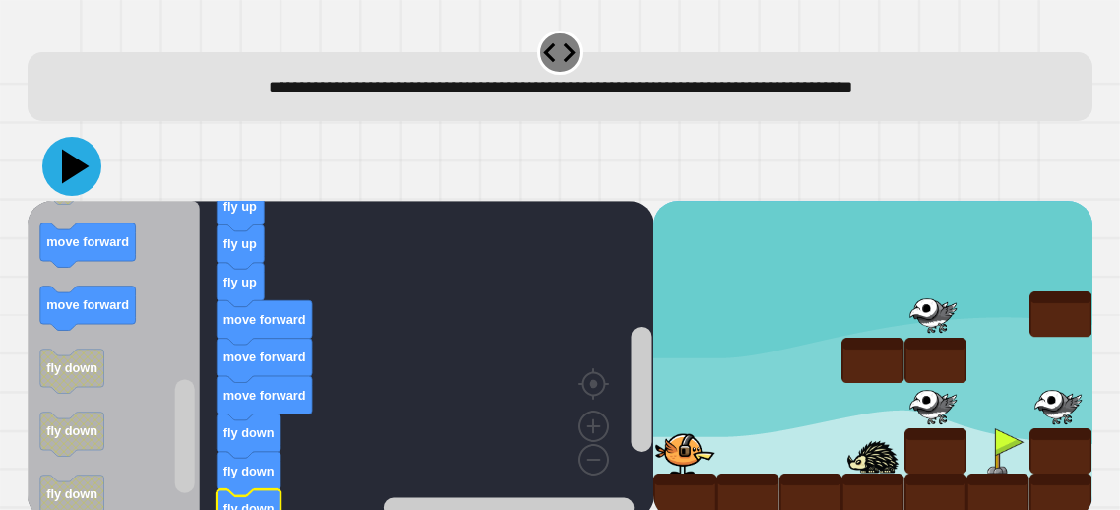
click at [81, 179] on icon at bounding box center [71, 166] width 59 height 59
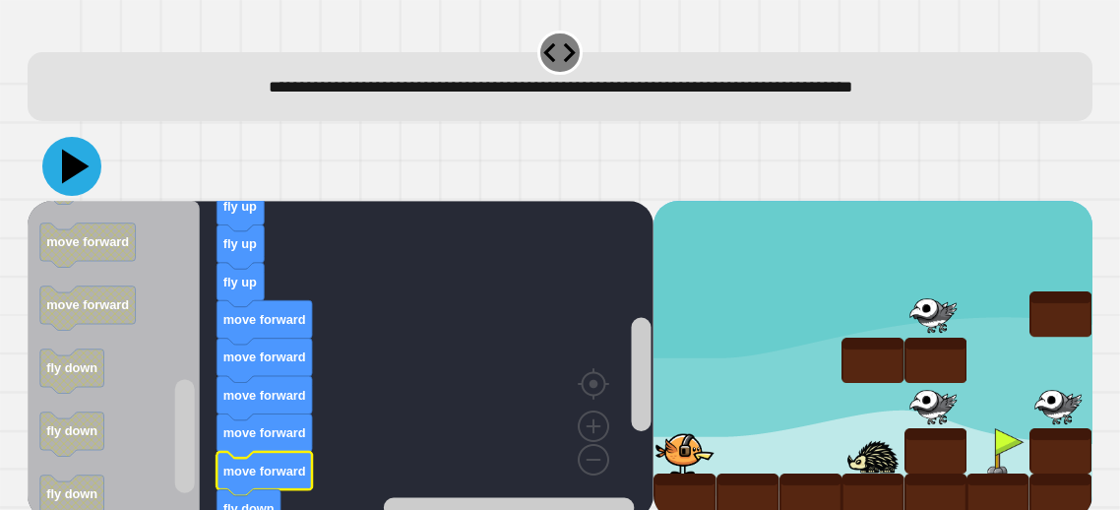
click at [74, 184] on icon at bounding box center [71, 166] width 59 height 59
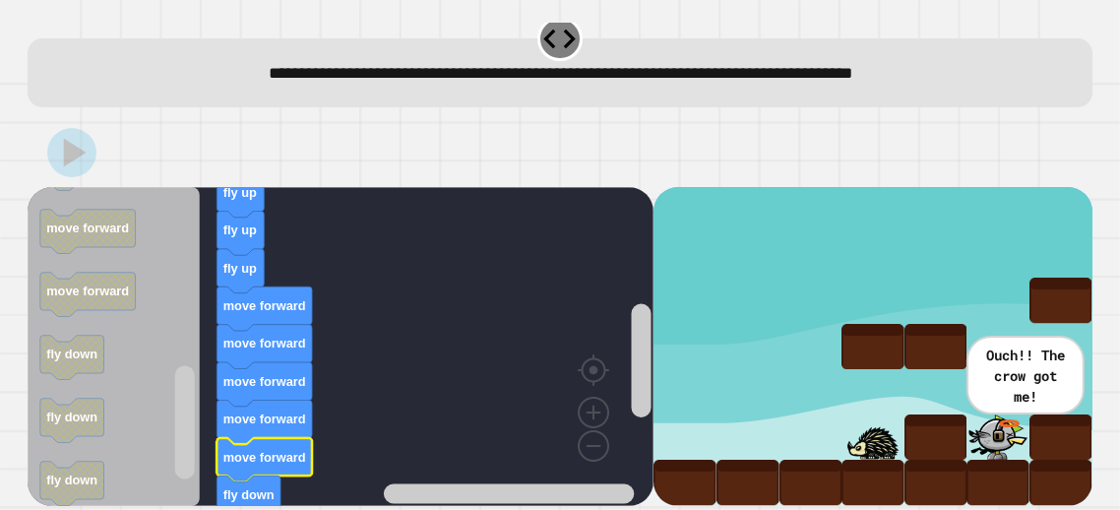
scroll to position [15, 0]
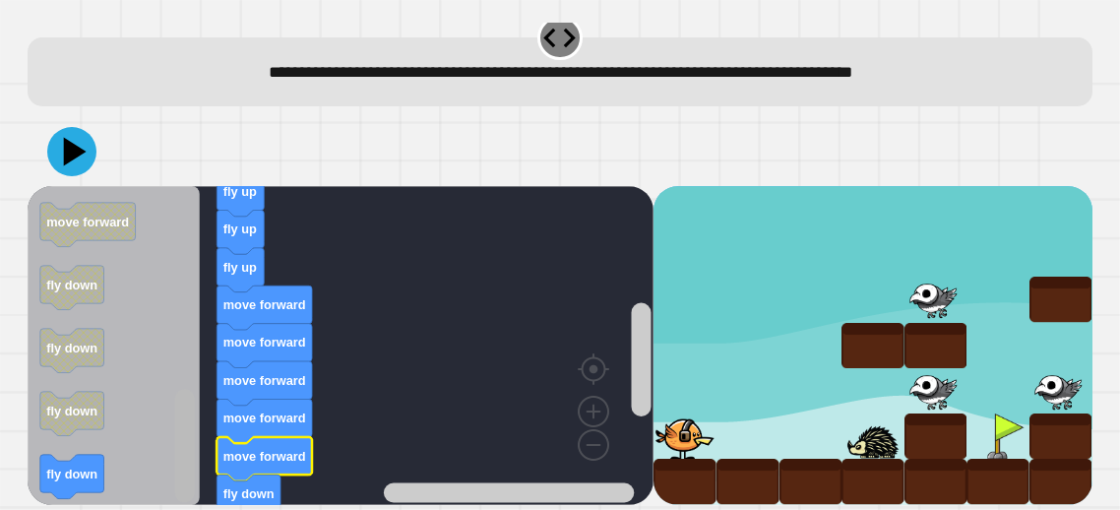
click at [184, 459] on rect "Blockly Workspace" at bounding box center [185, 445] width 20 height 113
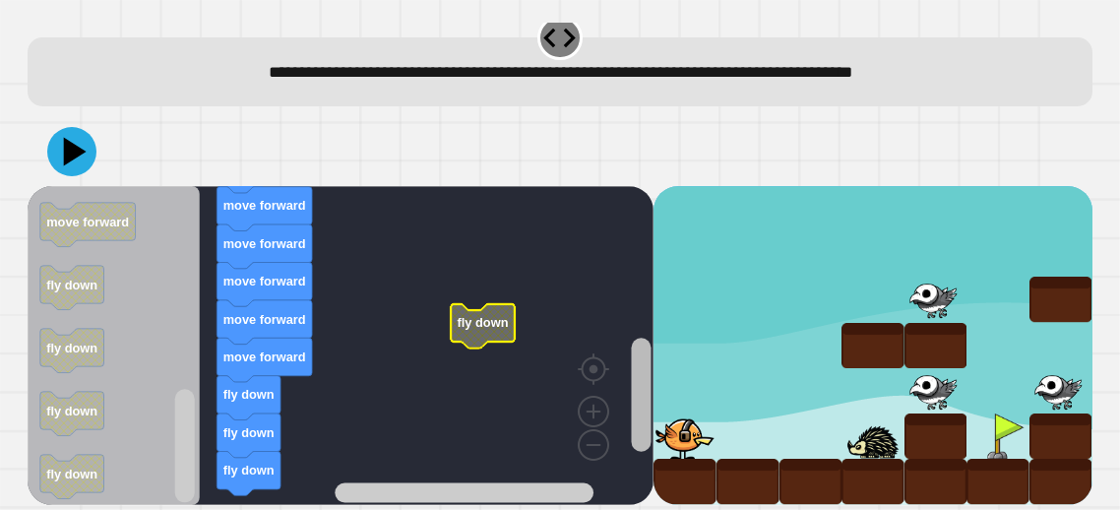
click at [649, 421] on rect "Blockly Workspace" at bounding box center [642, 394] width 20 height 113
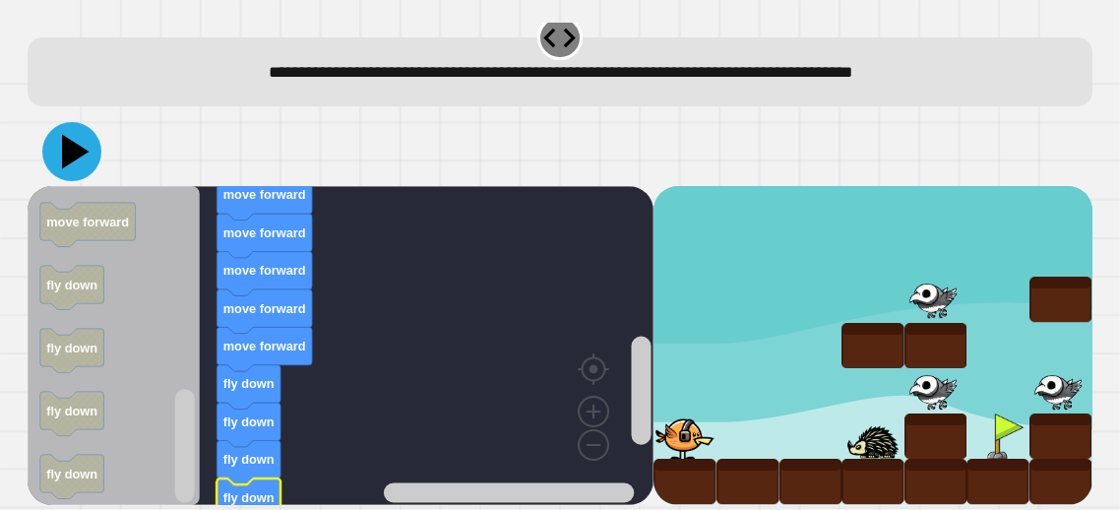
click at [89, 165] on icon at bounding box center [71, 151] width 59 height 59
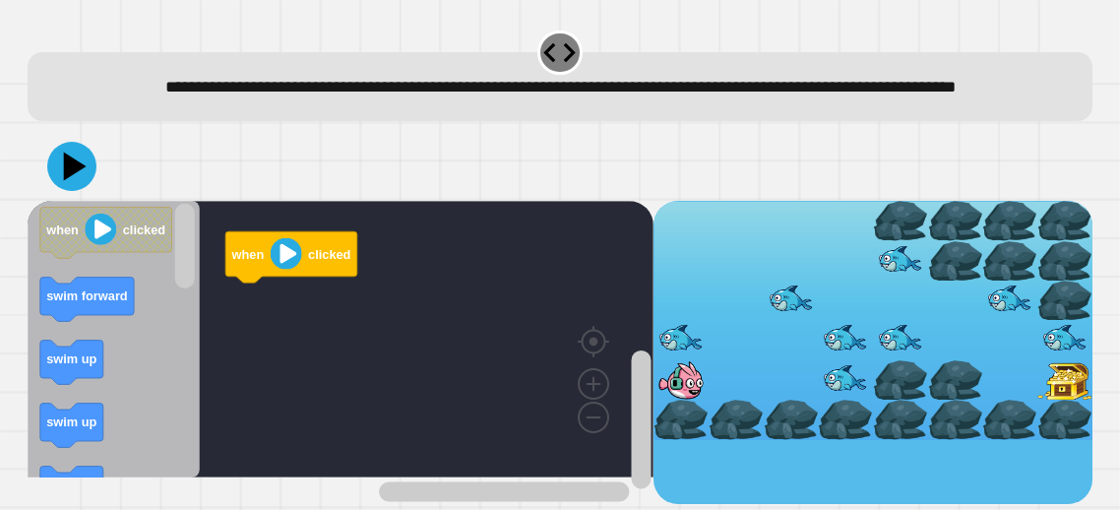
click at [1119, 188] on div "**********" at bounding box center [560, 255] width 1120 height 510
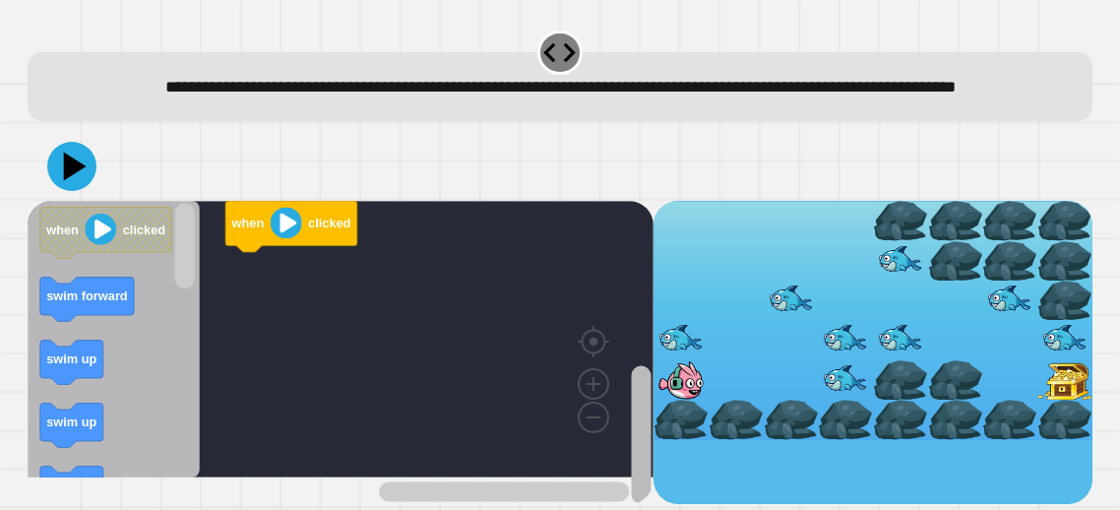
click at [641, 496] on div "when clicked when clicked swim forward swim up swim up swim up swim forward swi…" at bounding box center [341, 352] width 626 height 303
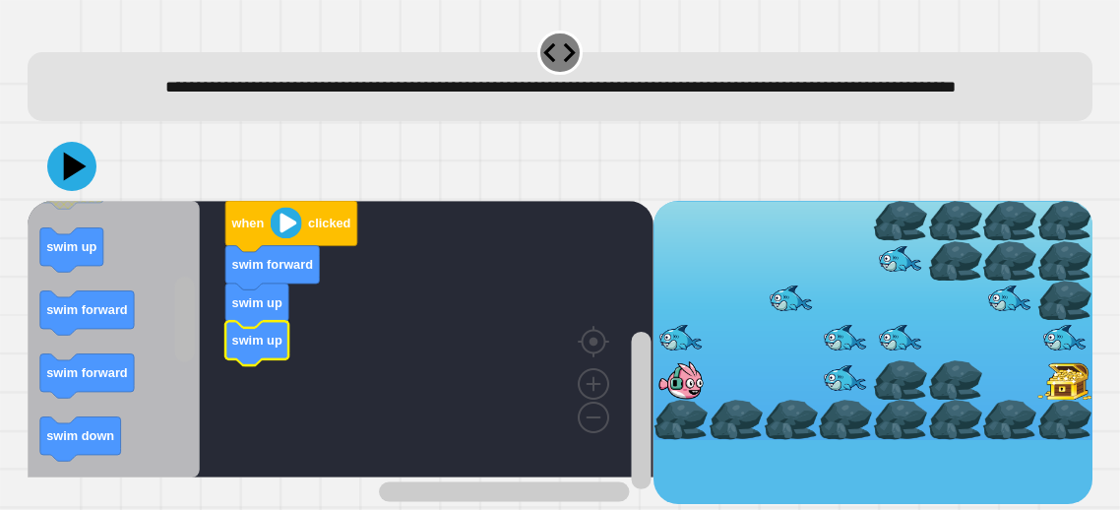
click at [186, 355] on rect "Blockly Workspace" at bounding box center [185, 319] width 20 height 85
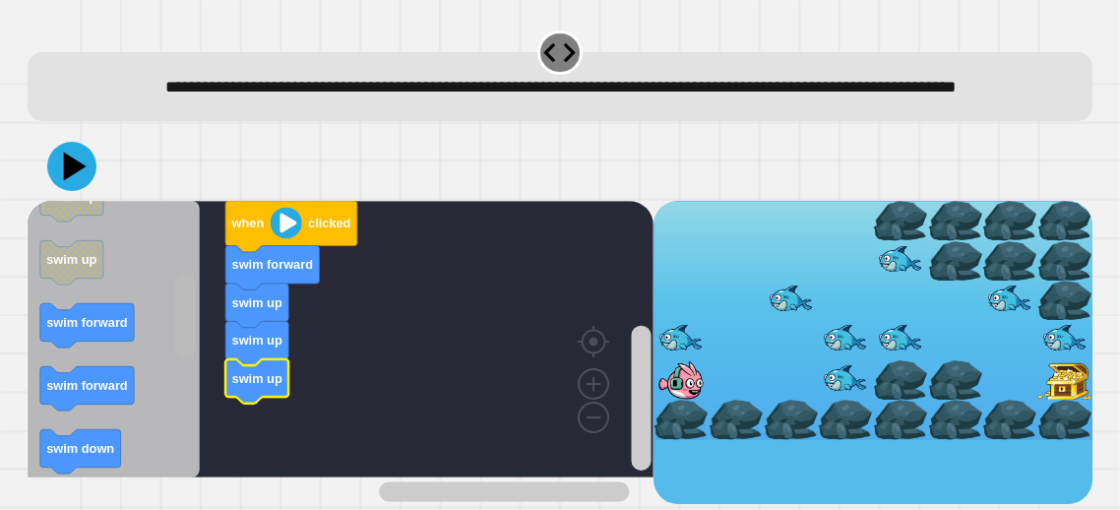
click at [209, 373] on div "when clicked swim forward swim up swim up swim up when clicked swim forward swi…" at bounding box center [341, 352] width 626 height 303
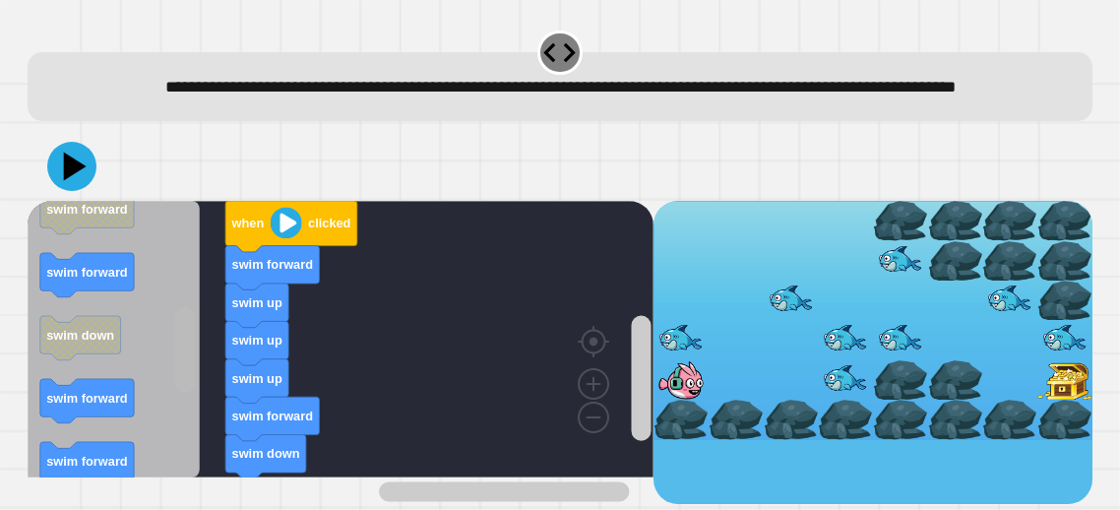
click at [183, 390] on rect "Blockly Workspace" at bounding box center [185, 350] width 20 height 85
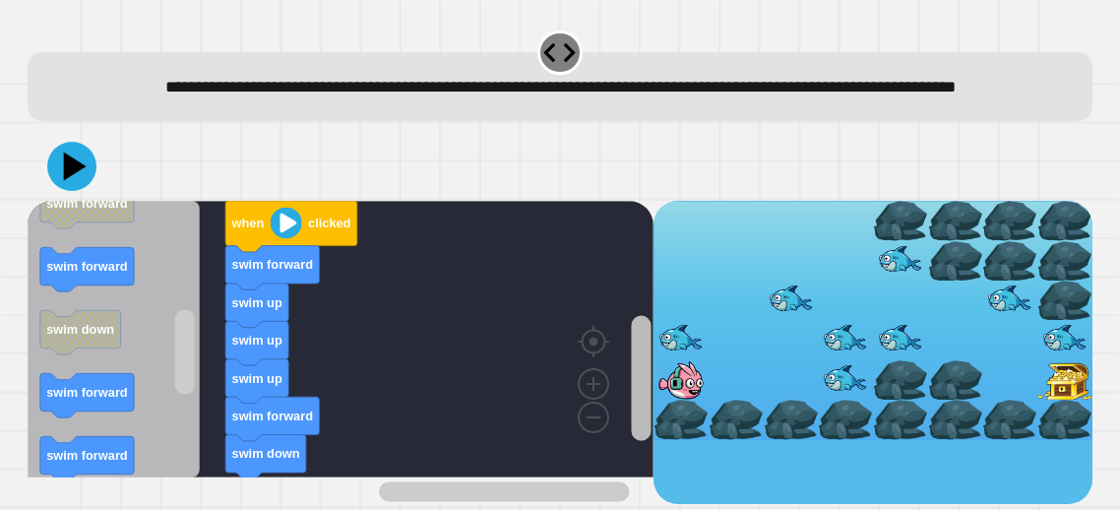
click at [636, 448] on rect "Blockly Workspace" at bounding box center [641, 378] width 25 height 251
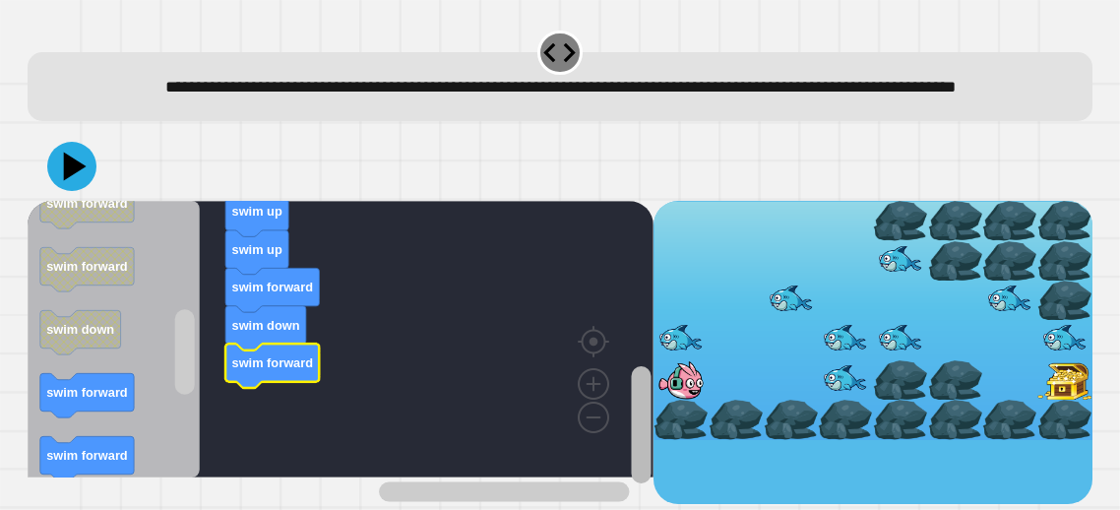
click at [641, 429] on rect "Blockly Workspace" at bounding box center [642, 424] width 20 height 117
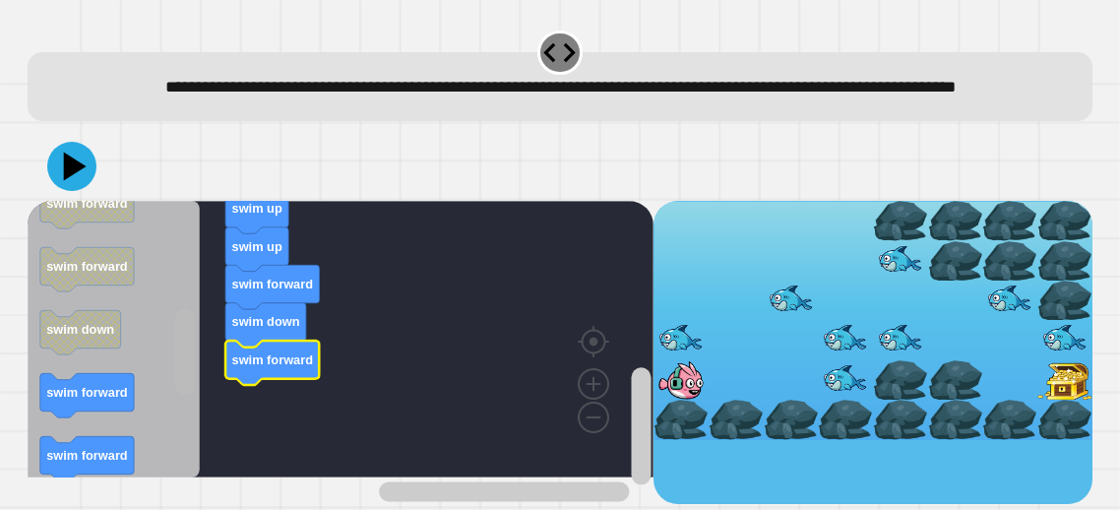
click at [173, 394] on rect "Blockly Workspace" at bounding box center [185, 340] width 25 height 272
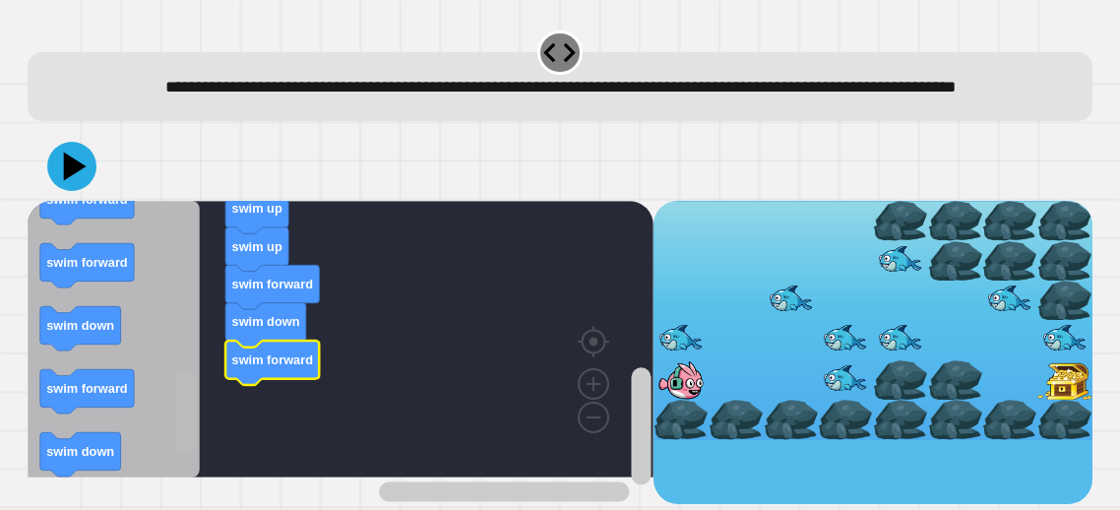
click at [175, 410] on rect "Blockly Workspace" at bounding box center [185, 411] width 20 height 85
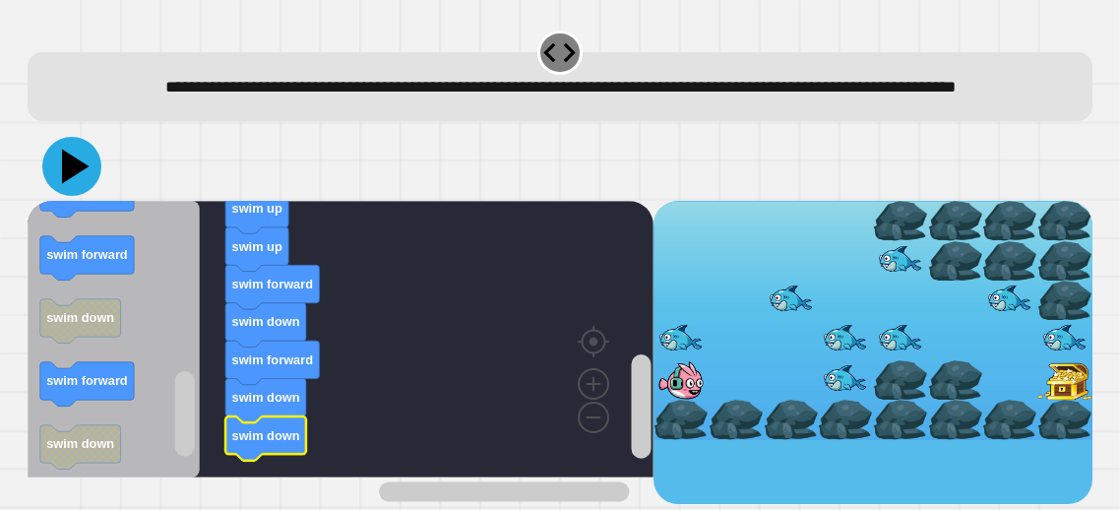
click at [55, 187] on icon at bounding box center [71, 166] width 59 height 59
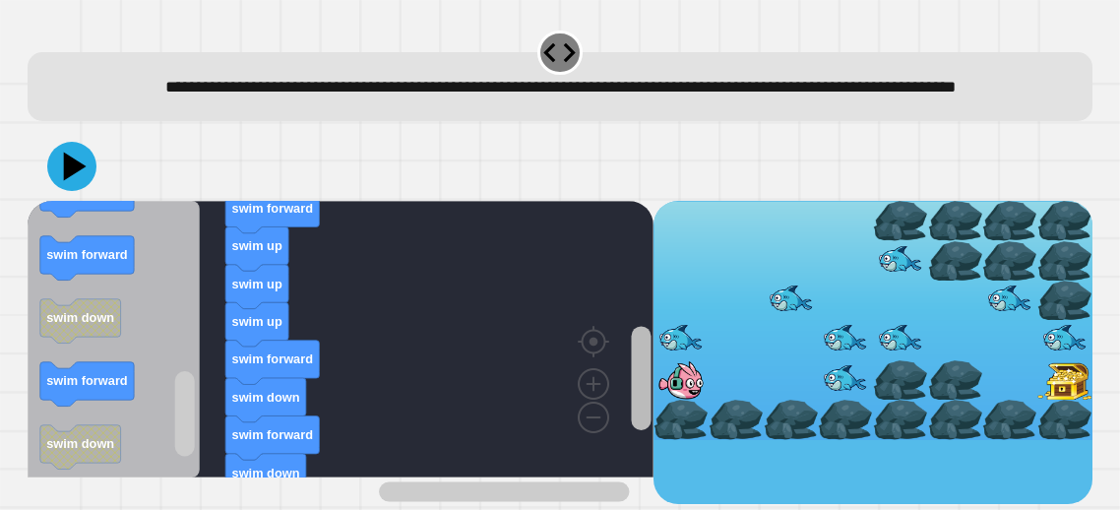
click at [626, 383] on div "when clicked swim forward swim up swim up swim up swim forward swim down swim f…" at bounding box center [341, 352] width 626 height 303
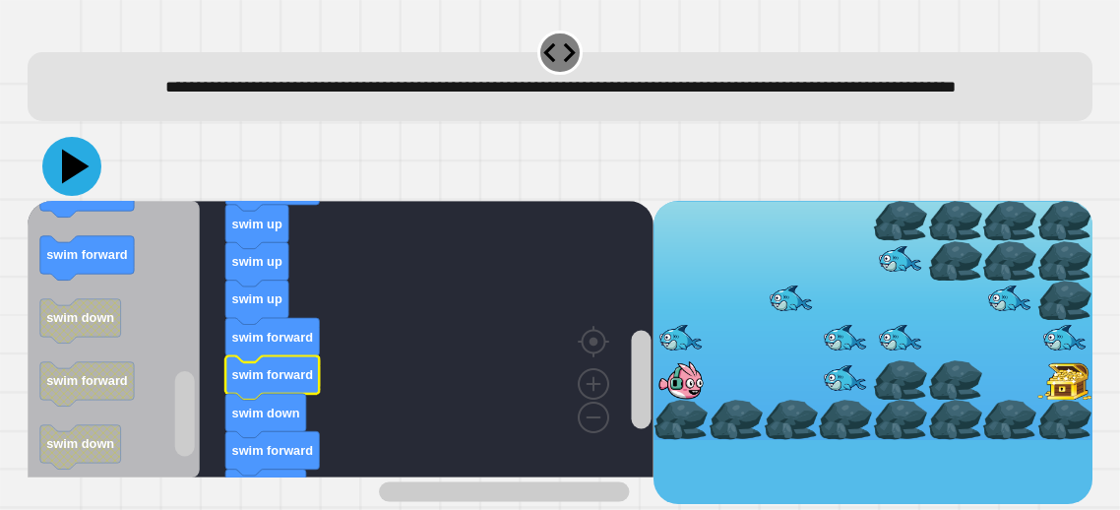
click at [71, 179] on icon at bounding box center [71, 166] width 59 height 59
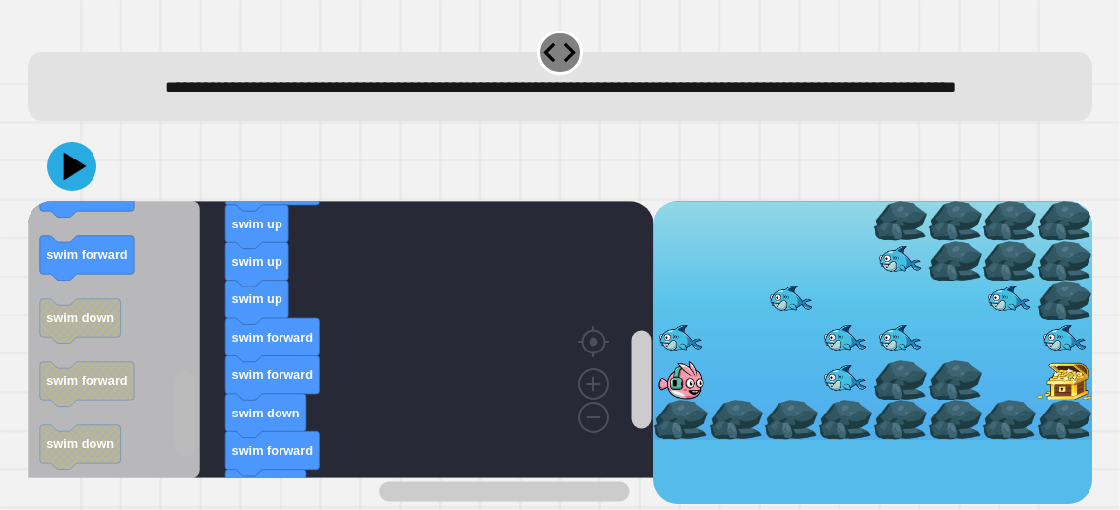
click at [195, 473] on rect "Blockly Workspace" at bounding box center [185, 340] width 25 height 272
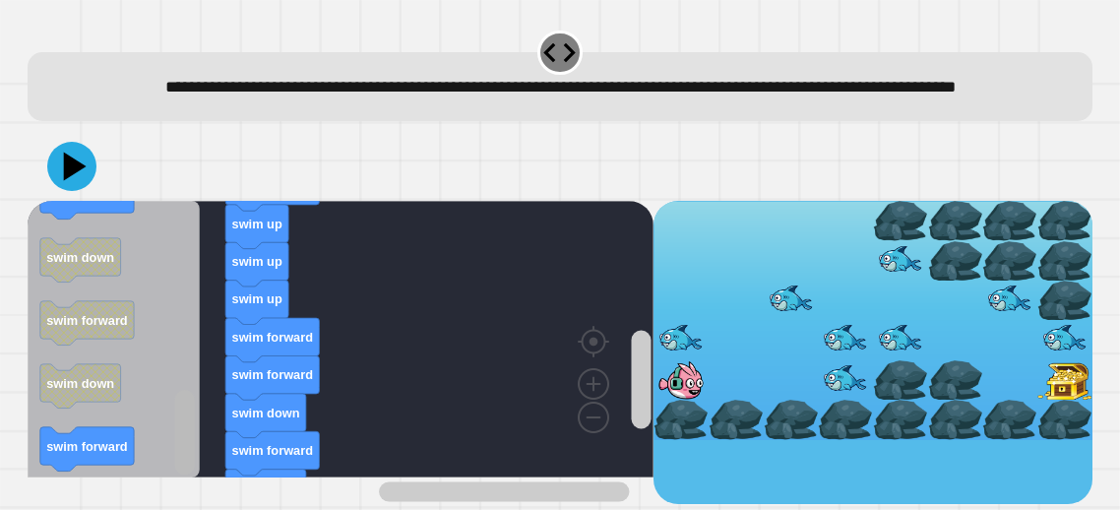
click at [262, 497] on div "when clicked swim forward swim up swim up swim up swim forward swim forward swi…" at bounding box center [341, 352] width 626 height 303
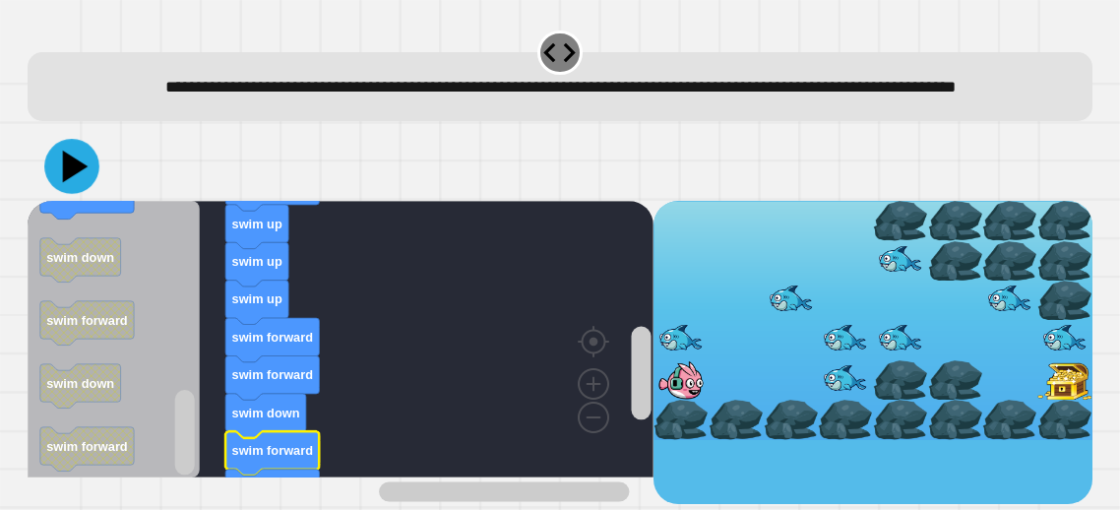
click at [66, 194] on icon at bounding box center [72, 166] width 55 height 55
click at [246, 427] on icon "Blockly Workspace" at bounding box center [266, 416] width 81 height 44
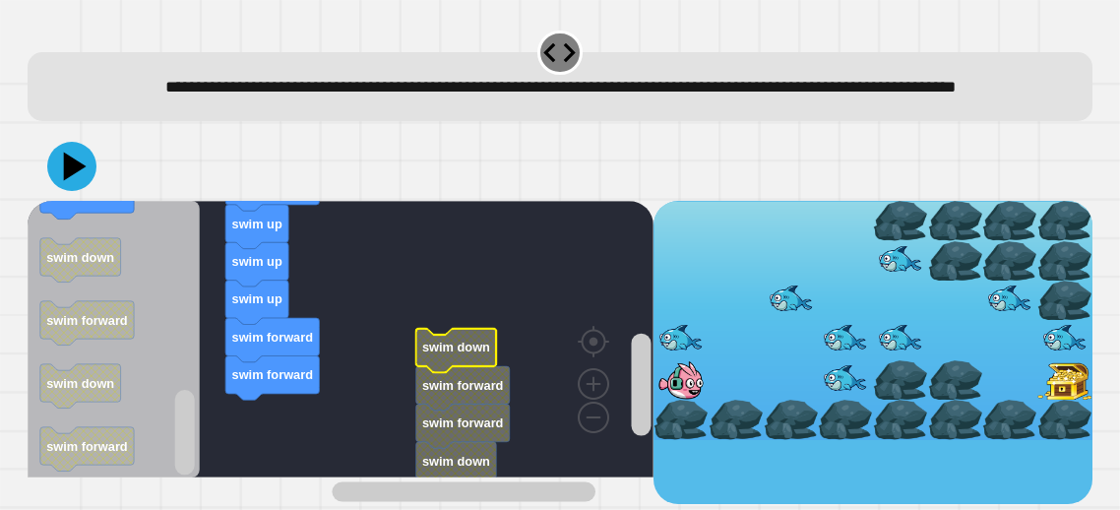
click at [436, 362] on icon "Blockly Workspace" at bounding box center [456, 351] width 81 height 44
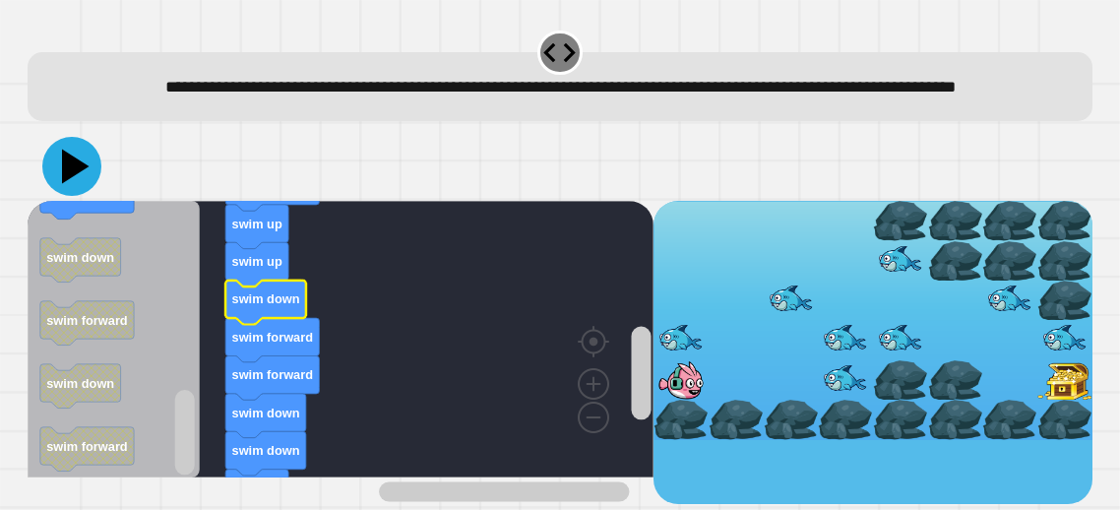
click at [69, 184] on icon at bounding box center [76, 167] width 28 height 34
click at [266, 344] on text "swim forward" at bounding box center [272, 337] width 81 height 15
click at [54, 196] on icon at bounding box center [71, 166] width 59 height 59
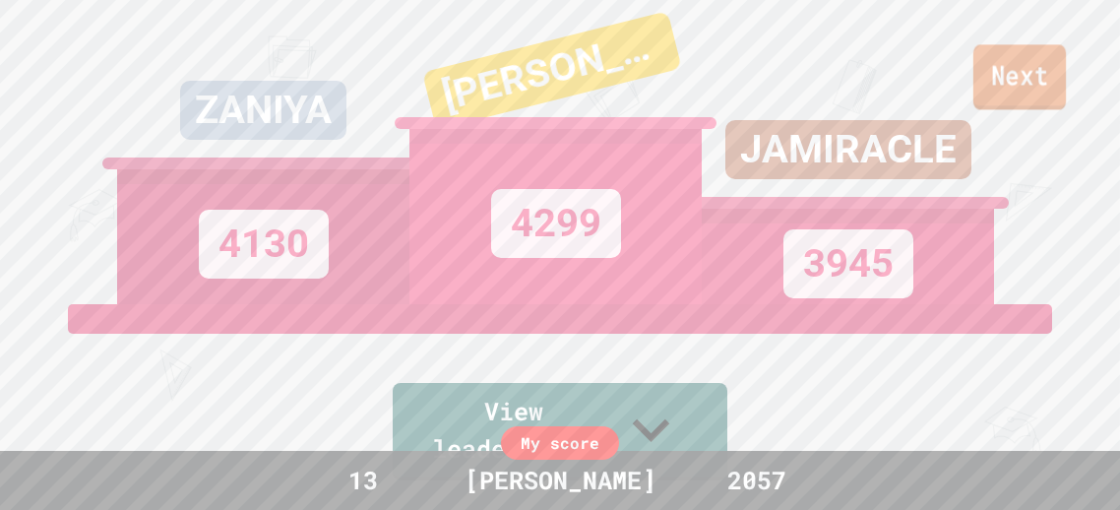
click at [1038, 73] on link "Next" at bounding box center [1019, 76] width 93 height 65
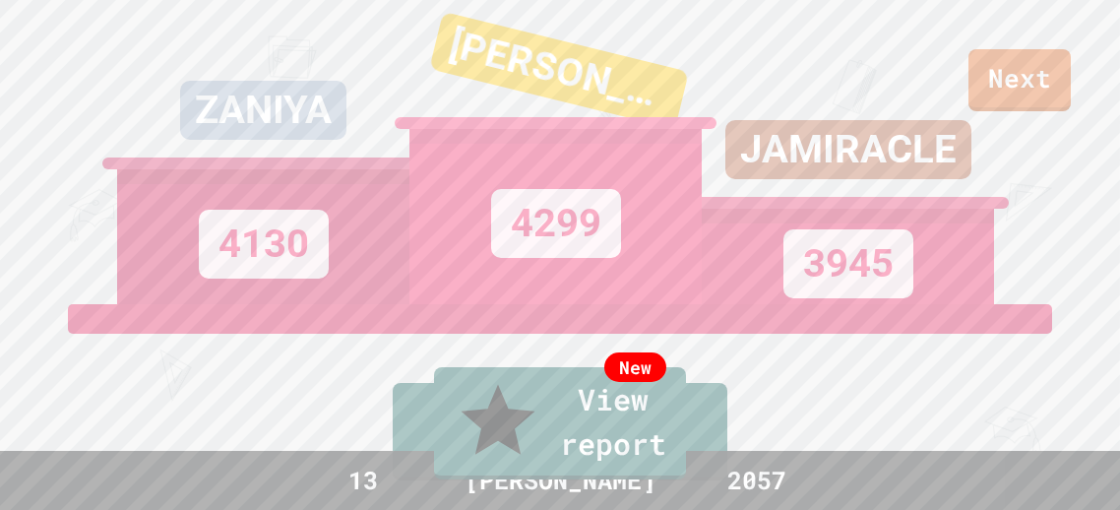
type textarea "*"
